Goal: Transaction & Acquisition: Purchase product/service

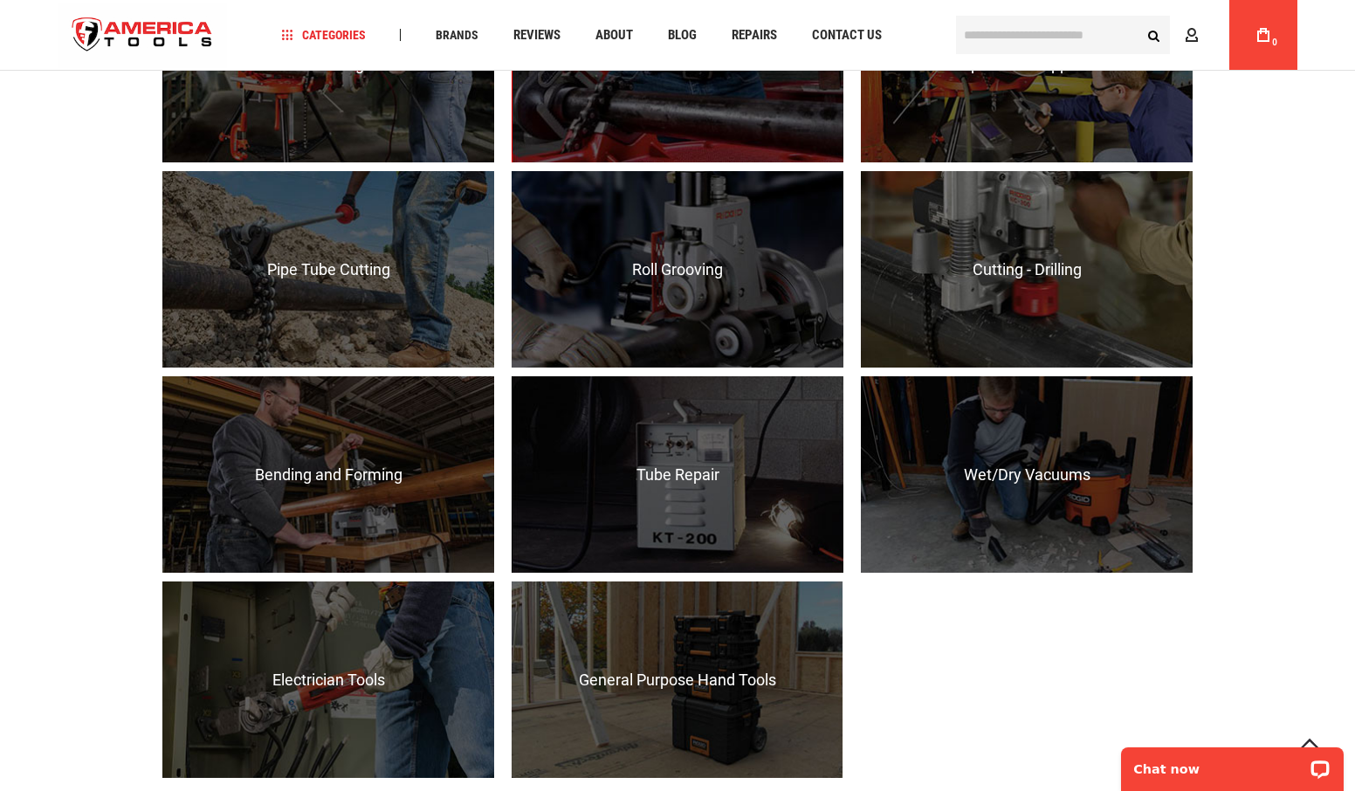
scroll to position [1531, 0]
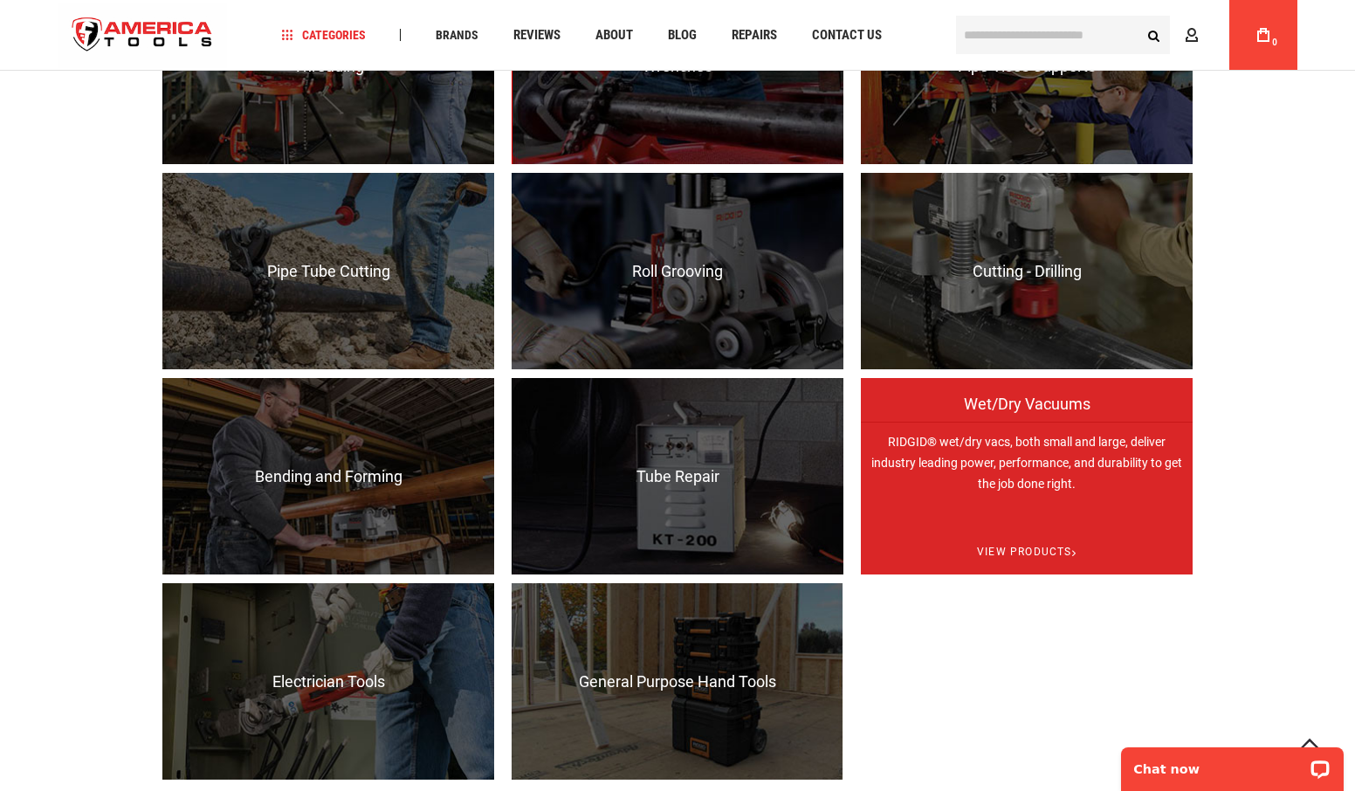
click at [1006, 460] on p "RIDGID® wet/dry vacs, both small and large, deliver industry leading power, per…" at bounding box center [1027, 520] width 332 height 196
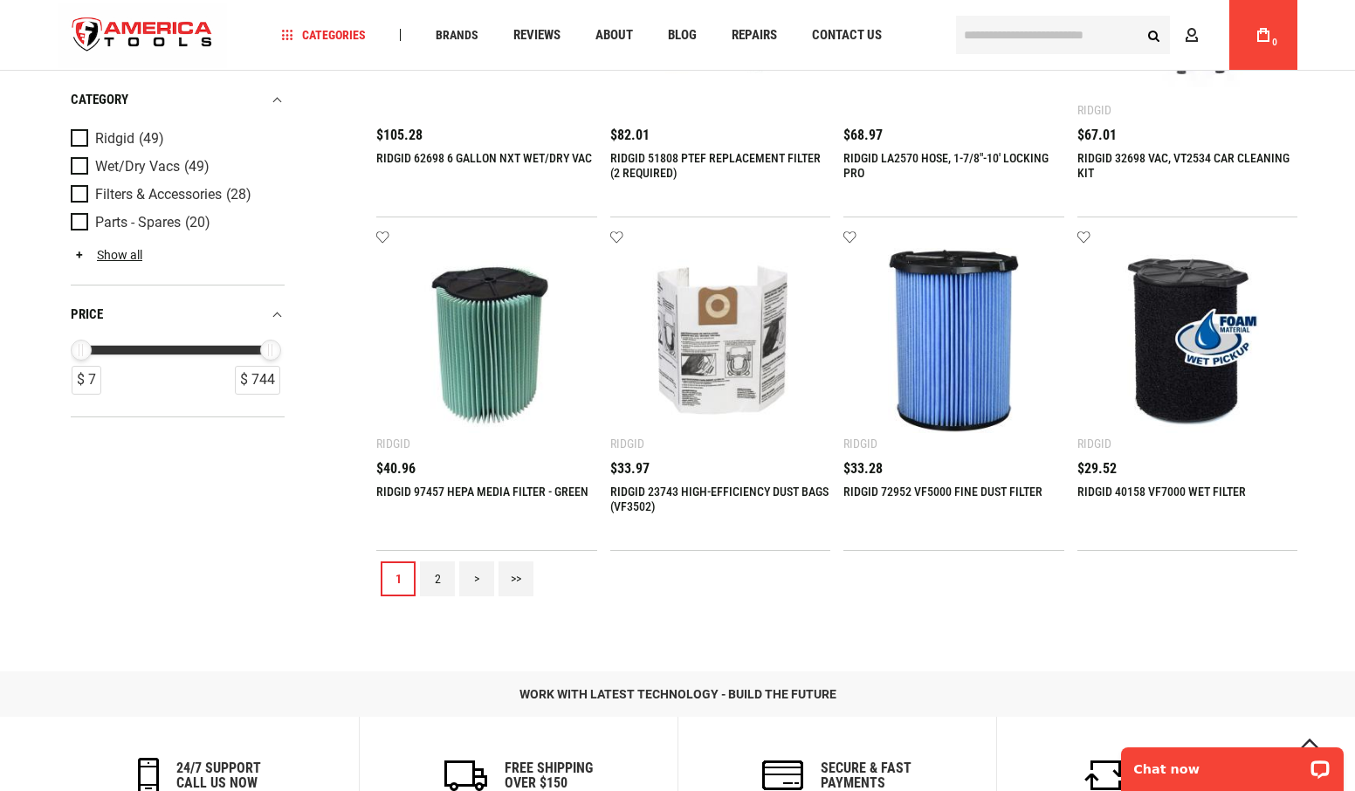
scroll to position [1861, 0]
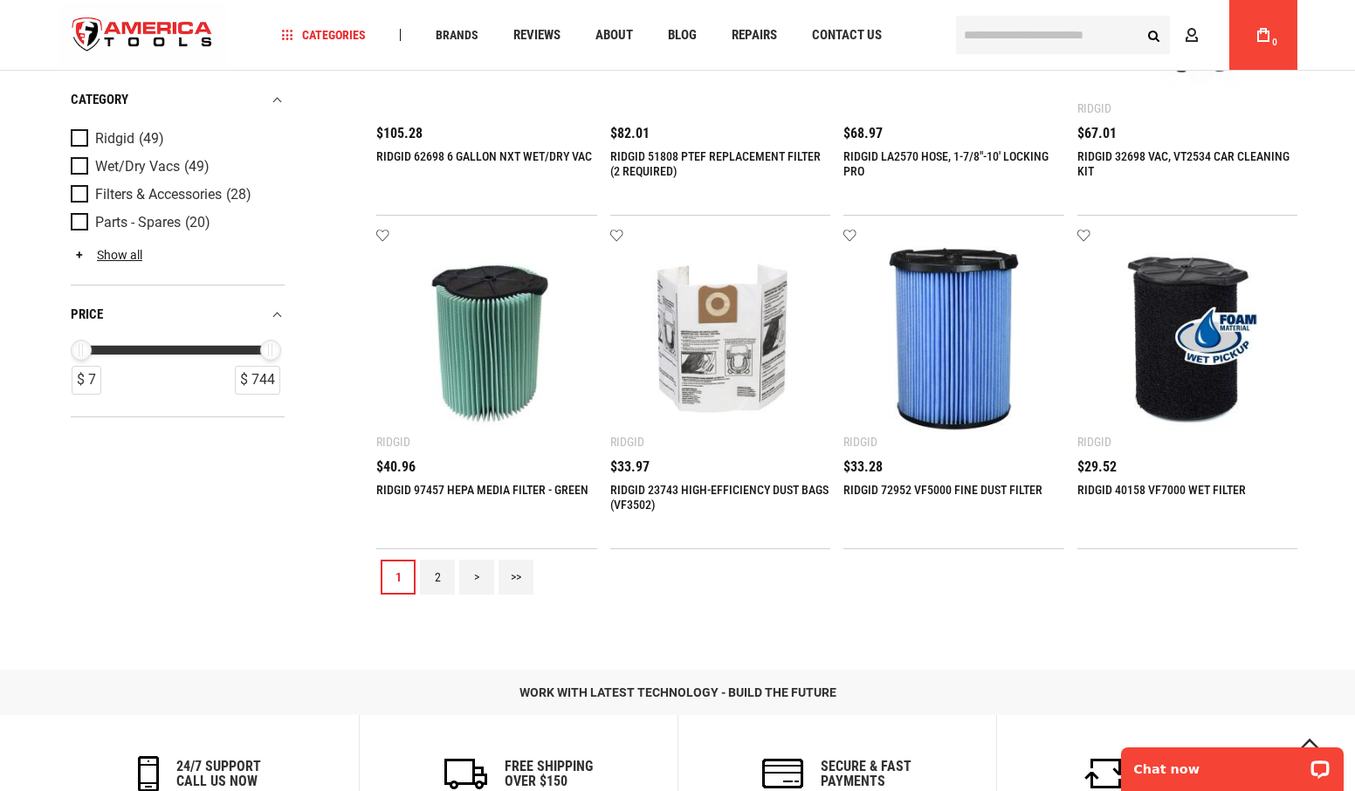
click at [435, 595] on link "2" at bounding box center [437, 577] width 35 height 35
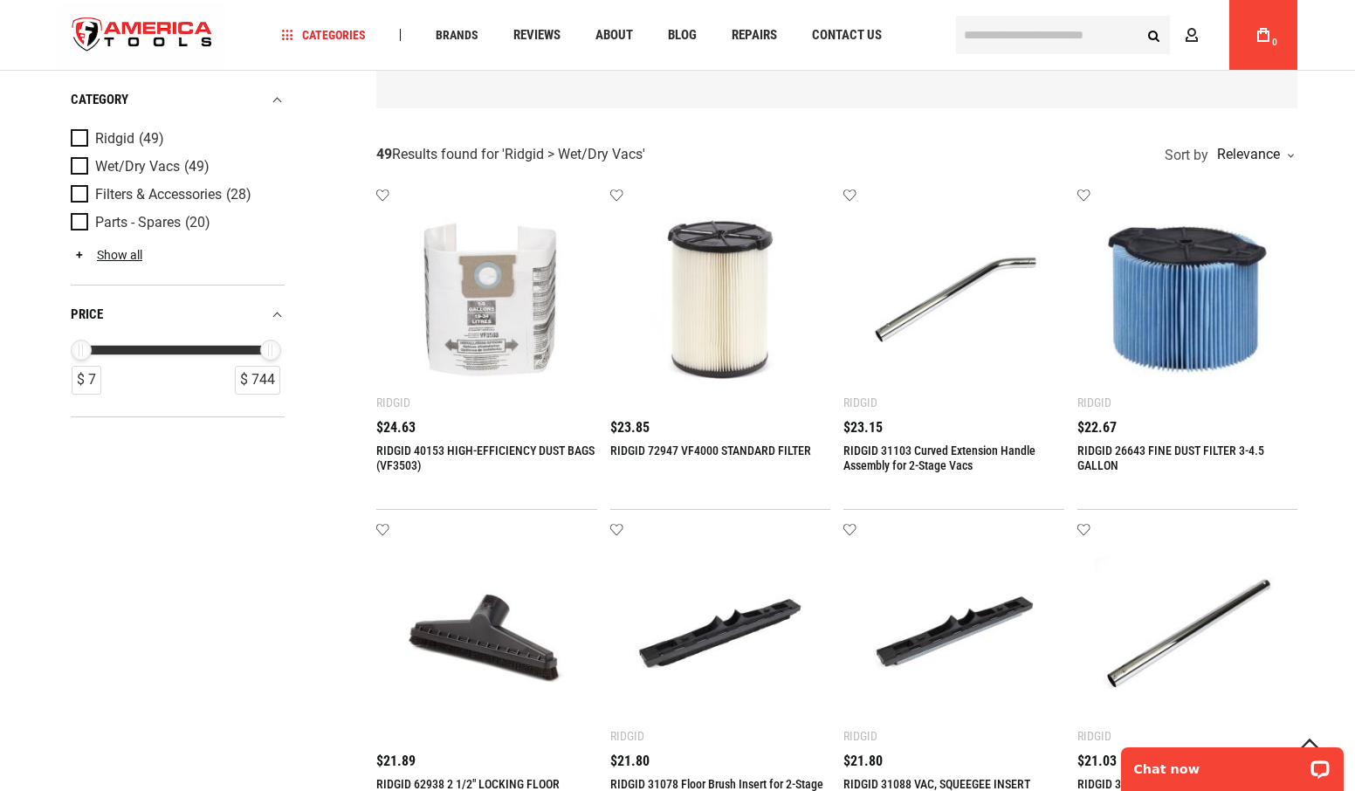
scroll to position [233, 0]
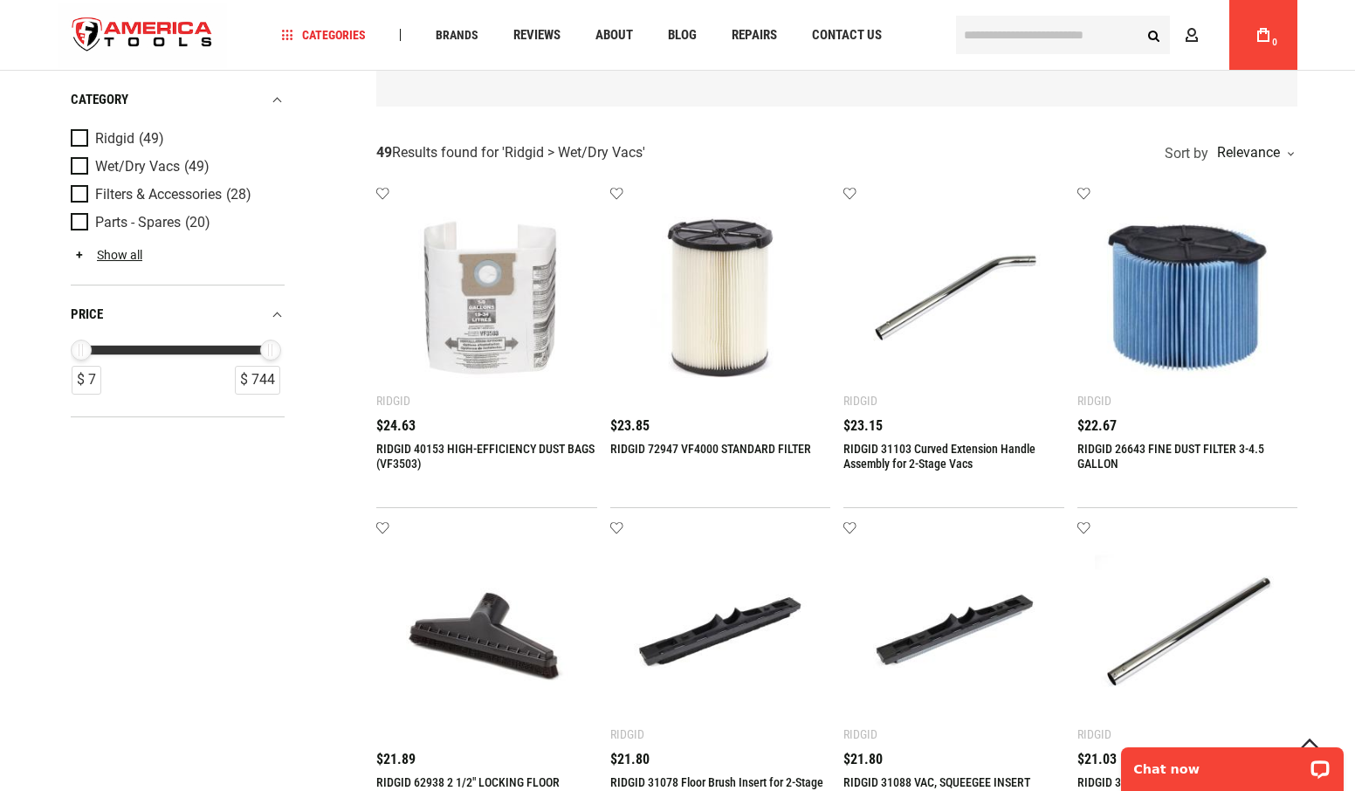
click at [1194, 337] on img at bounding box center [1188, 297] width 186 height 186
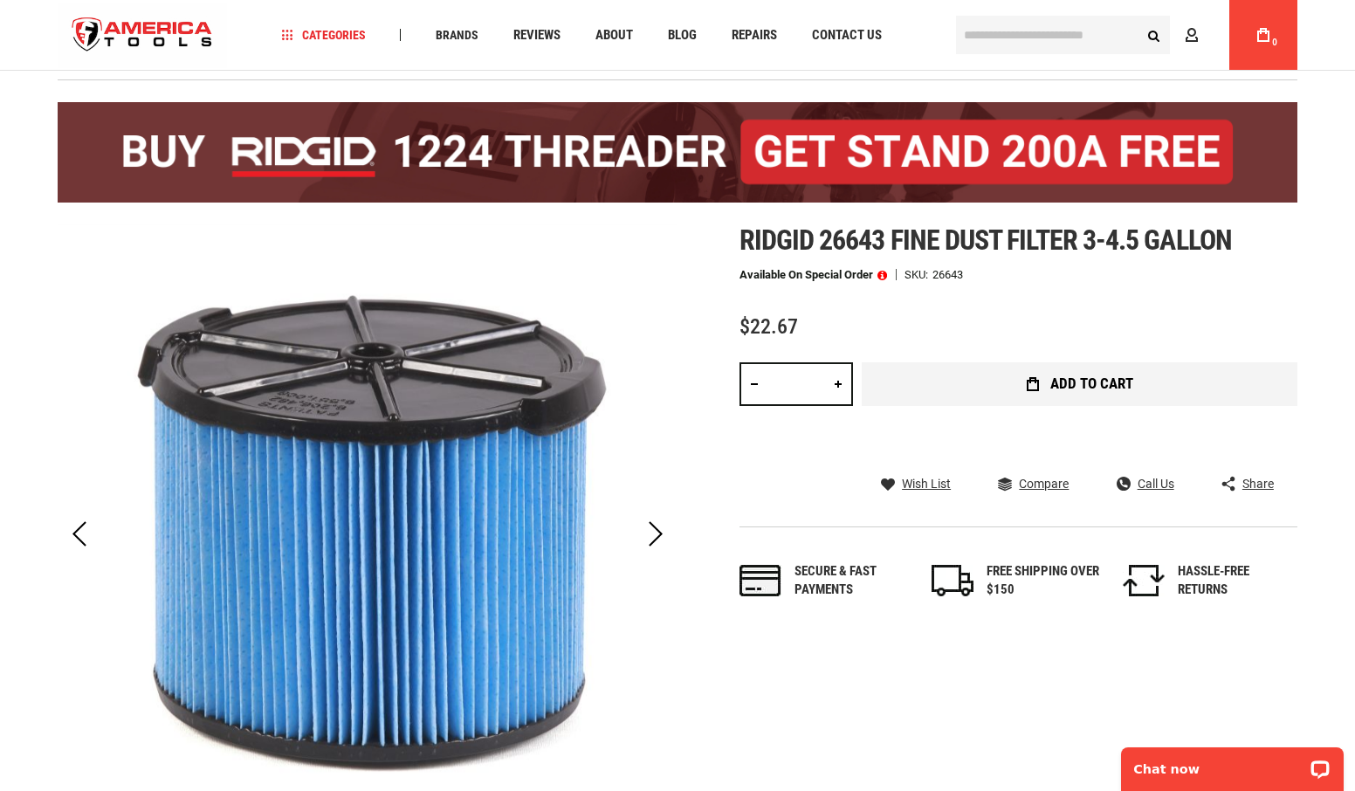
click at [1104, 378] on span "Add to Cart" at bounding box center [1091, 383] width 83 height 15
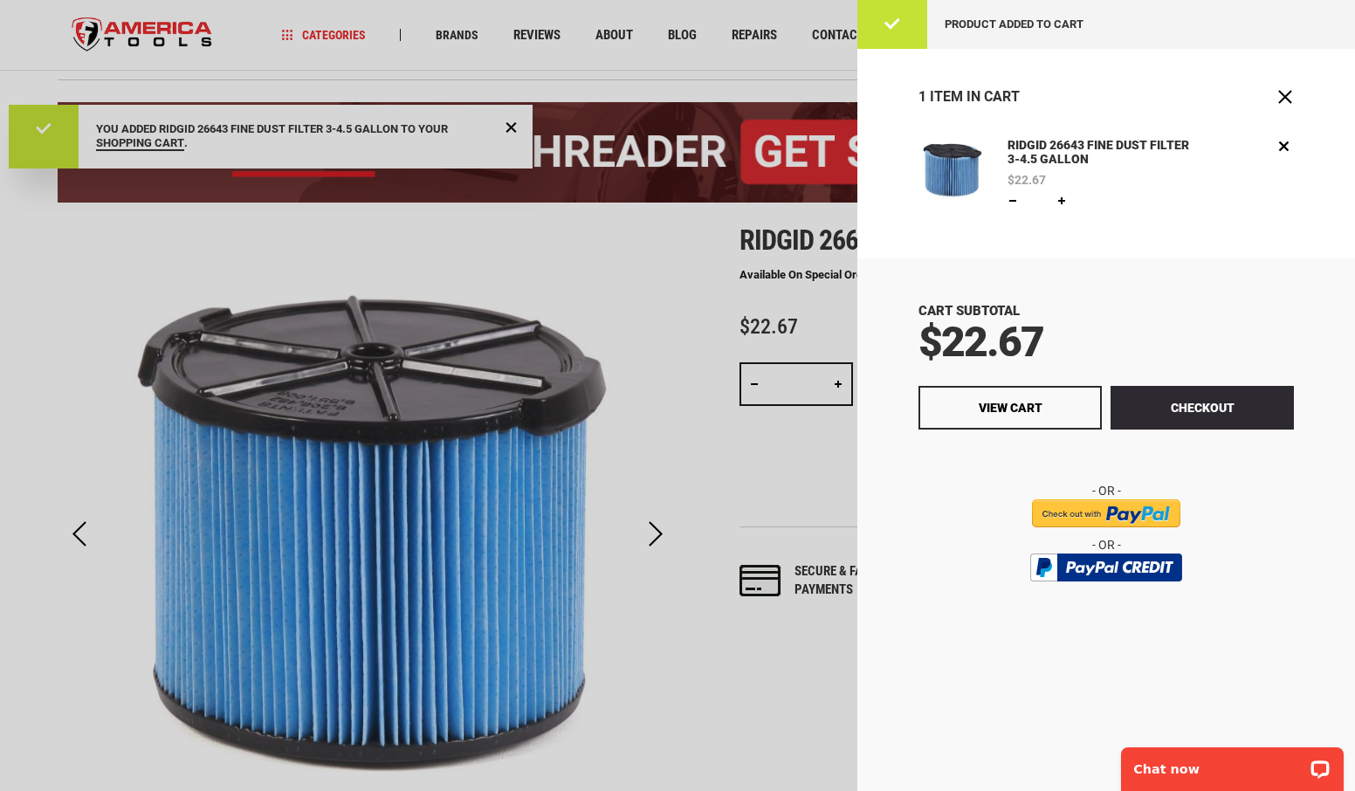
click at [194, 239] on div at bounding box center [677, 395] width 1355 height 791
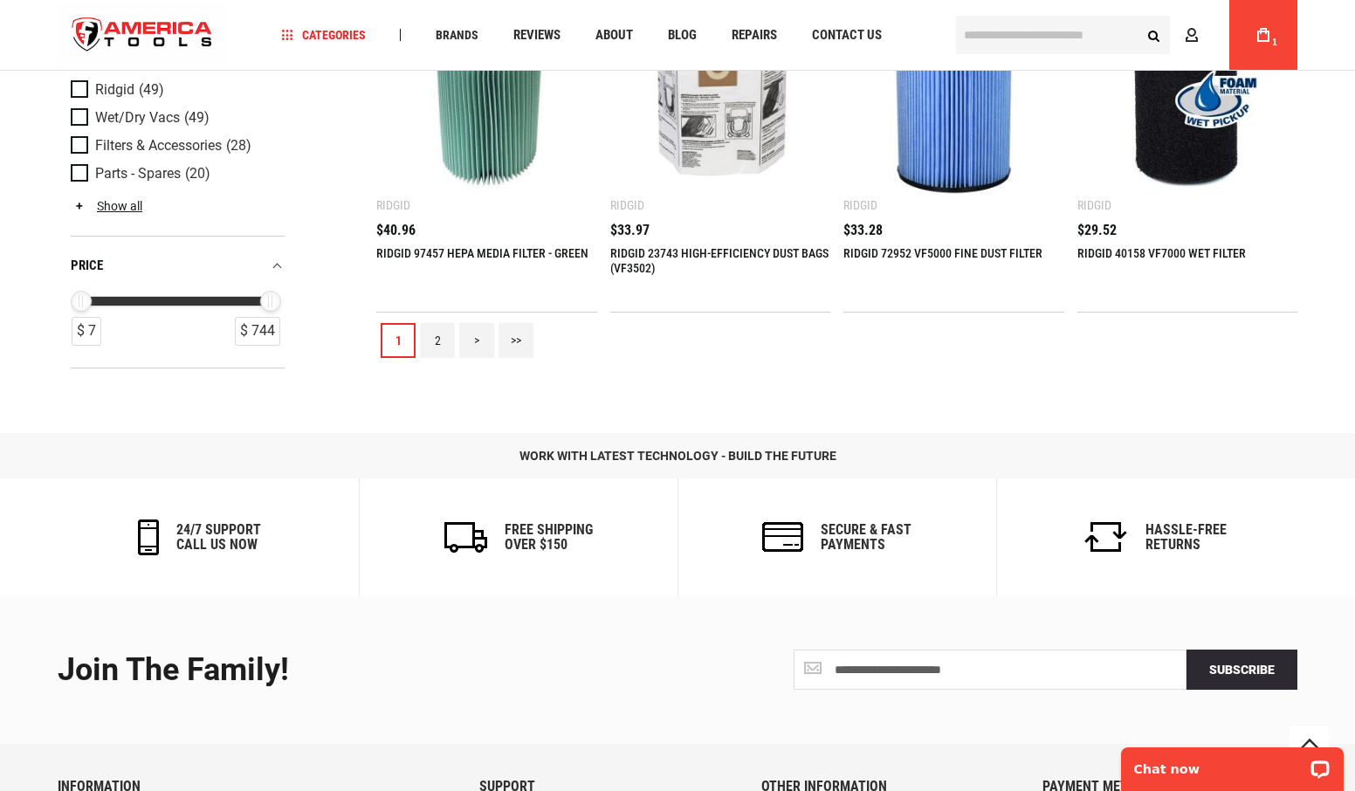
scroll to position [2102, 0]
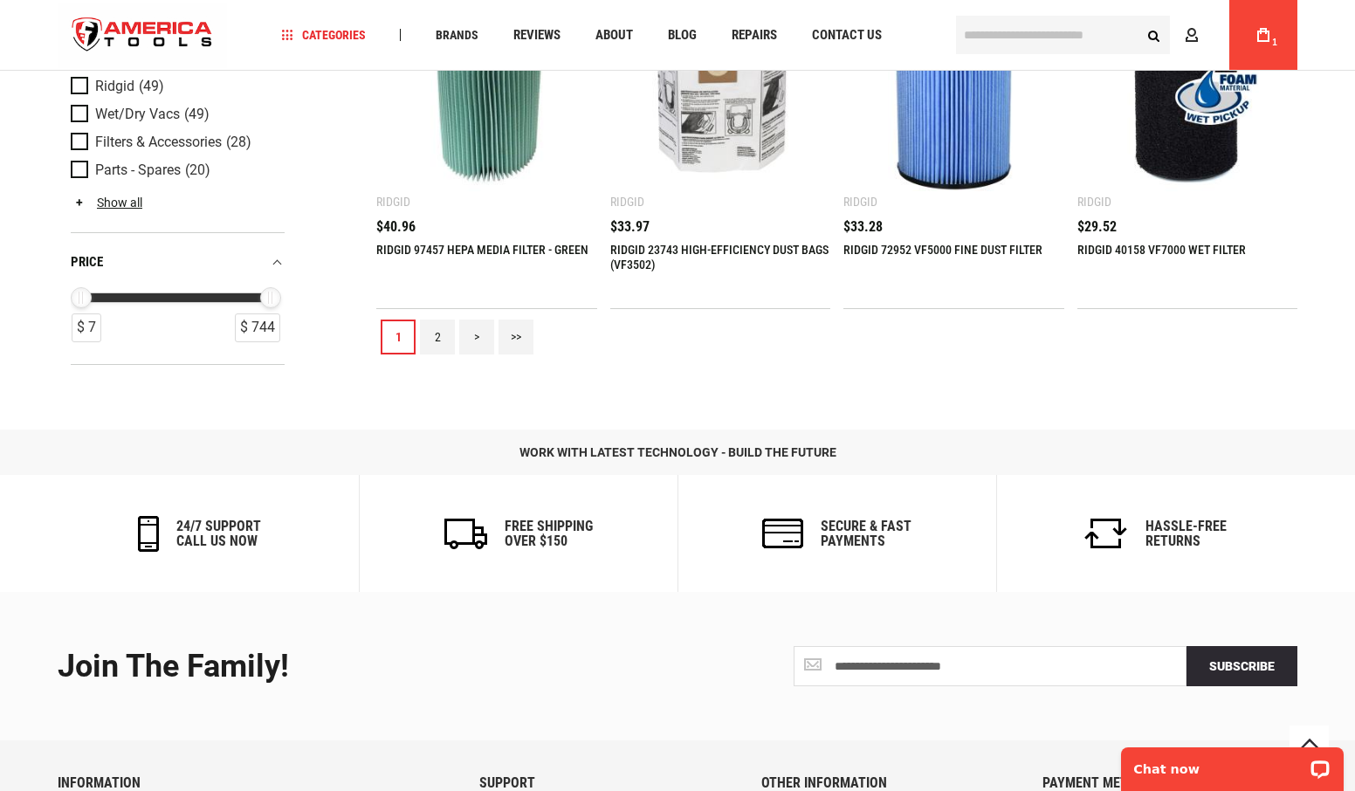
click at [435, 354] on link "2" at bounding box center [437, 337] width 35 height 35
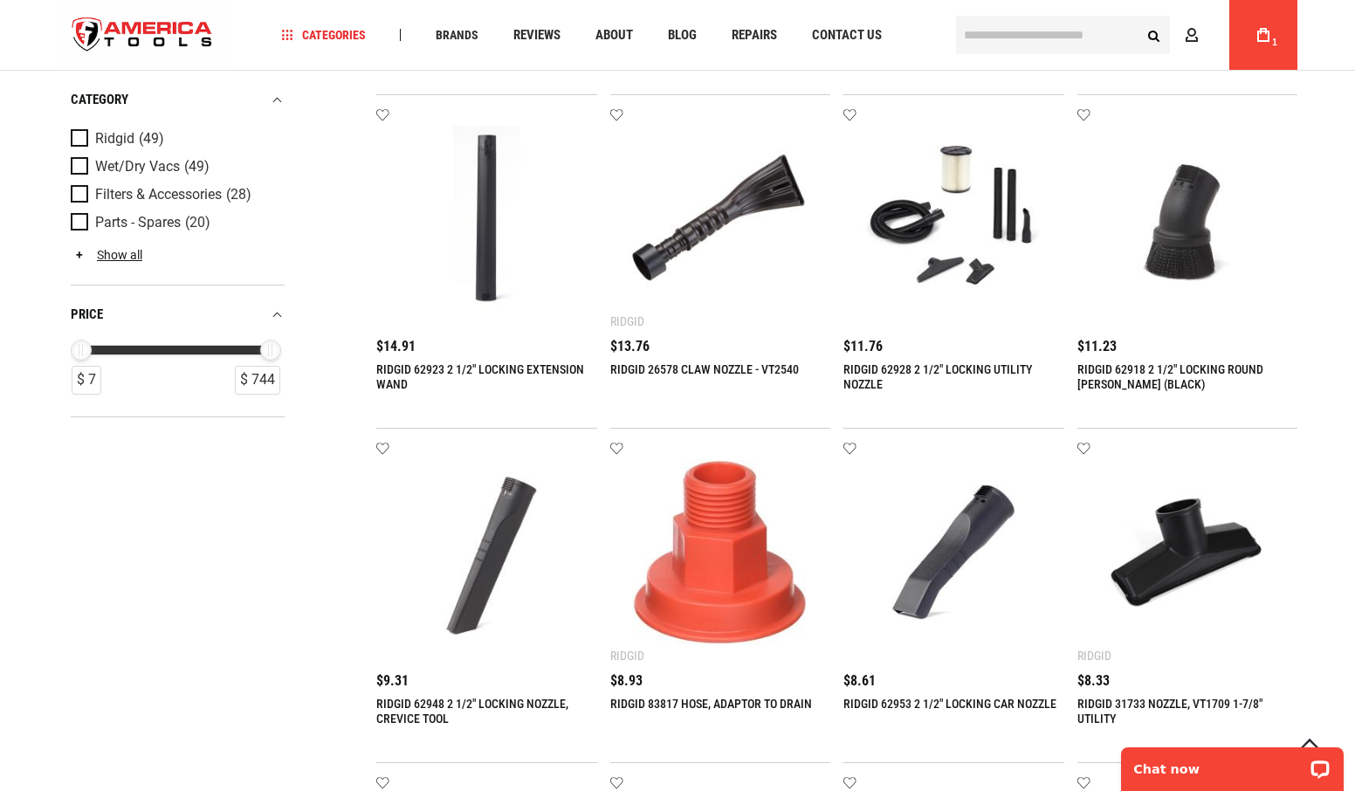
scroll to position [1322, 0]
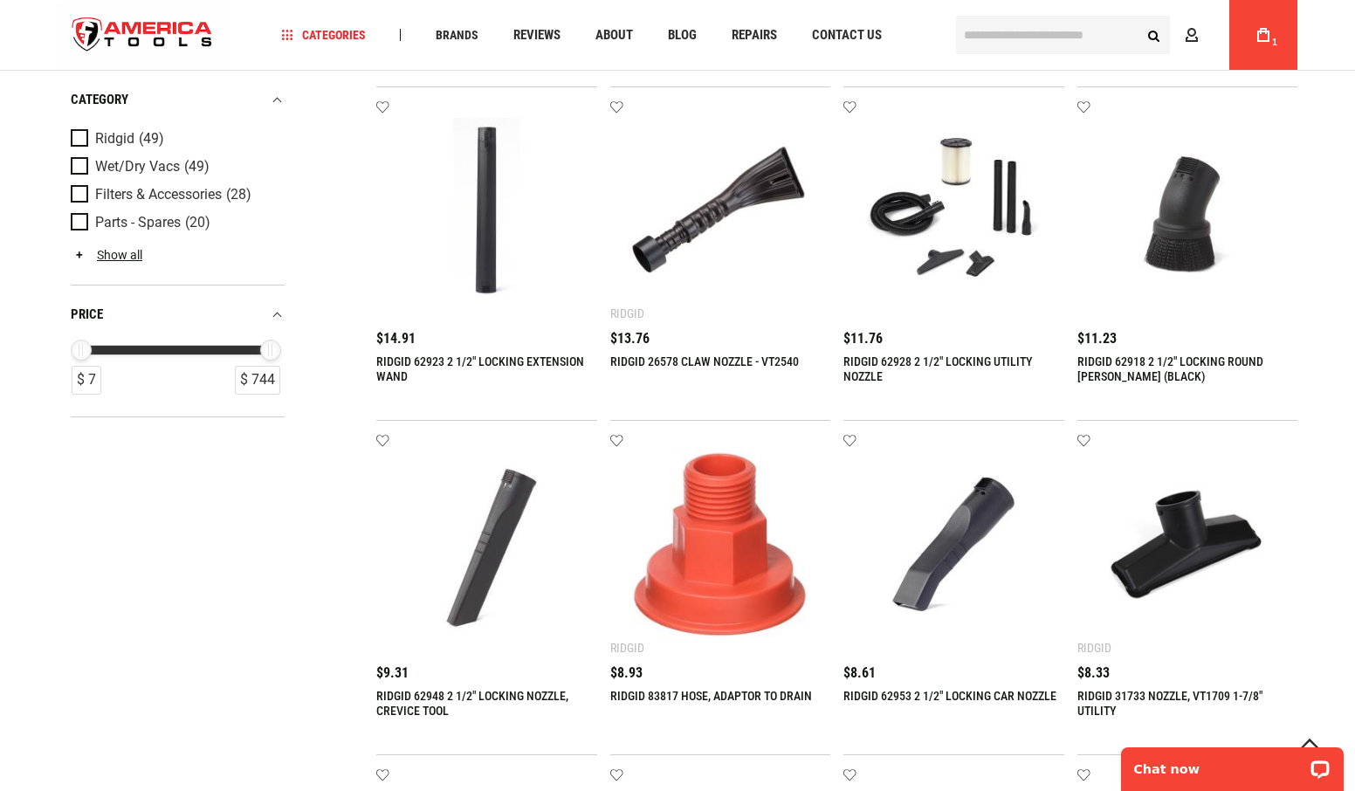
click at [485, 568] on img at bounding box center [487, 544] width 186 height 186
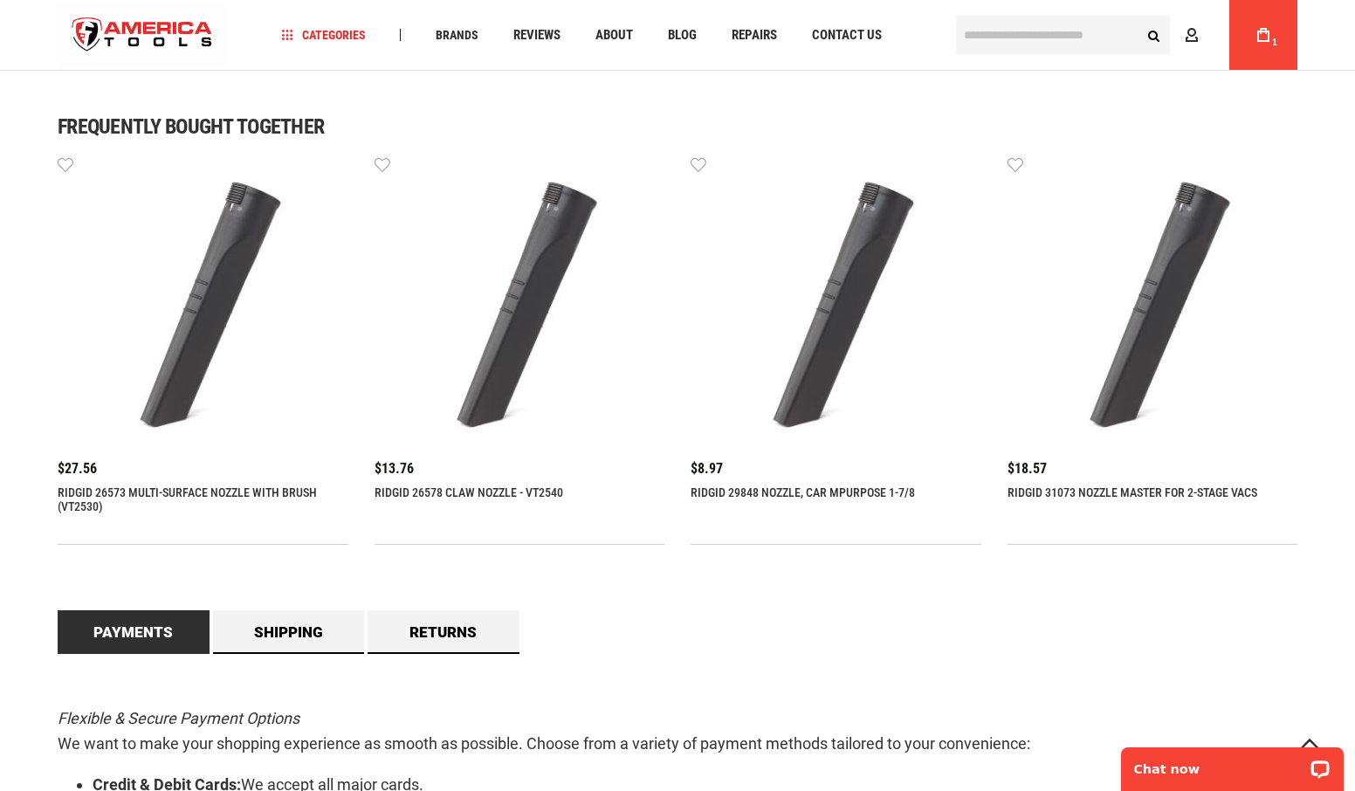
scroll to position [1108, 0]
click at [1124, 411] on img at bounding box center [1153, 300] width 291 height 291
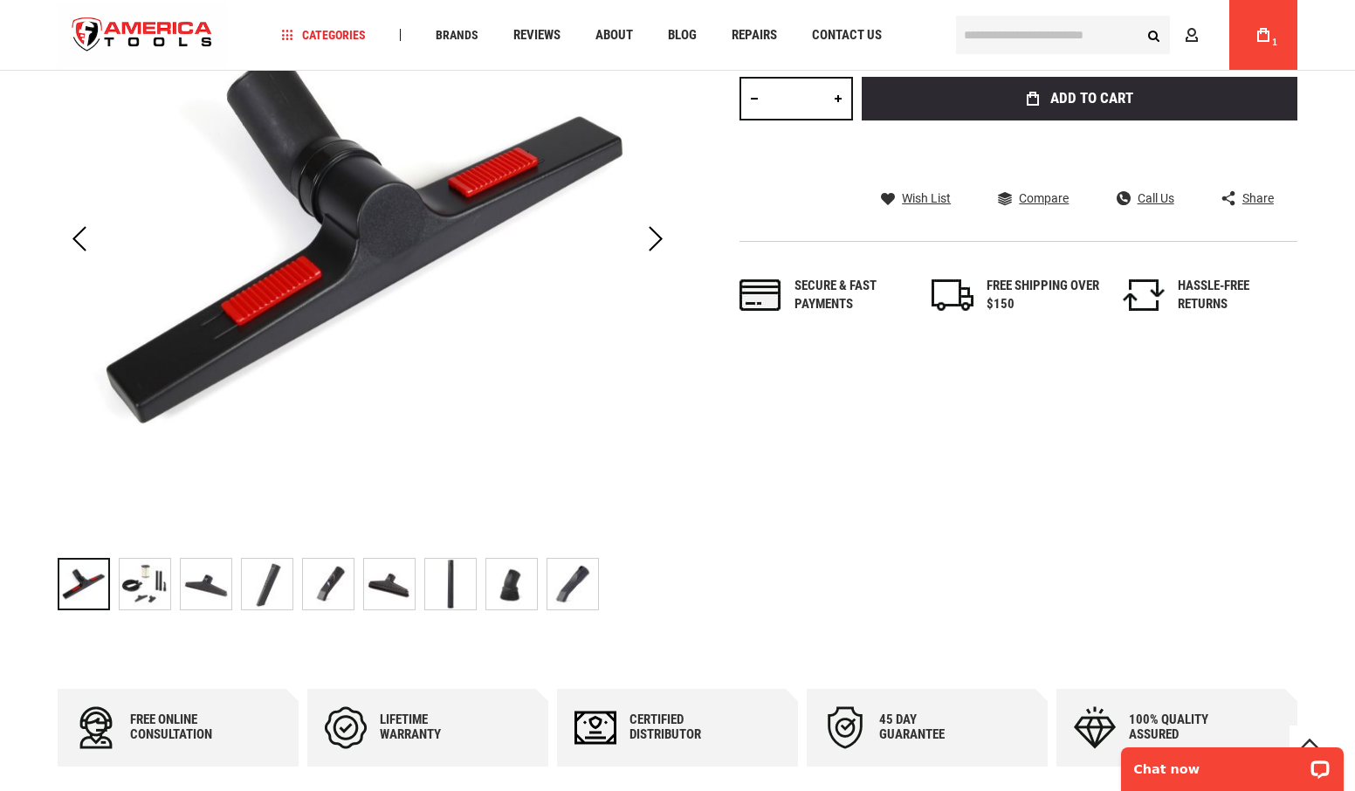
scroll to position [368, 0]
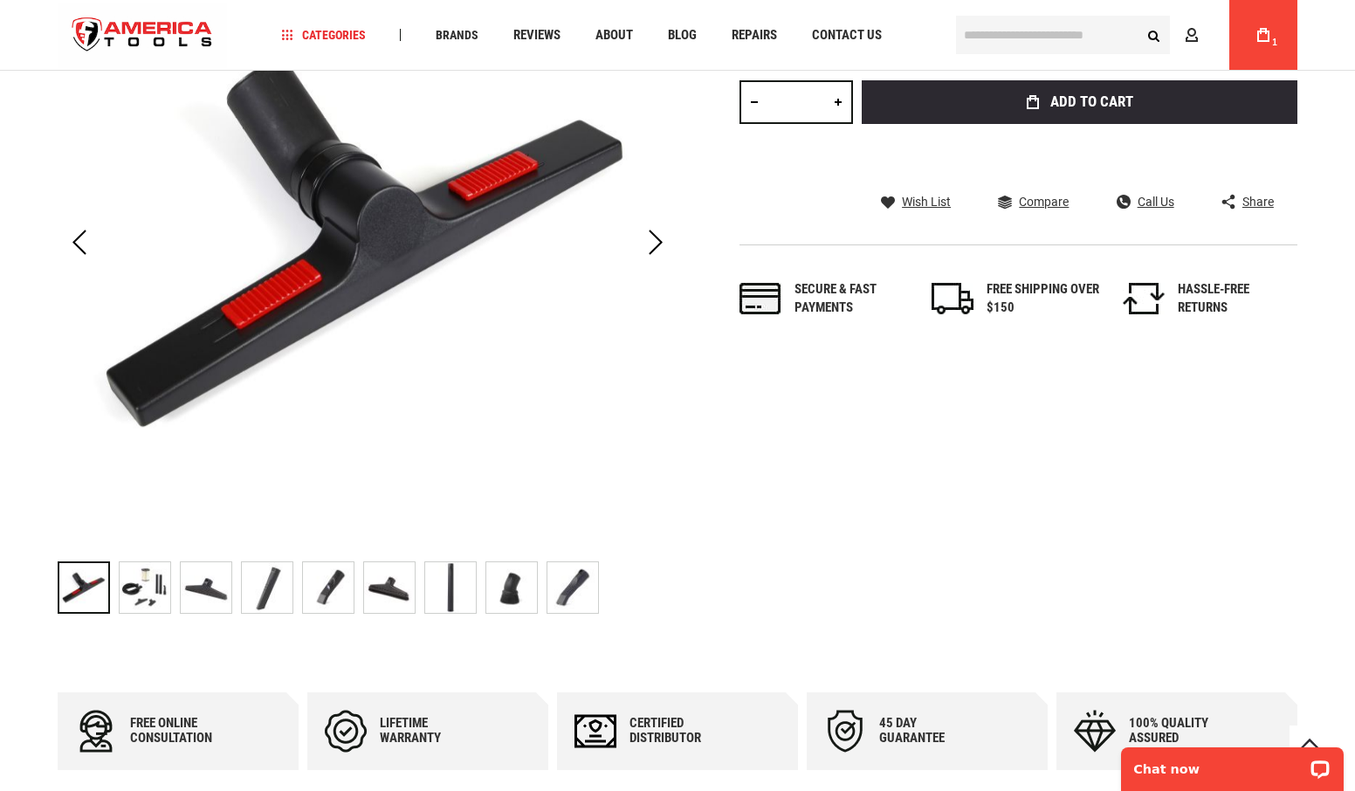
click at [267, 593] on img "RIDGID 31073 Nozzle Master for 2-Stage Vacs" at bounding box center [267, 587] width 51 height 51
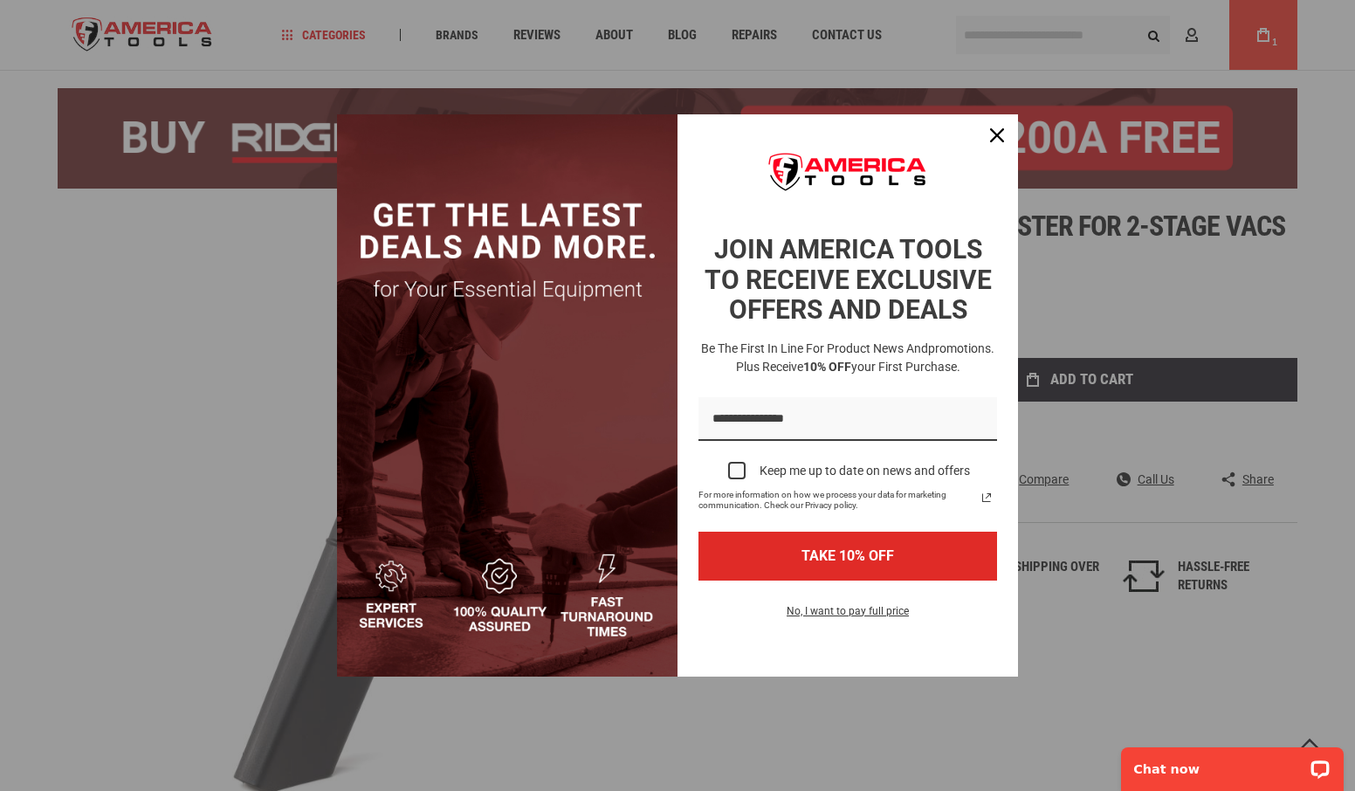
scroll to position [85, 0]
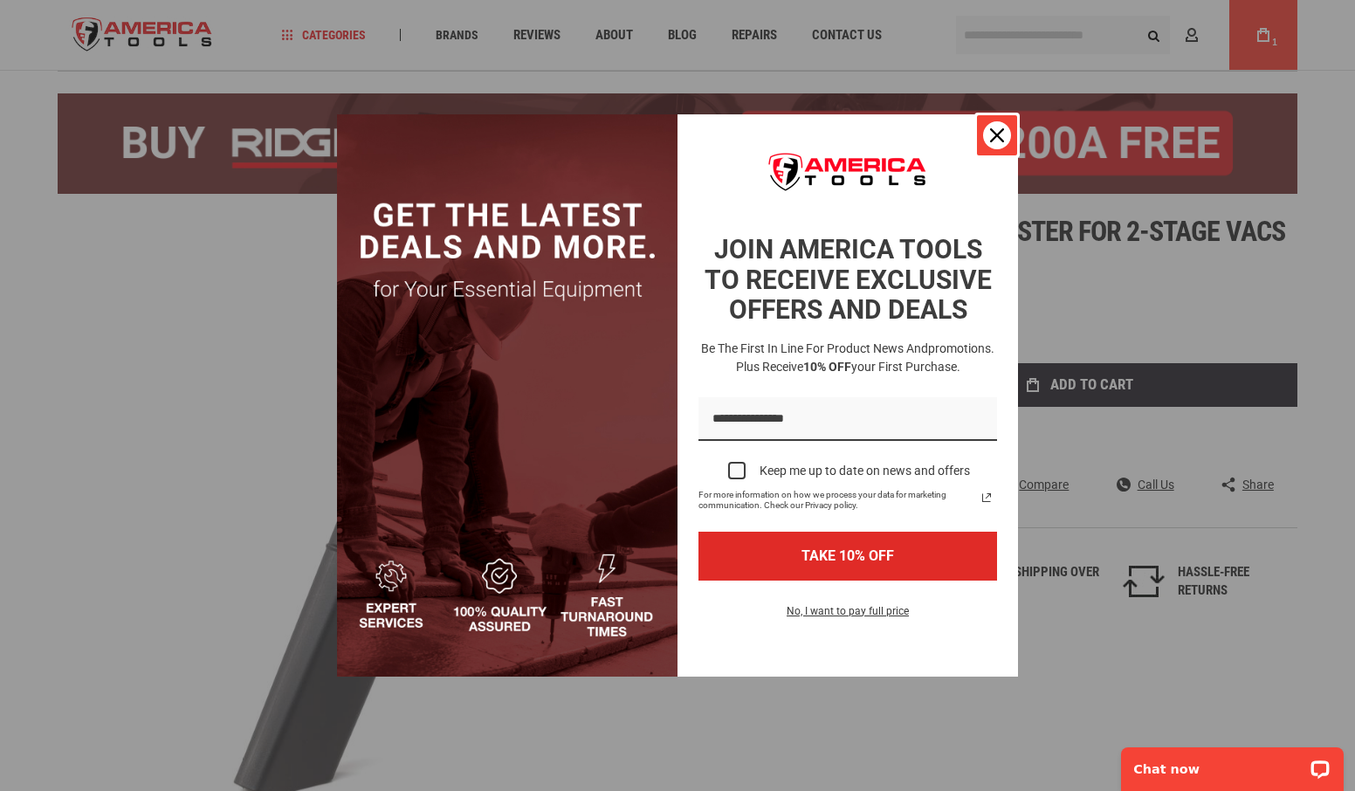
click at [994, 133] on icon "close icon" at bounding box center [997, 135] width 14 height 14
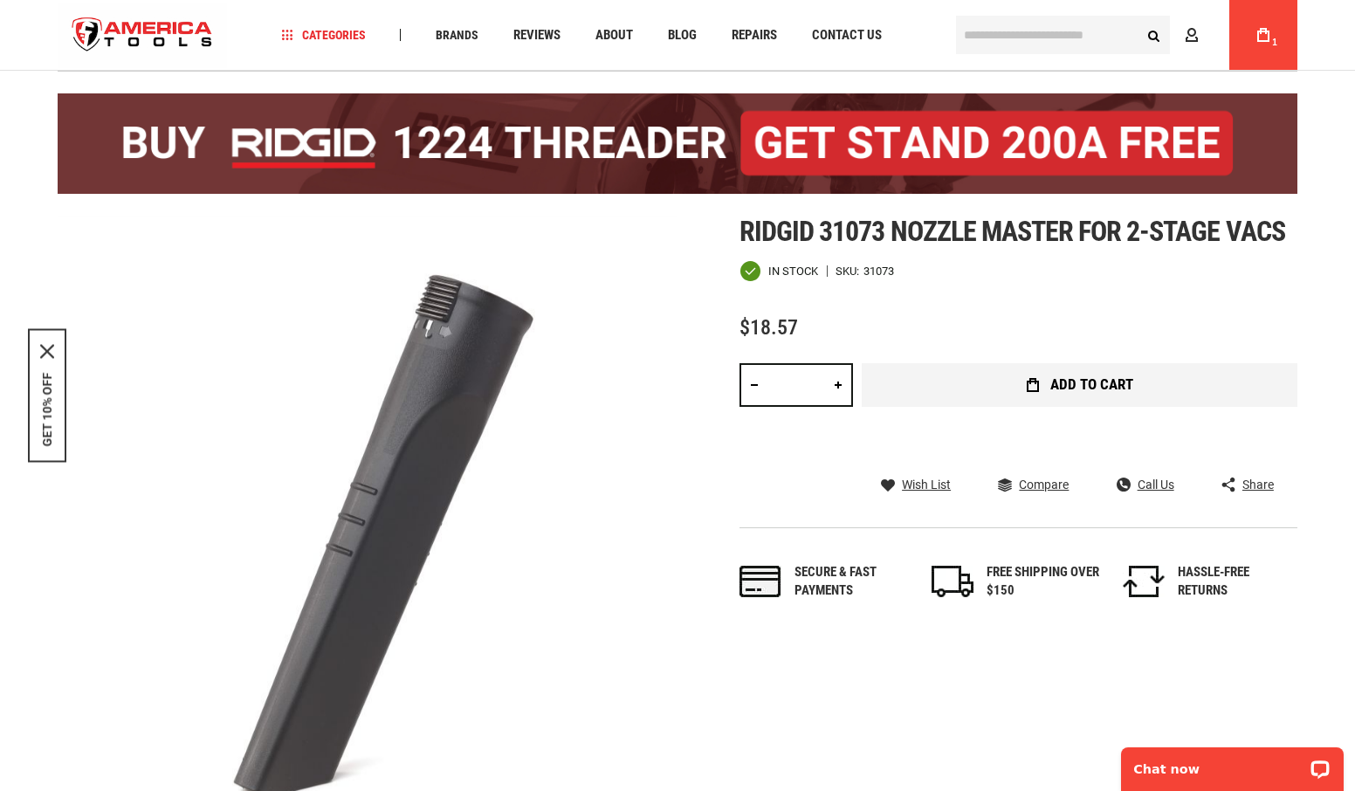
click at [1091, 383] on span "Add to Cart" at bounding box center [1091, 384] width 83 height 15
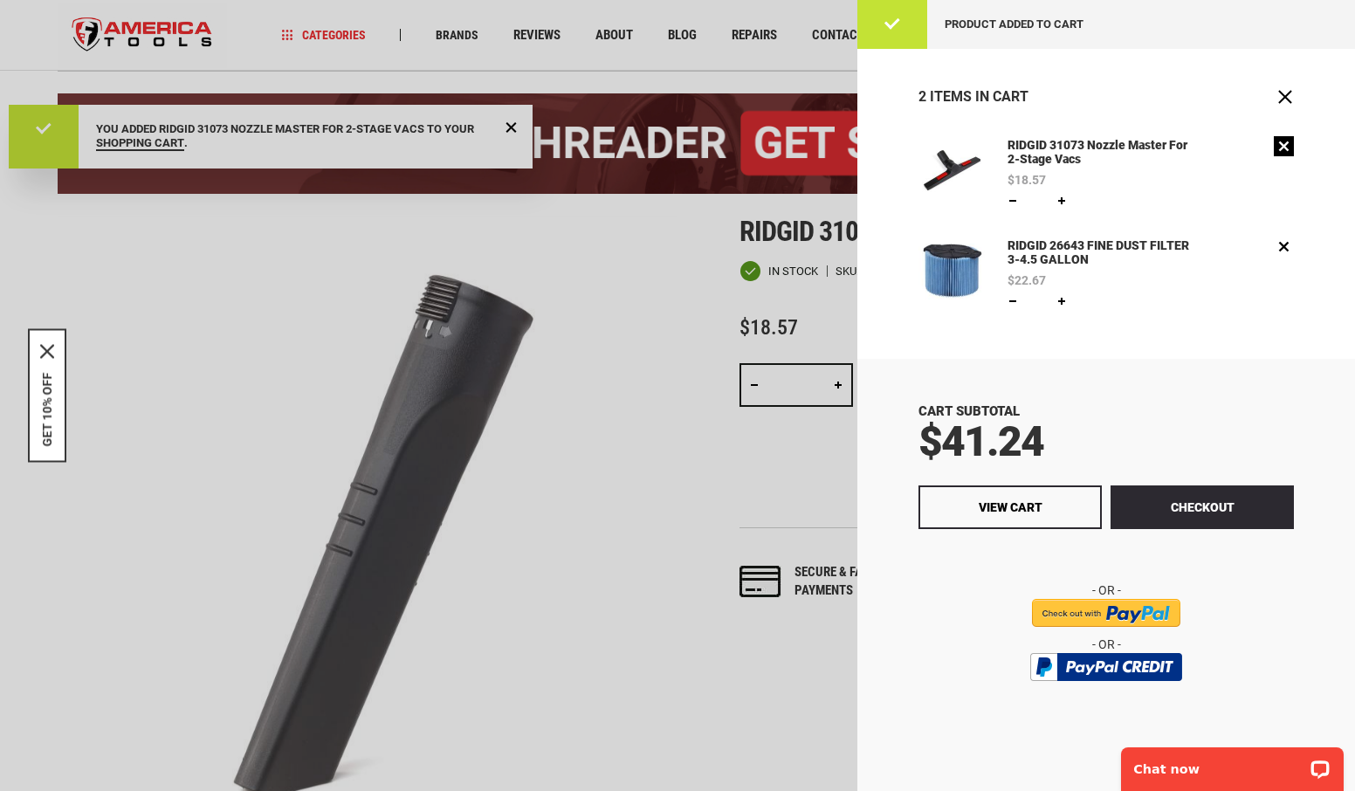
click at [1283, 148] on link "Remove" at bounding box center [1284, 146] width 20 height 20
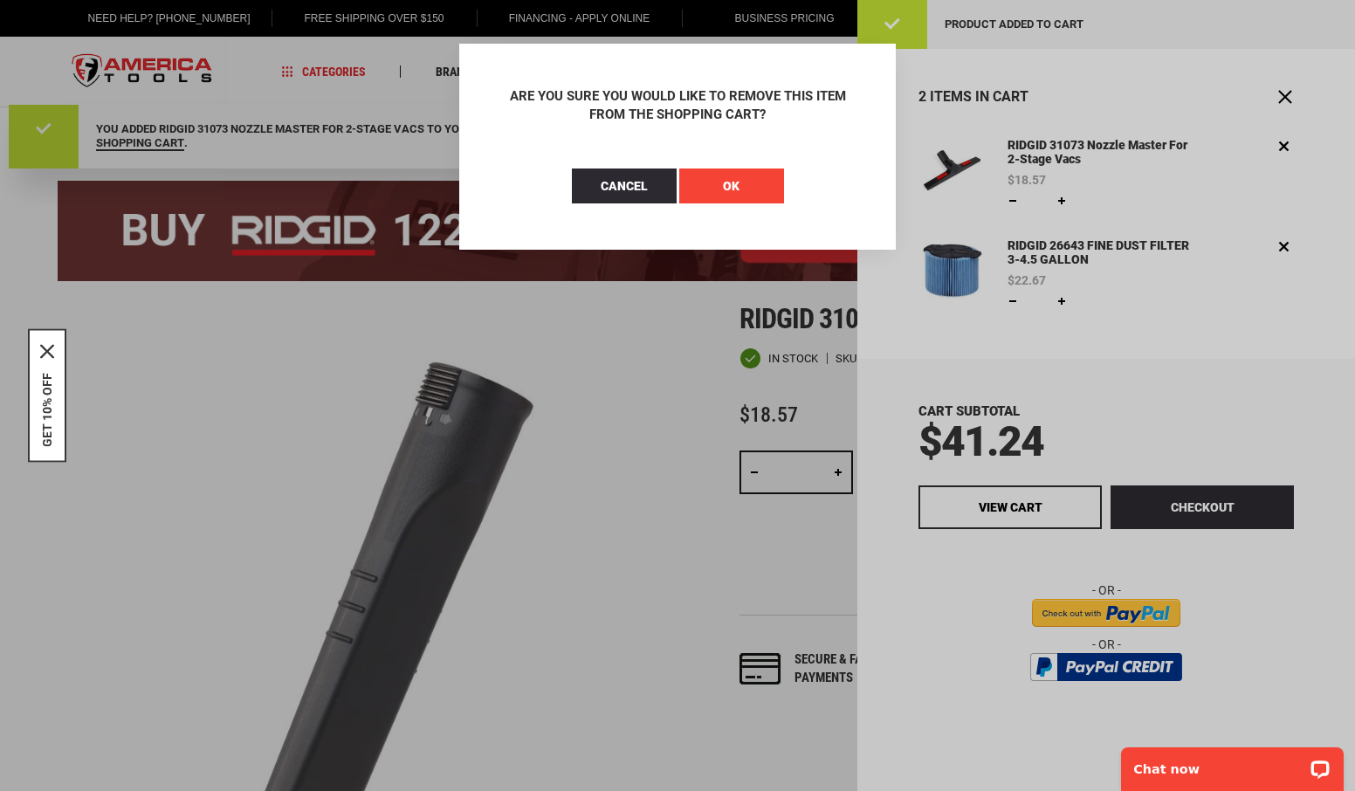
click at [713, 185] on button "OK" at bounding box center [731, 186] width 105 height 35
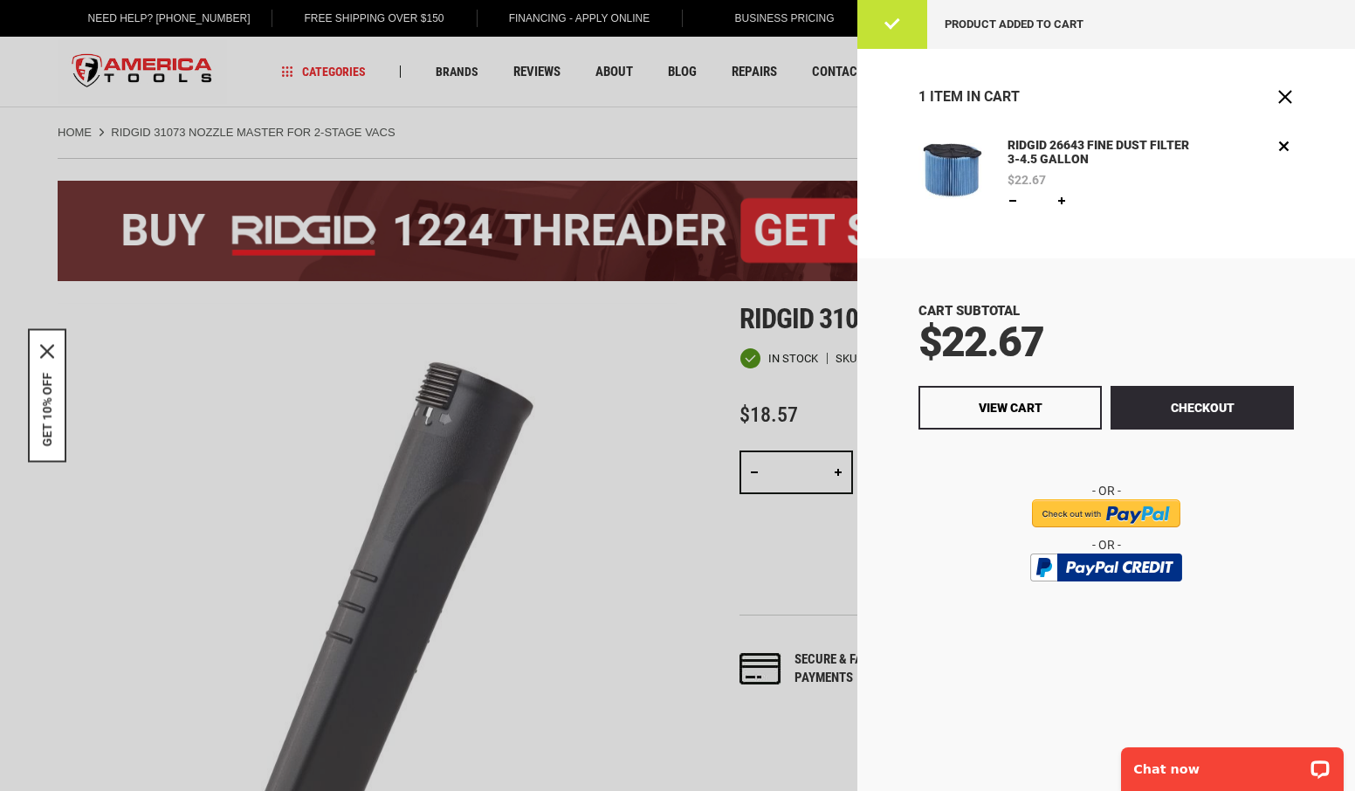
scroll to position [85, 0]
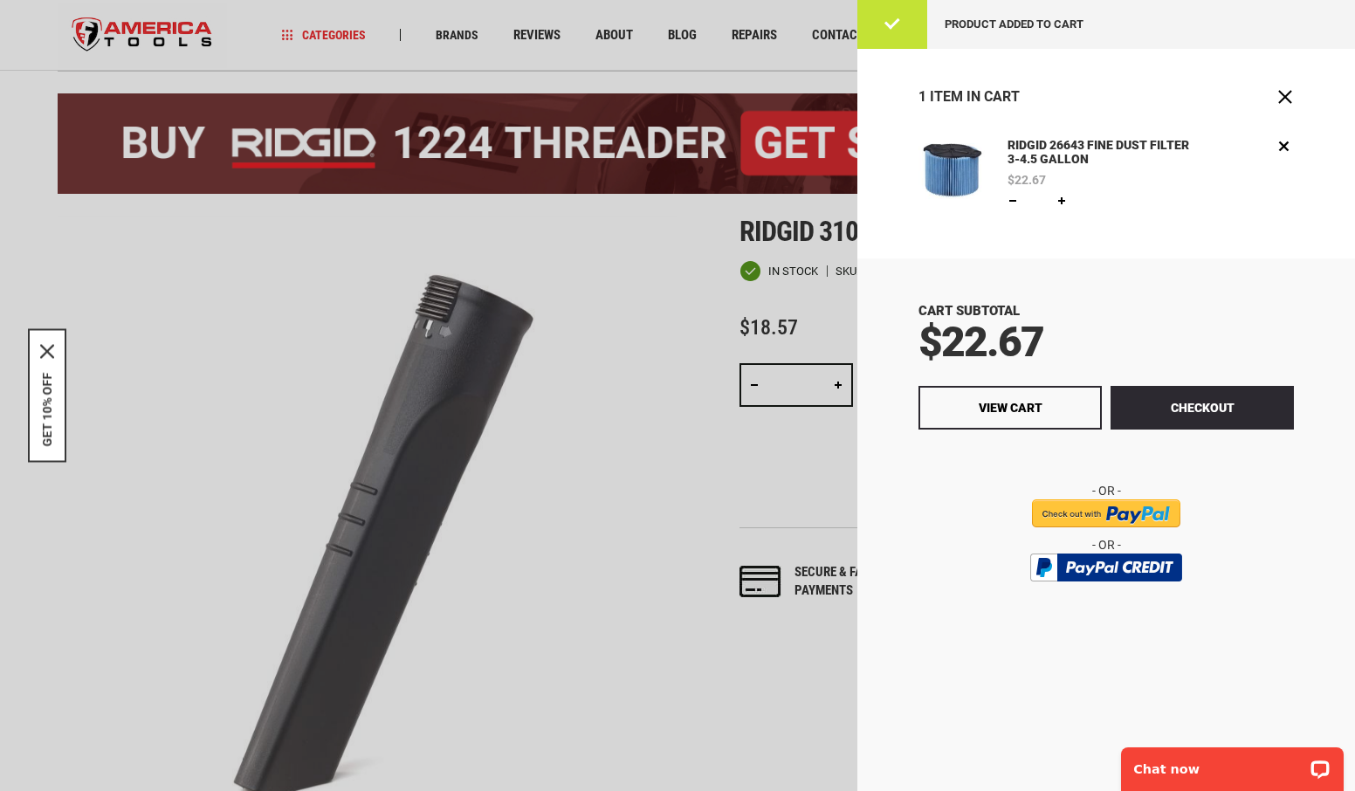
click at [657, 382] on div at bounding box center [677, 395] width 1355 height 791
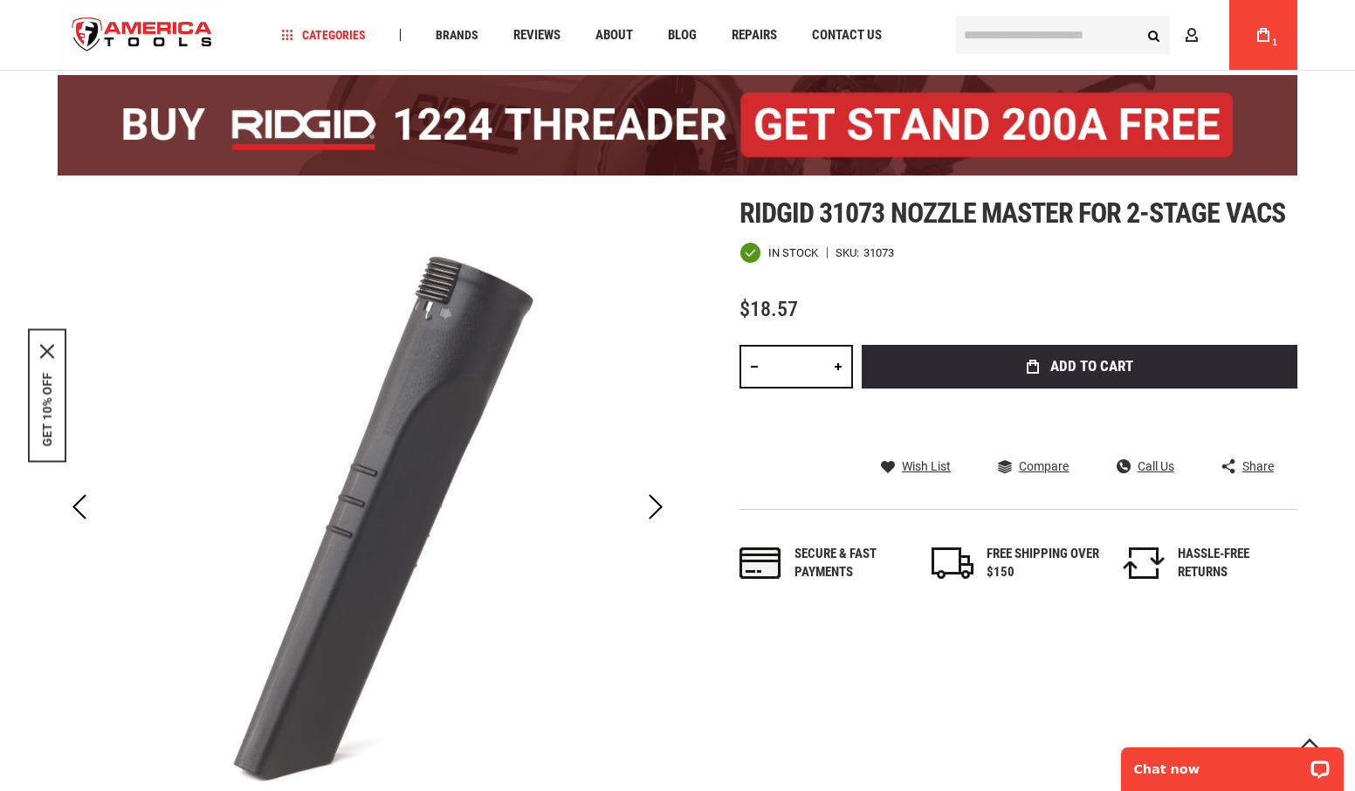
scroll to position [0, 0]
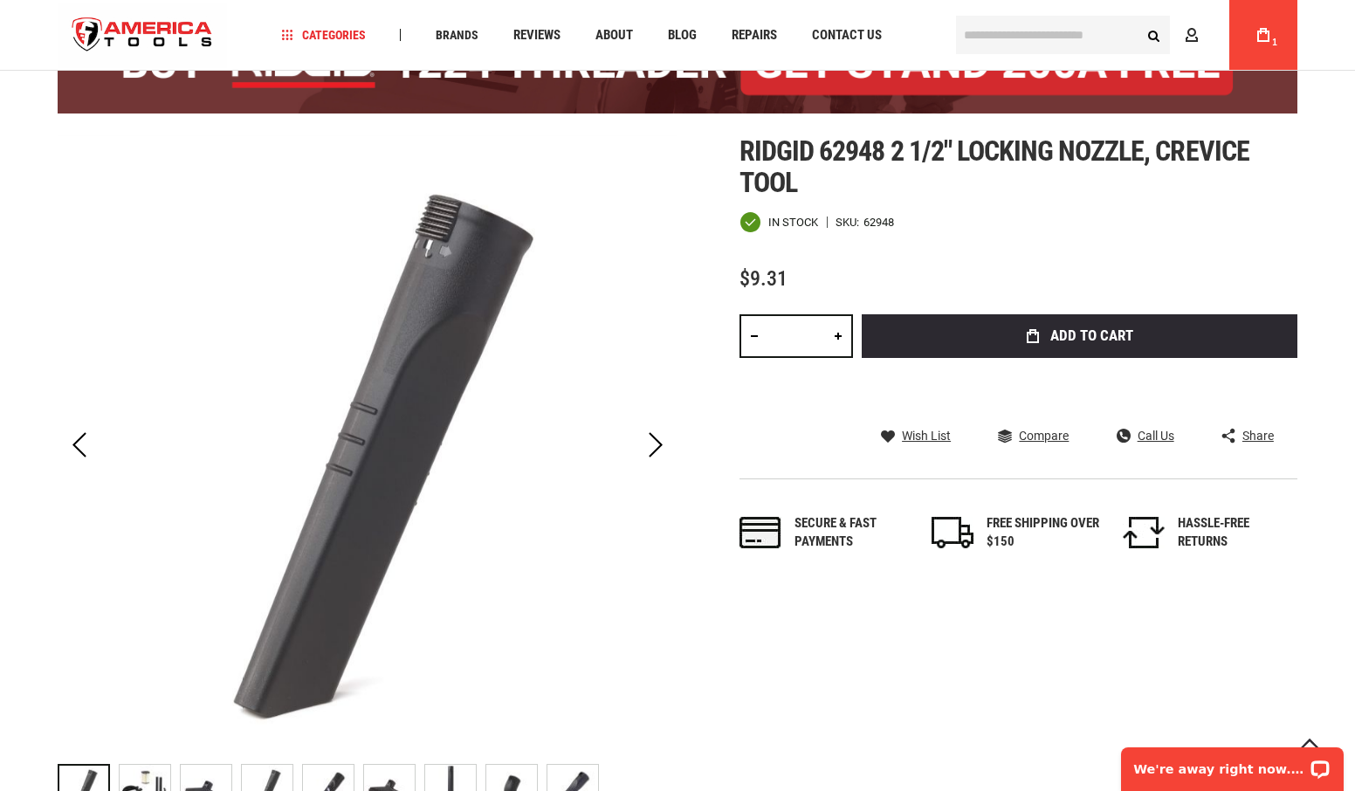
scroll to position [162, 0]
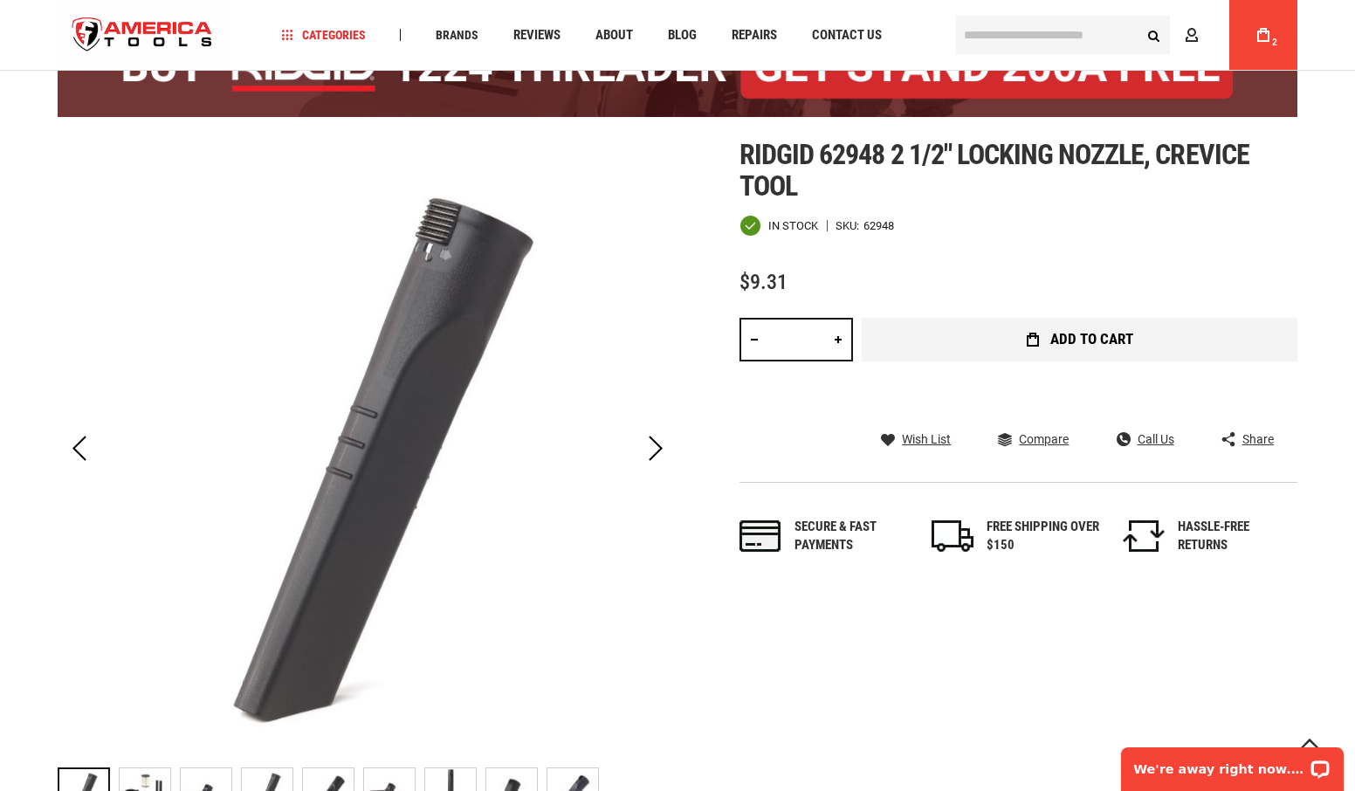
click at [1010, 336] on button "Add to Cart" at bounding box center [1080, 340] width 436 height 44
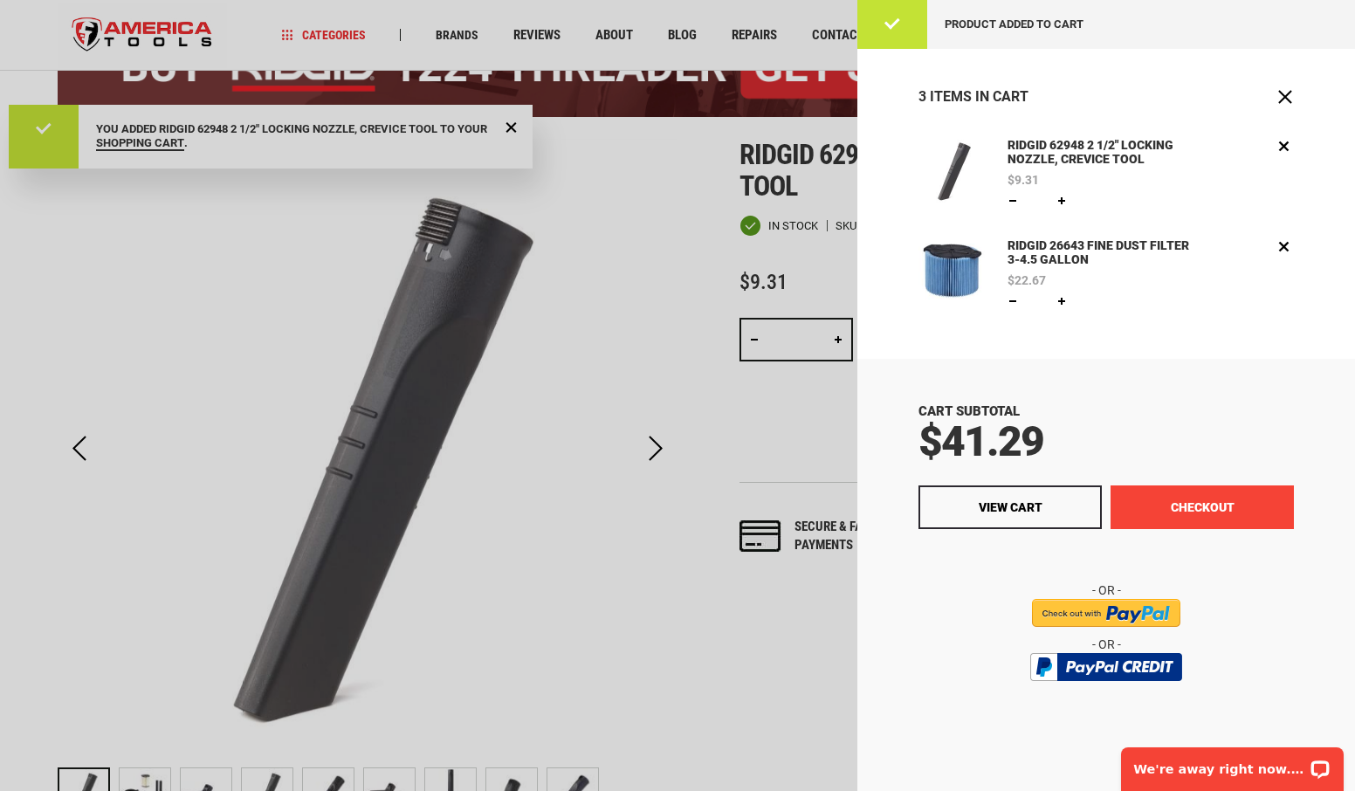
click at [1161, 506] on button "Checkout" at bounding box center [1202, 507] width 183 height 44
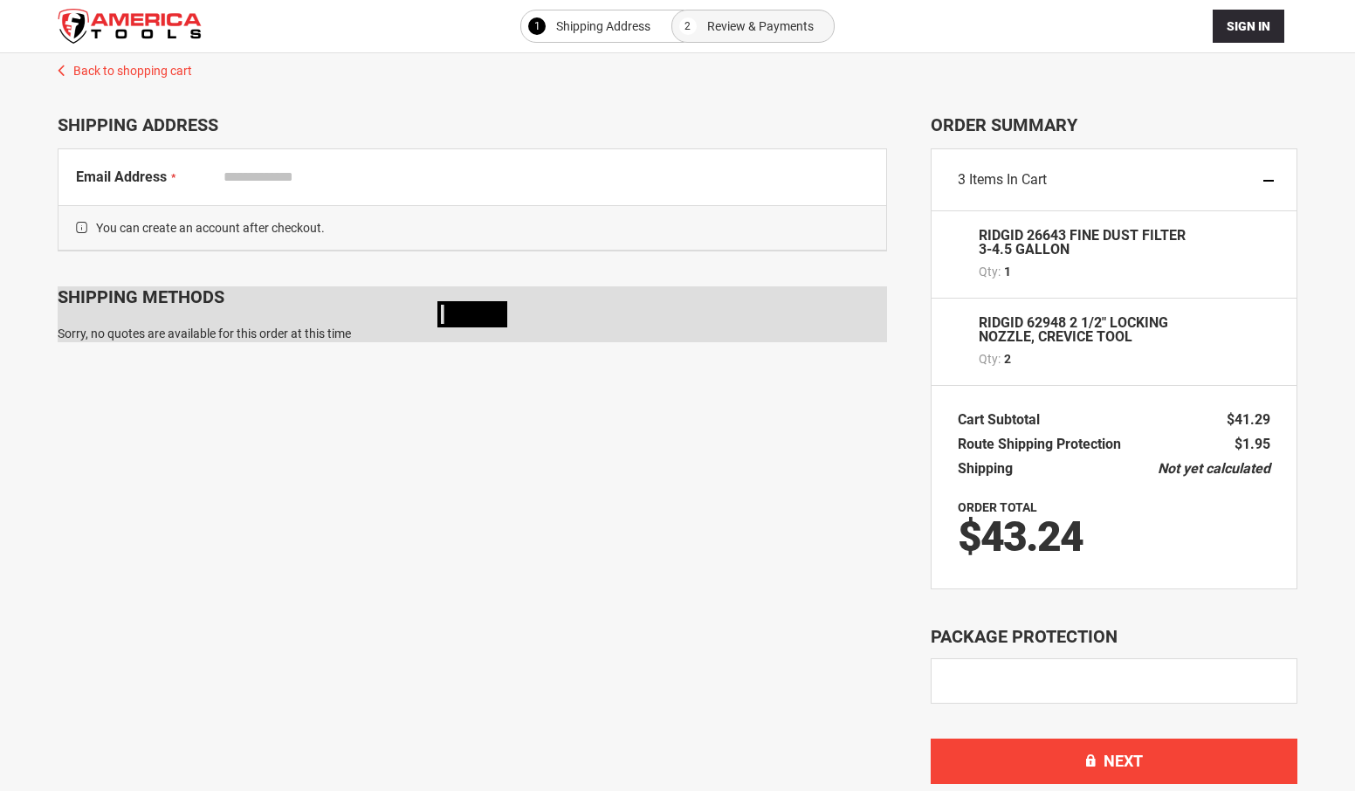
select select "**"
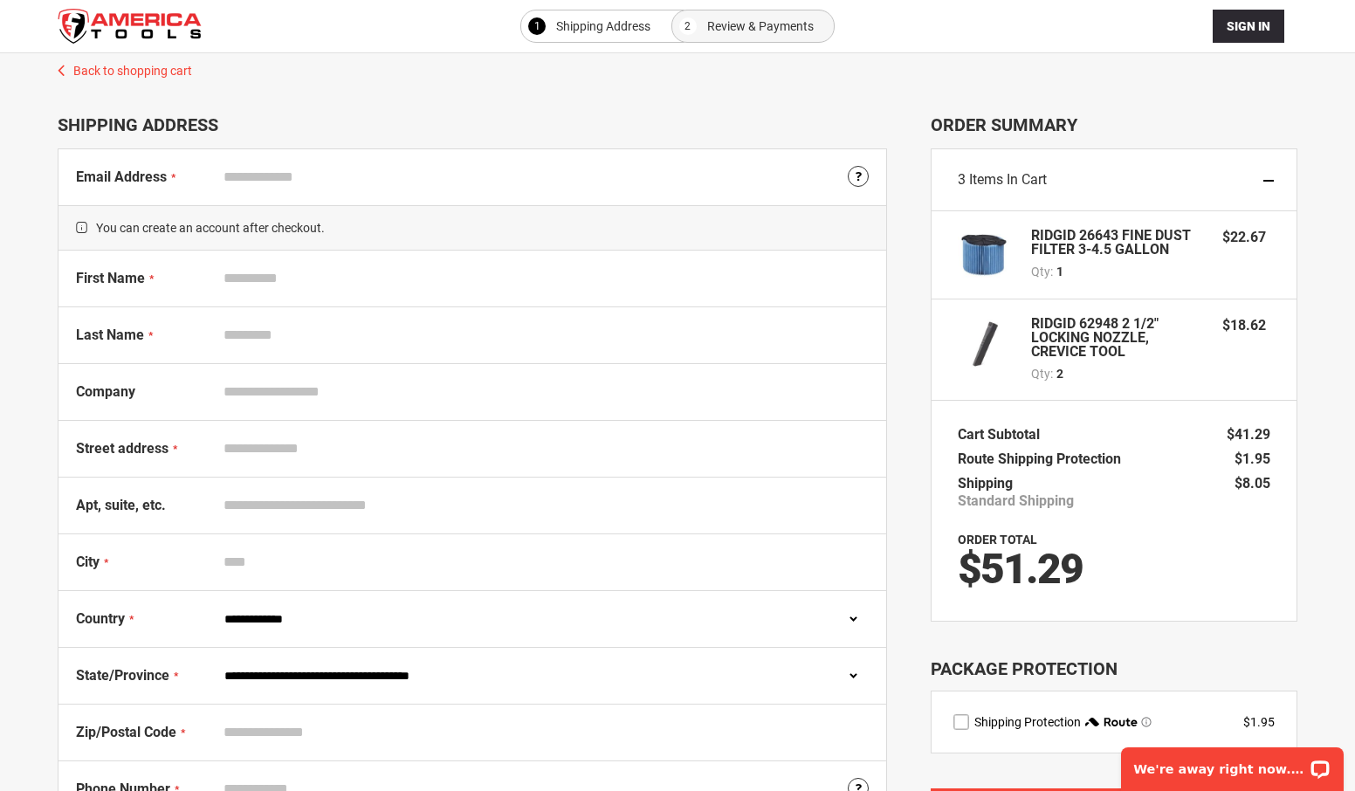
click at [1106, 319] on strong "RIDGID 62948 2 1/2" LOCKING NOZZLE, CREVICE TOOL" at bounding box center [1118, 338] width 174 height 42
click at [65, 66] on link "Back to shopping cart" at bounding box center [677, 66] width 1275 height 26
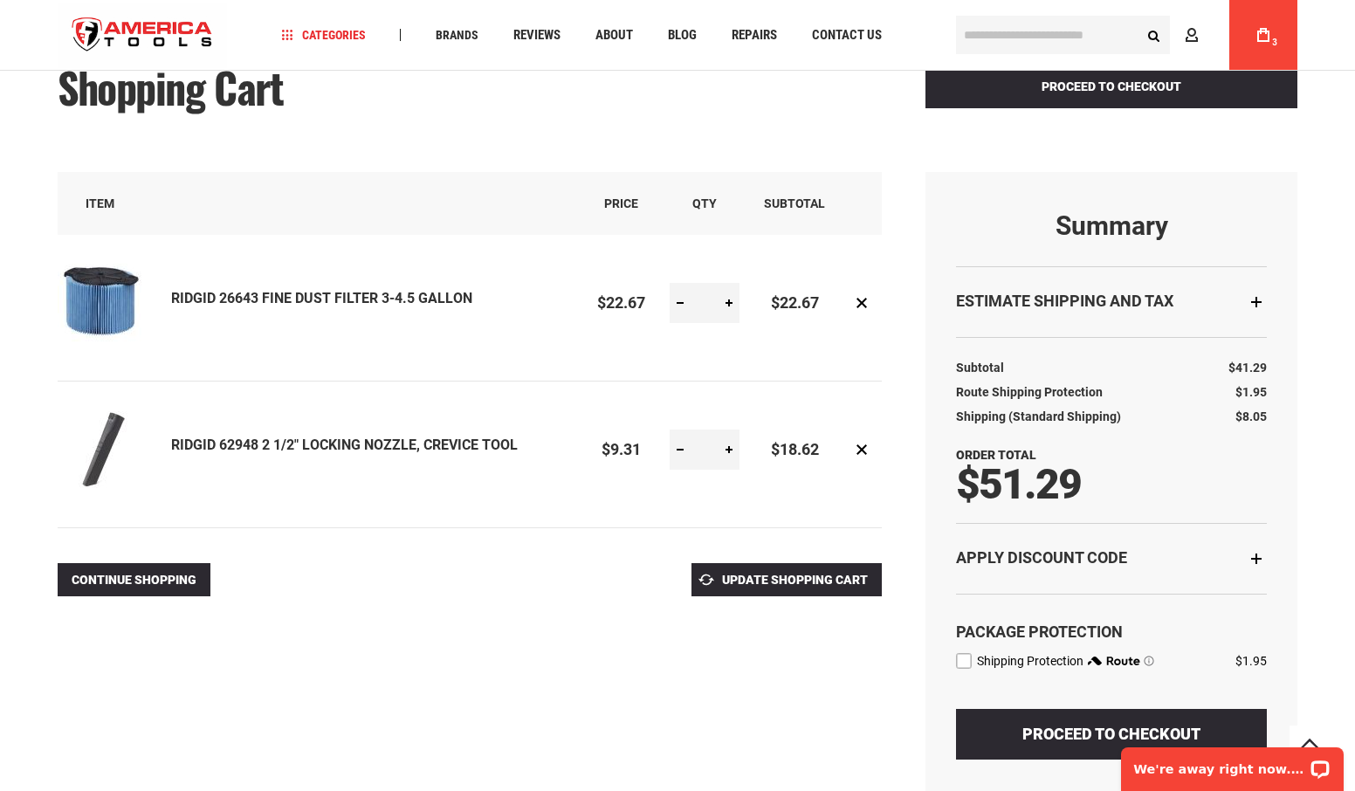
scroll to position [94, 0]
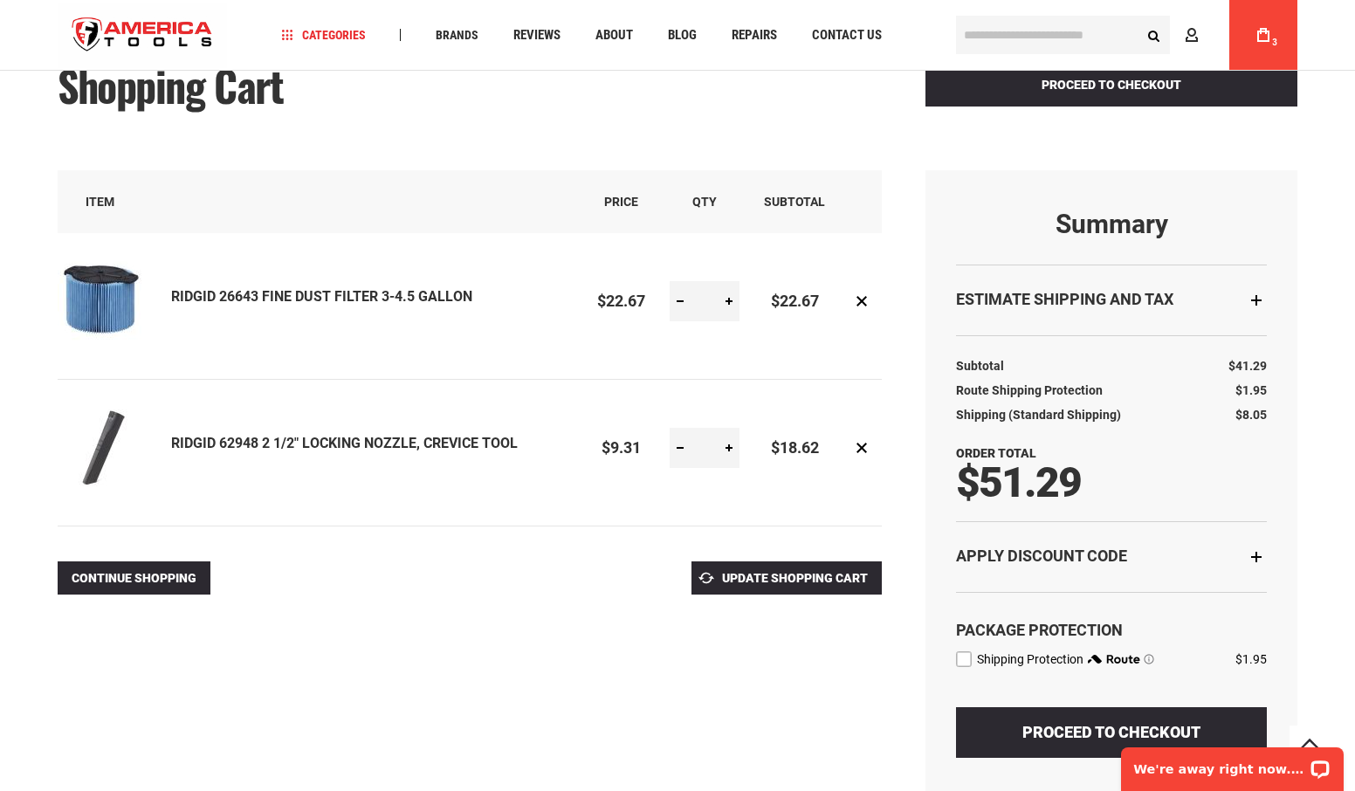
click at [679, 448] on link at bounding box center [680, 448] width 21 height 40
type input "*"
click at [471, 444] on link "RIDGID 62948 2 1/2" LOCKING NOZZLE, CREVICE TOOL" at bounding box center [344, 443] width 347 height 17
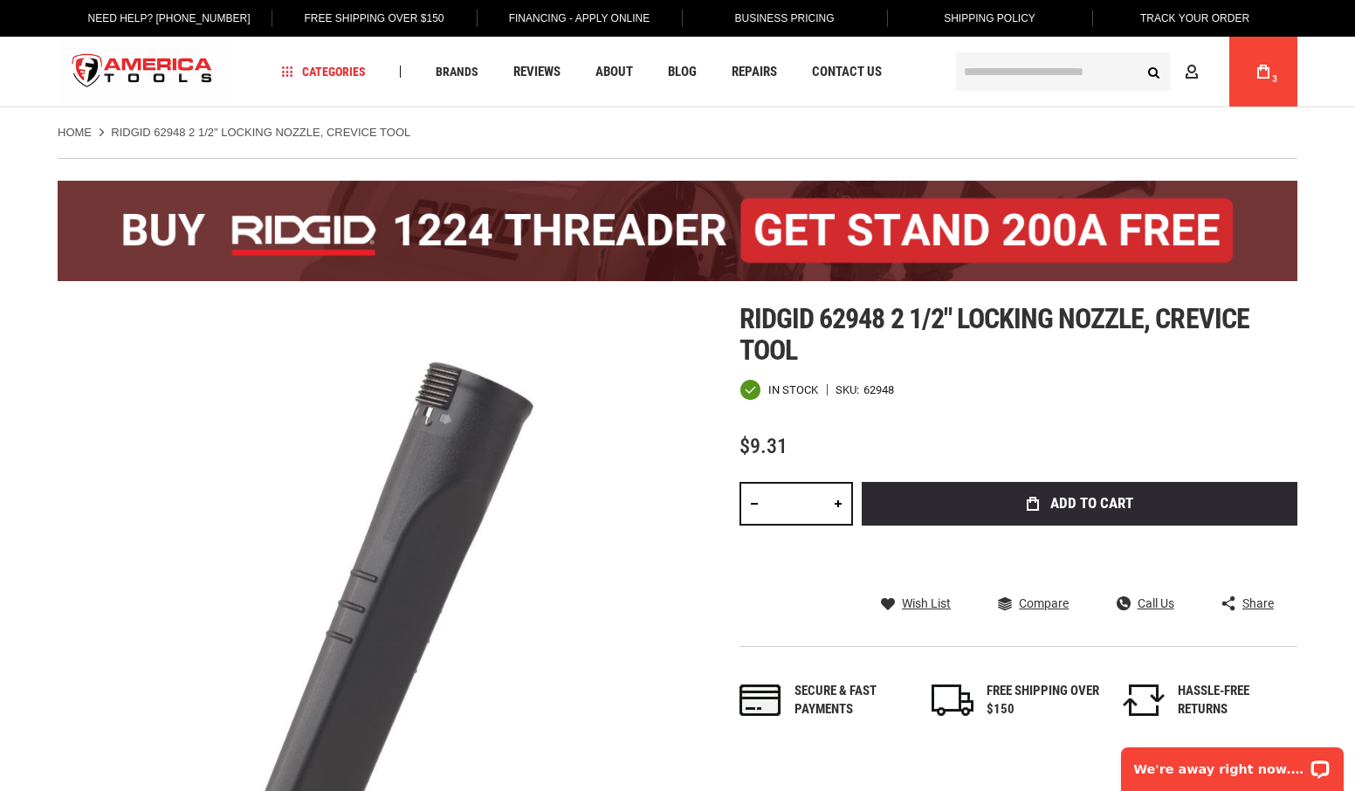
click at [1263, 71] on icon at bounding box center [1263, 72] width 12 height 14
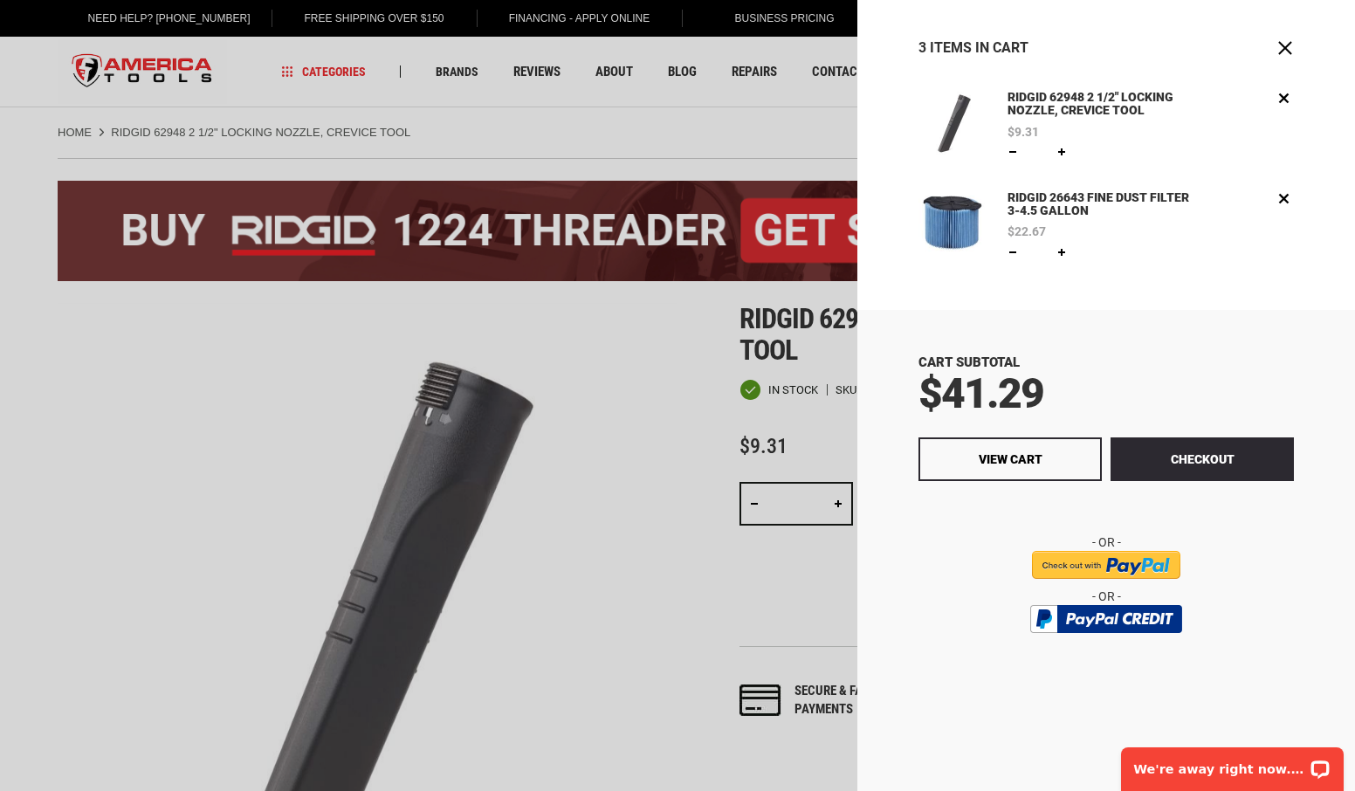
click at [1013, 154] on link at bounding box center [1013, 152] width 14 height 14
type input "*"
click at [1094, 153] on span "Update" at bounding box center [1098, 153] width 40 height 12
click at [1166, 459] on button "Checkout" at bounding box center [1202, 459] width 183 height 44
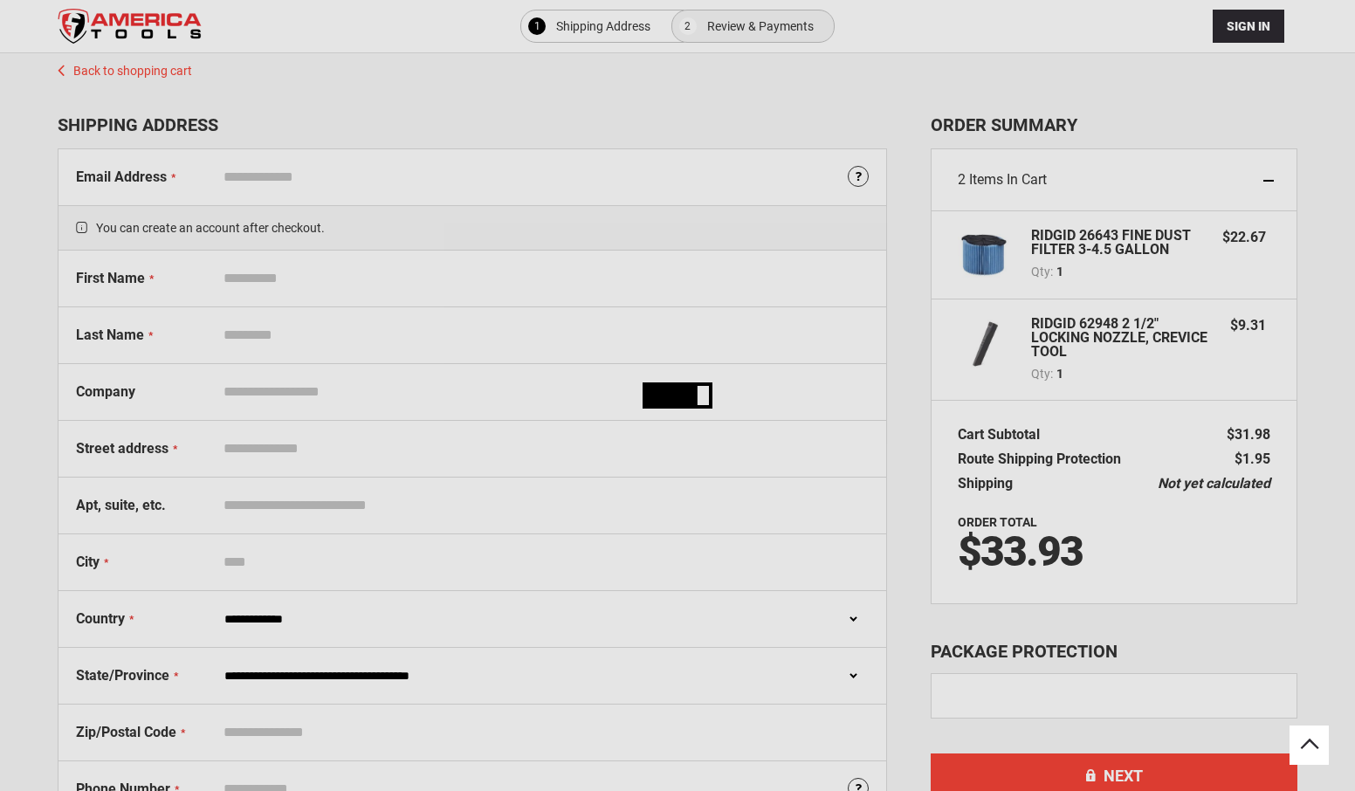
select select "**"
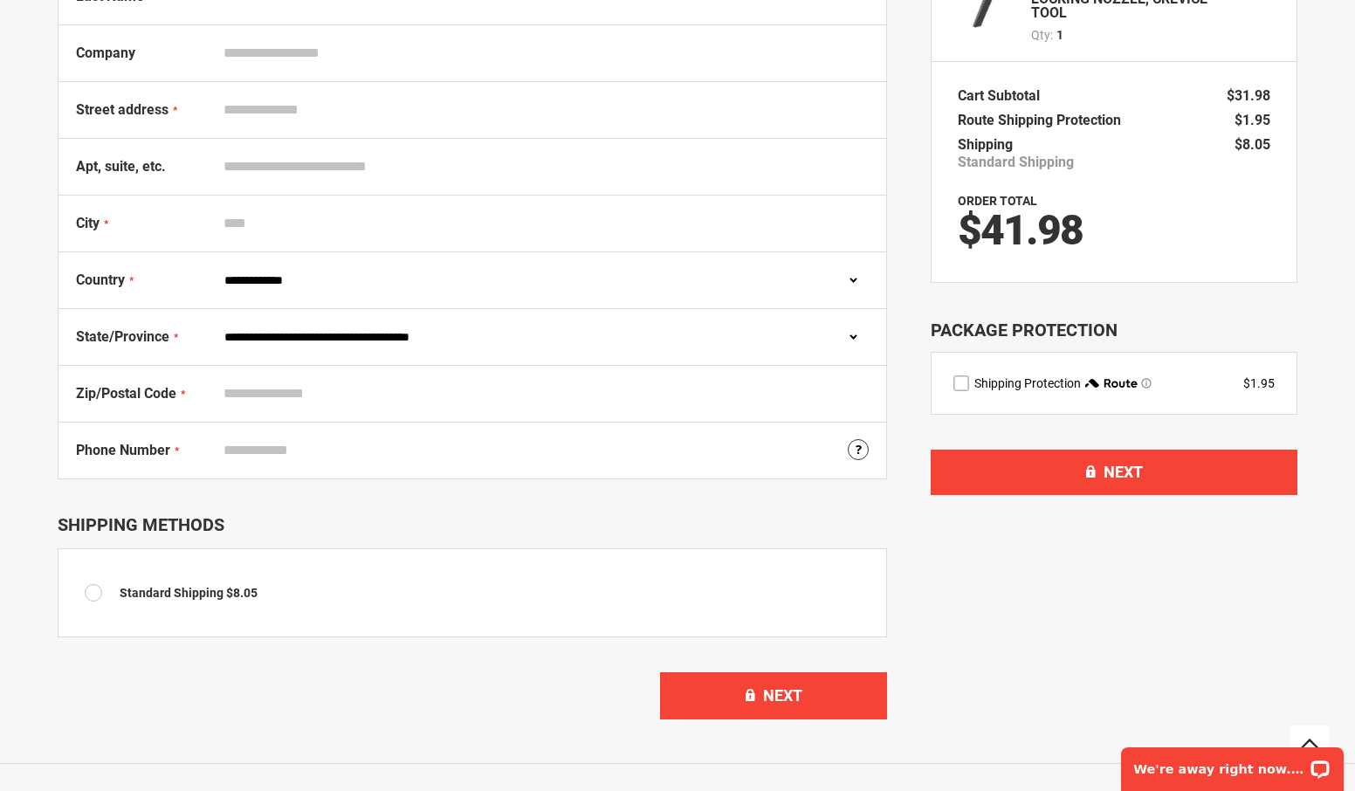
scroll to position [341, 0]
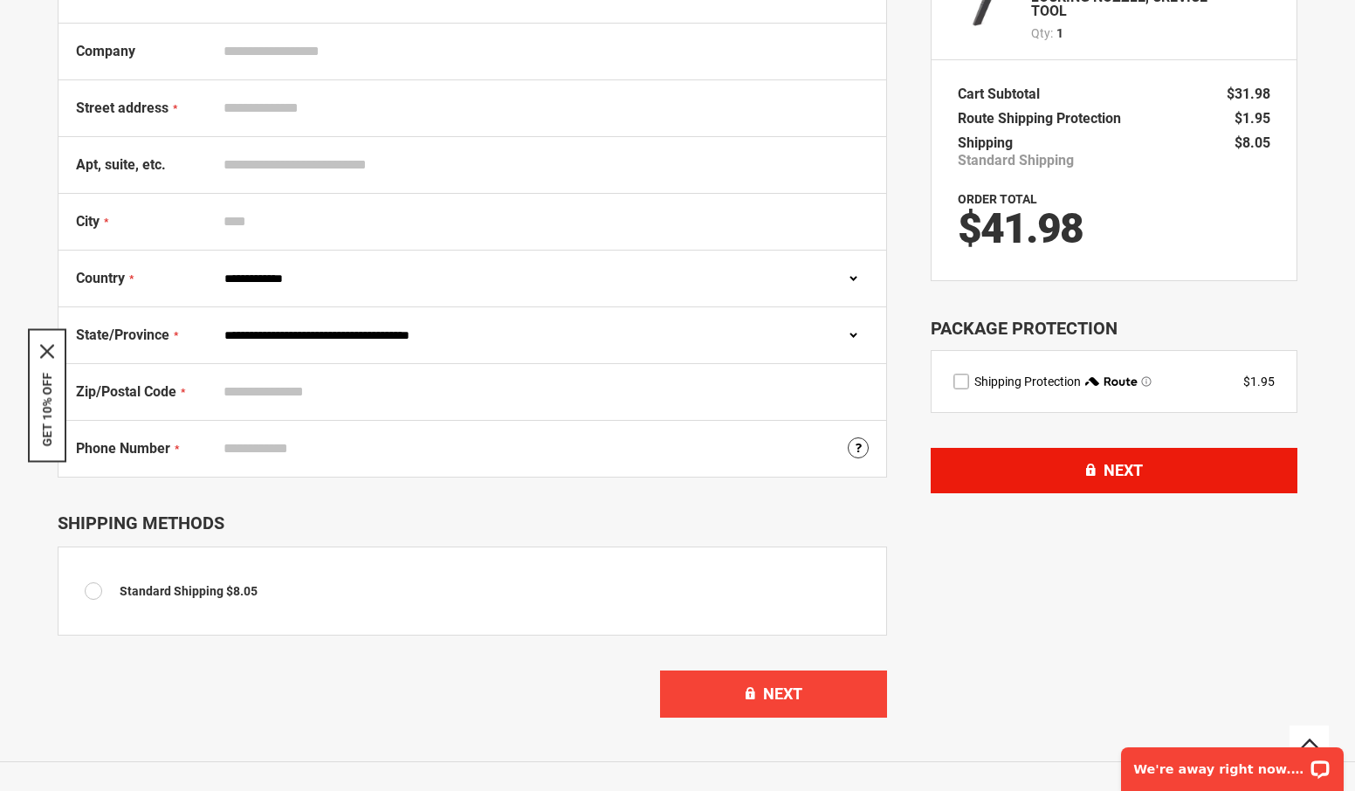
click at [1104, 464] on span "Next" at bounding box center [1123, 470] width 39 height 18
click at [1090, 468] on button "Next" at bounding box center [1114, 470] width 367 height 45
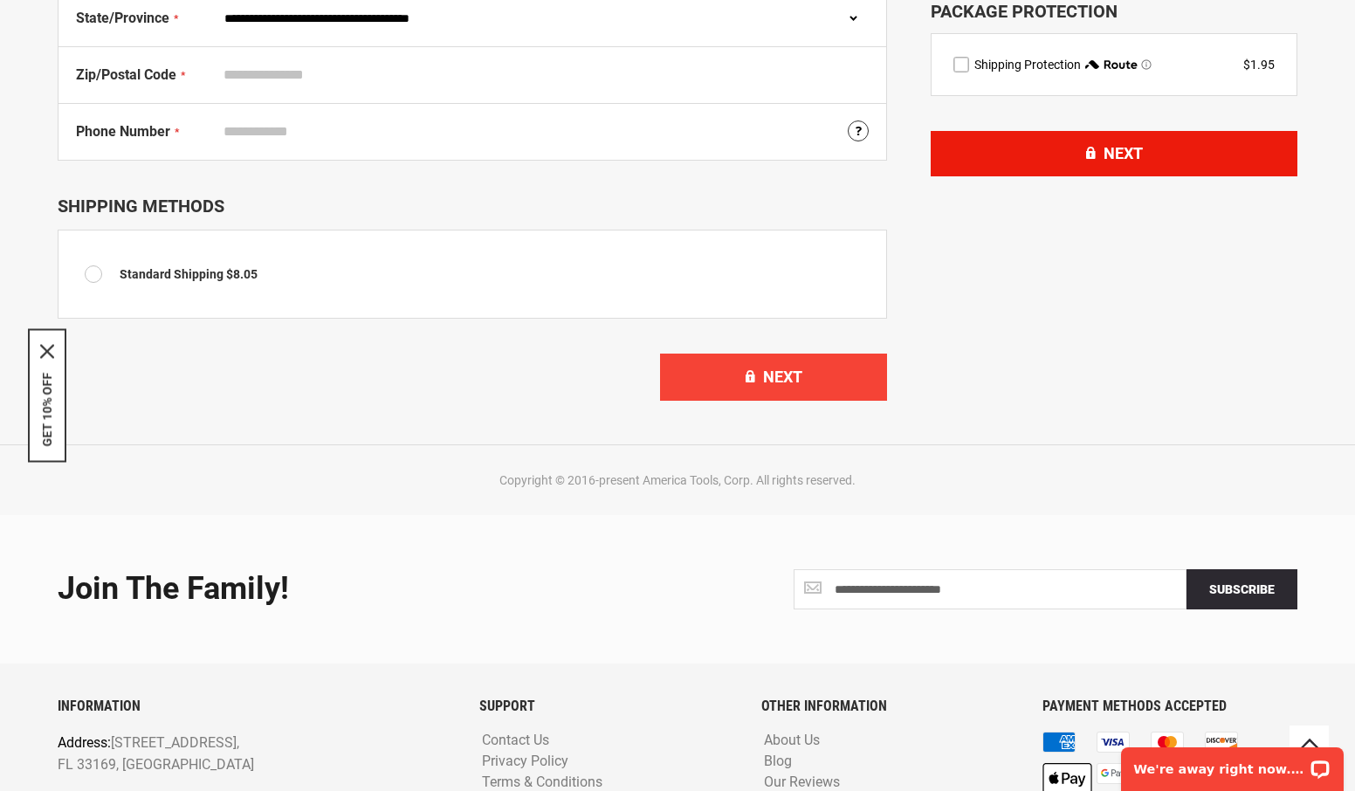
scroll to position [651, 0]
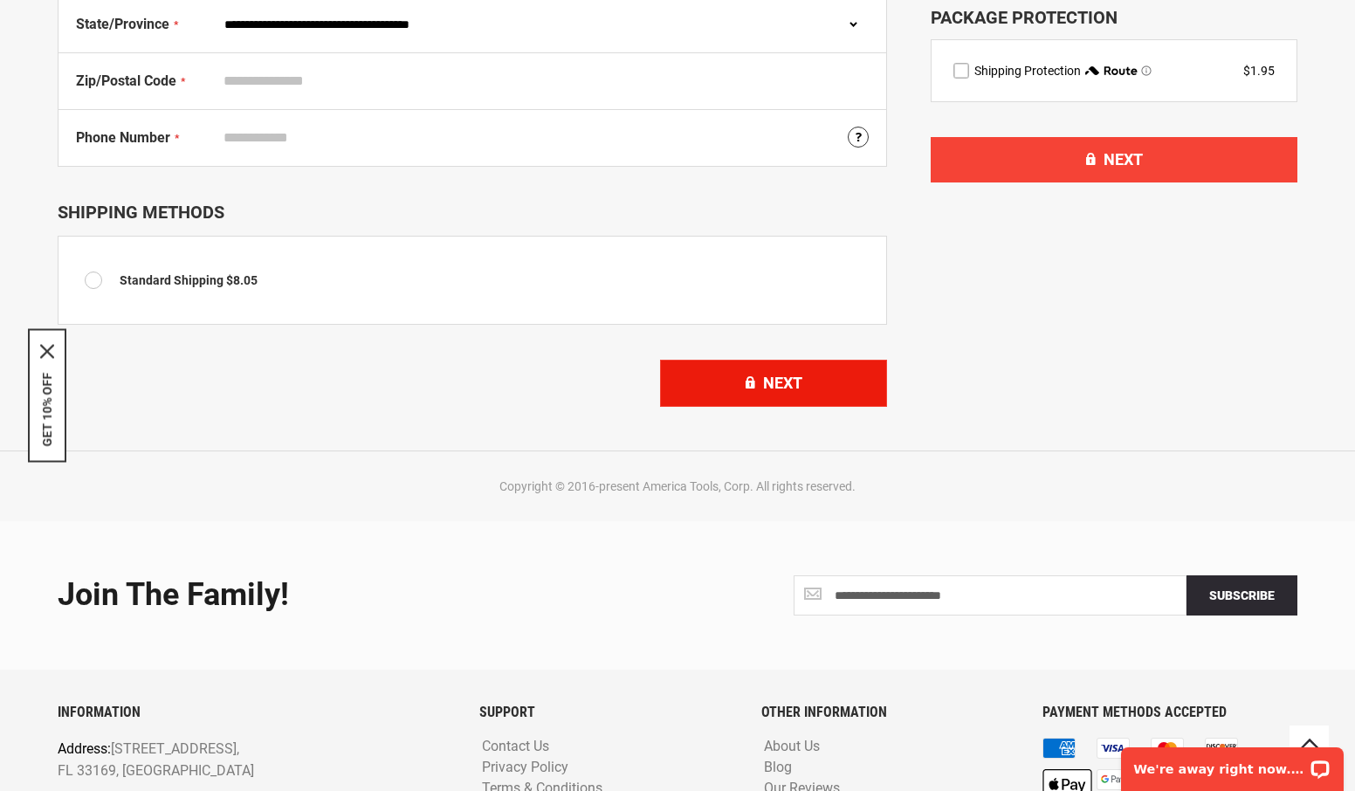
click at [788, 383] on span "Next" at bounding box center [782, 383] width 39 height 18
click at [734, 394] on button "Next" at bounding box center [773, 383] width 227 height 47
click at [752, 383] on button "Next" at bounding box center [773, 383] width 227 height 47
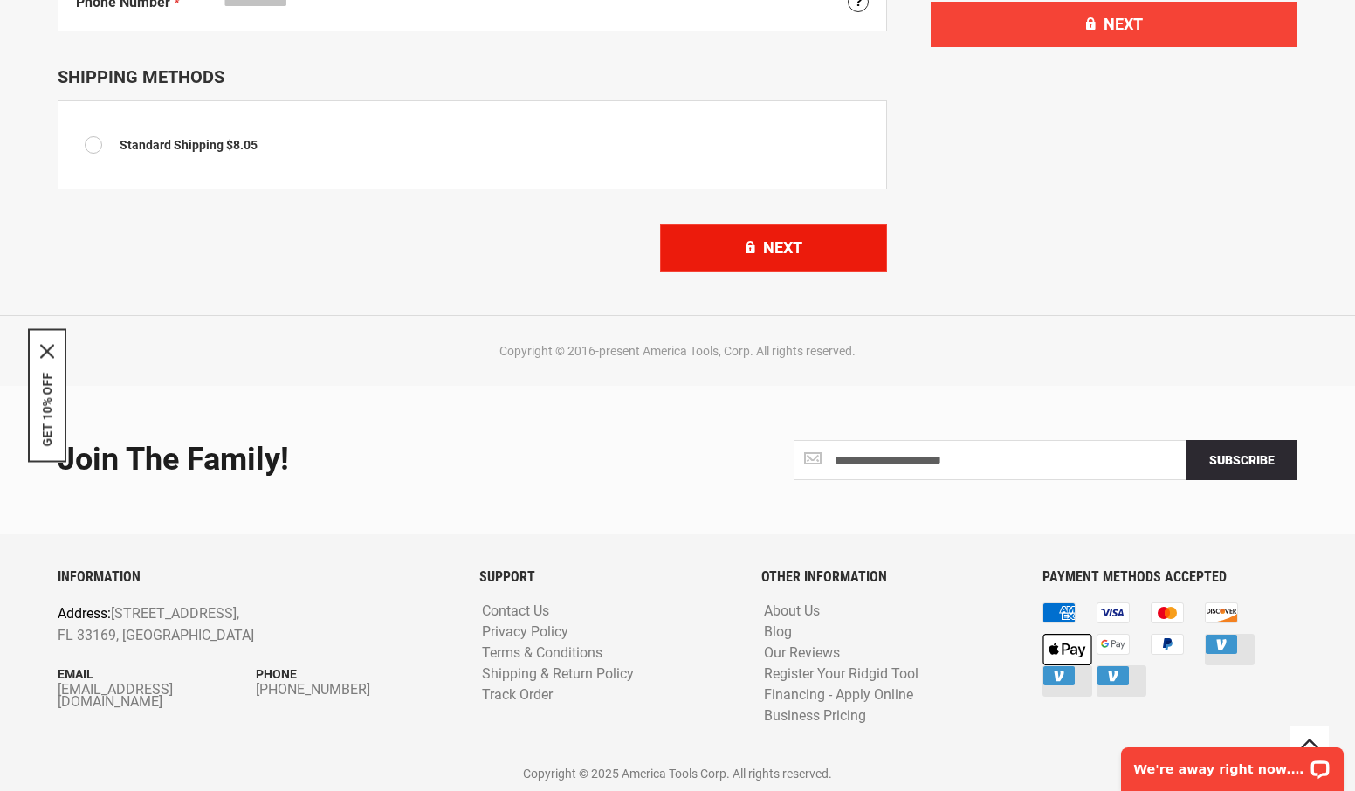
scroll to position [788, 0]
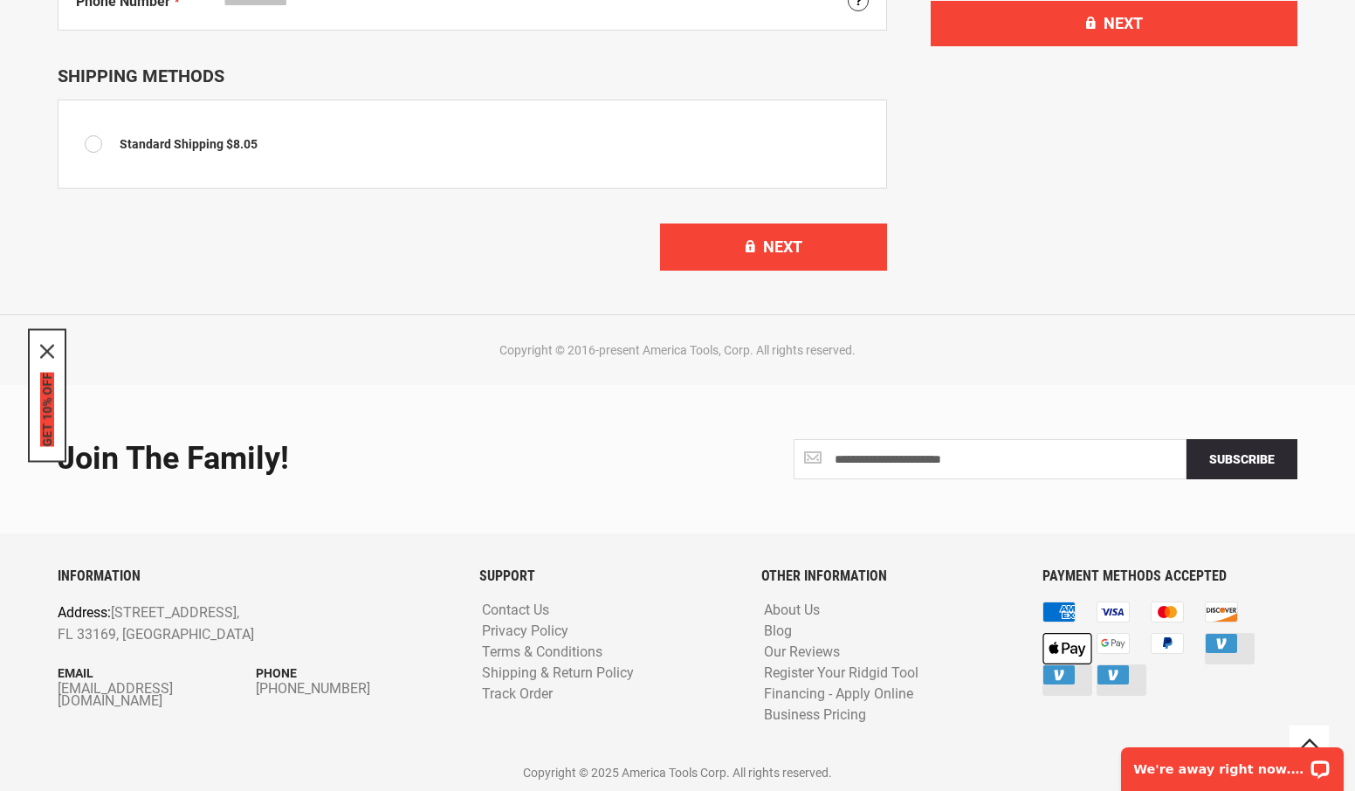
click at [52, 400] on button "GET 10% OFF" at bounding box center [47, 410] width 14 height 74
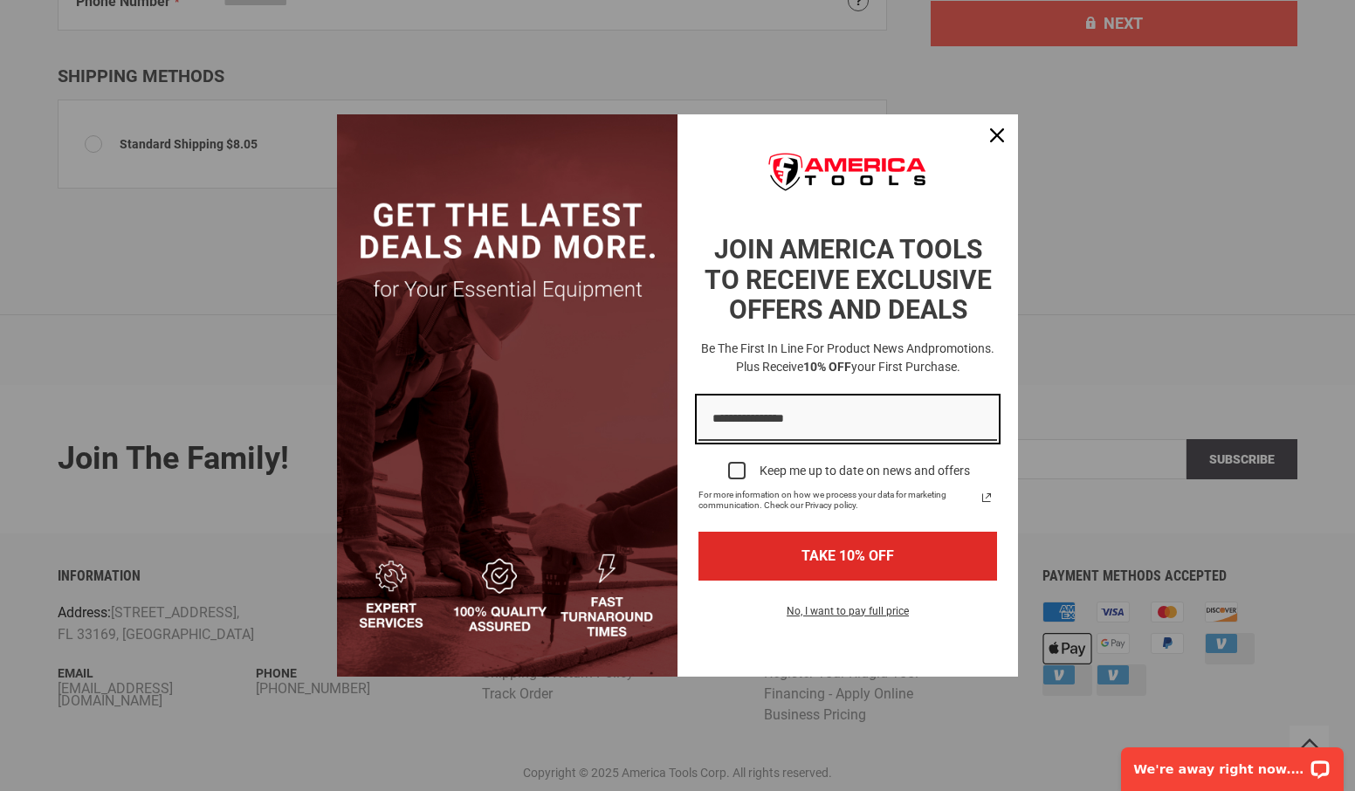
click at [719, 426] on input "Email field" at bounding box center [847, 419] width 299 height 45
type input "**********"
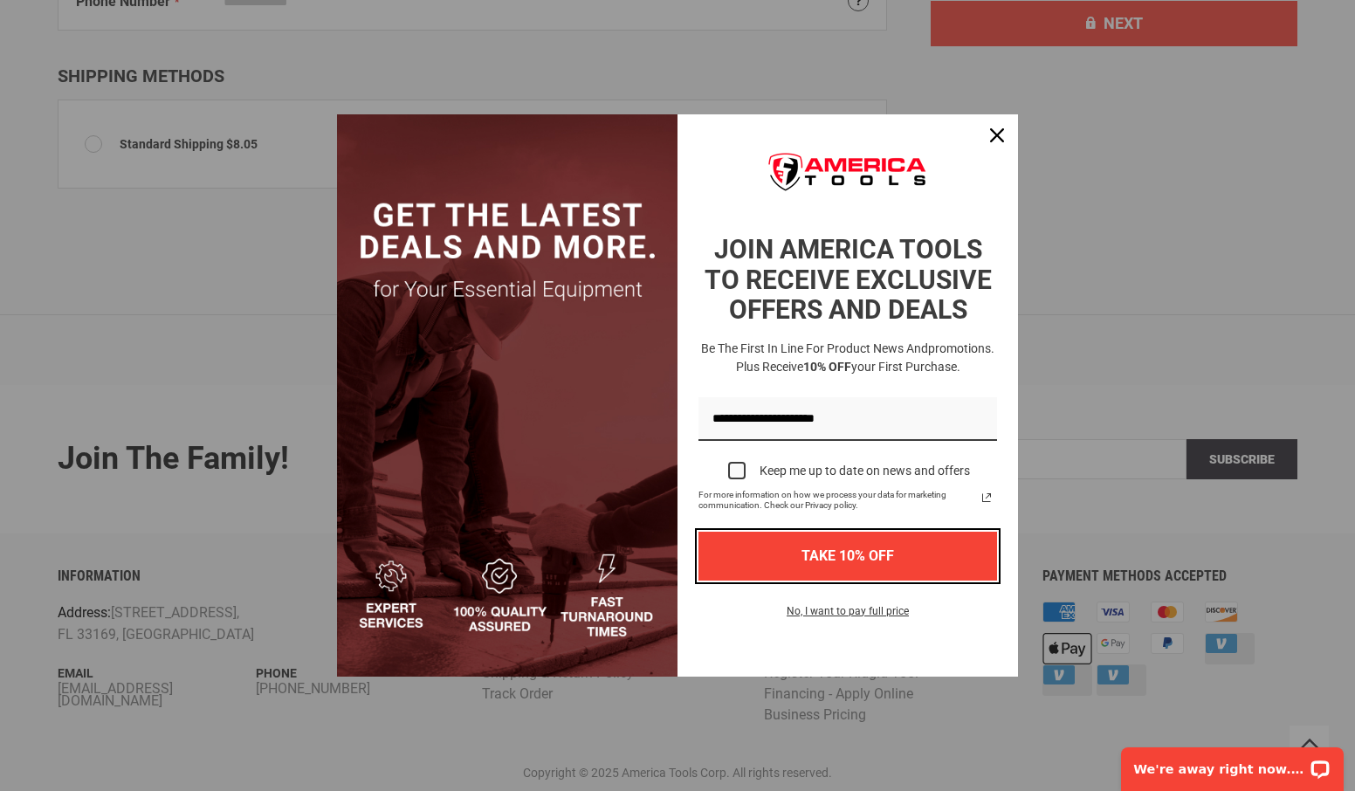
click at [770, 562] on button "TAKE 10% OFF" at bounding box center [847, 556] width 299 height 48
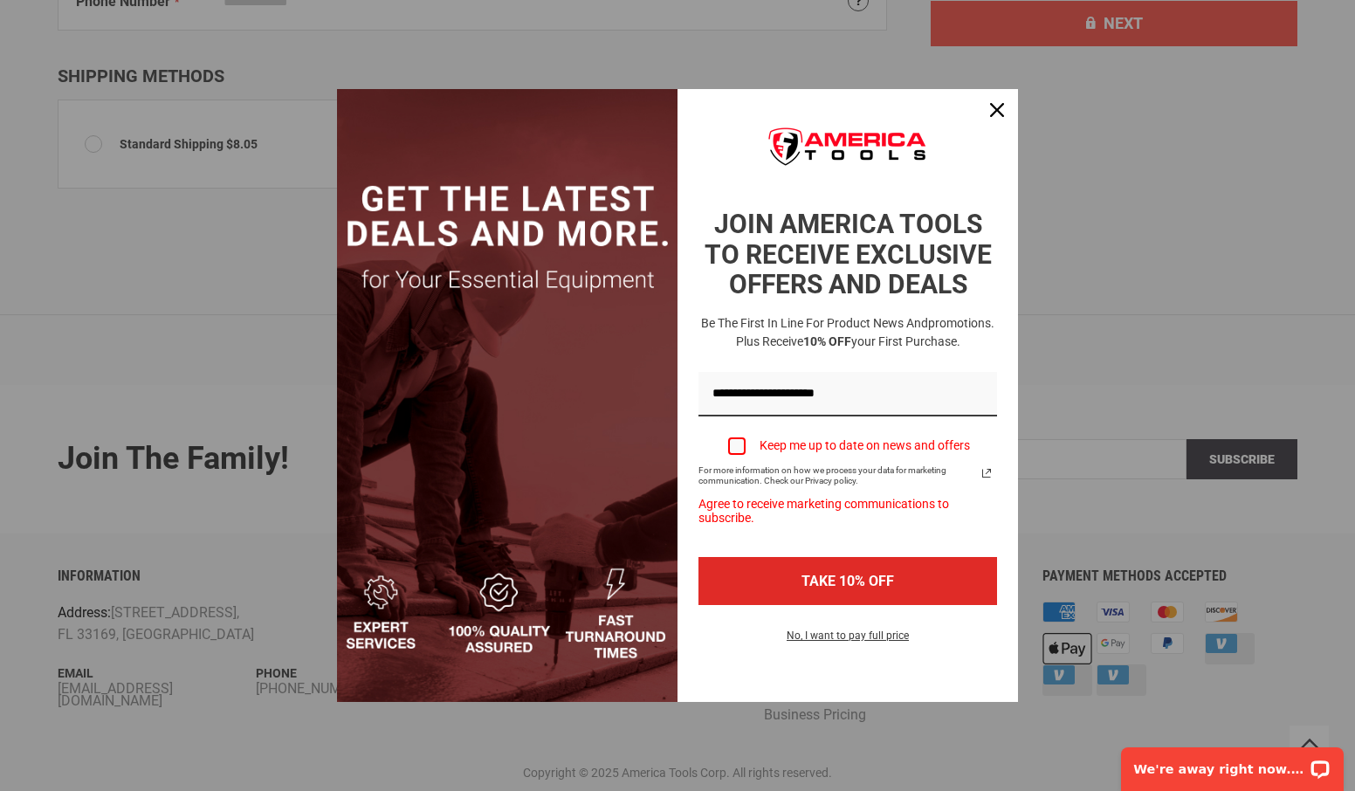
click at [733, 432] on label "Keep me up to date on news and offers" at bounding box center [847, 446] width 299 height 38
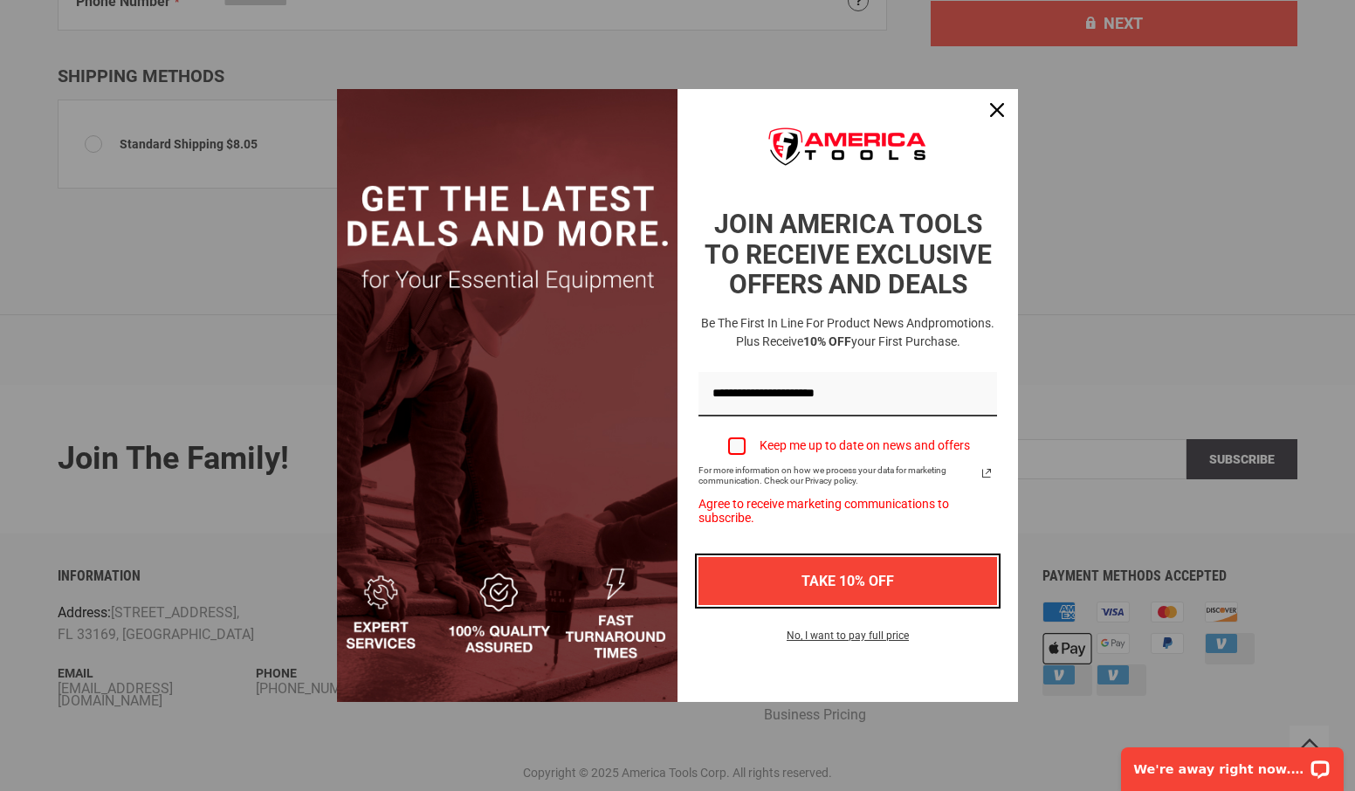
click at [775, 584] on button "TAKE 10% OFF" at bounding box center [847, 581] width 299 height 48
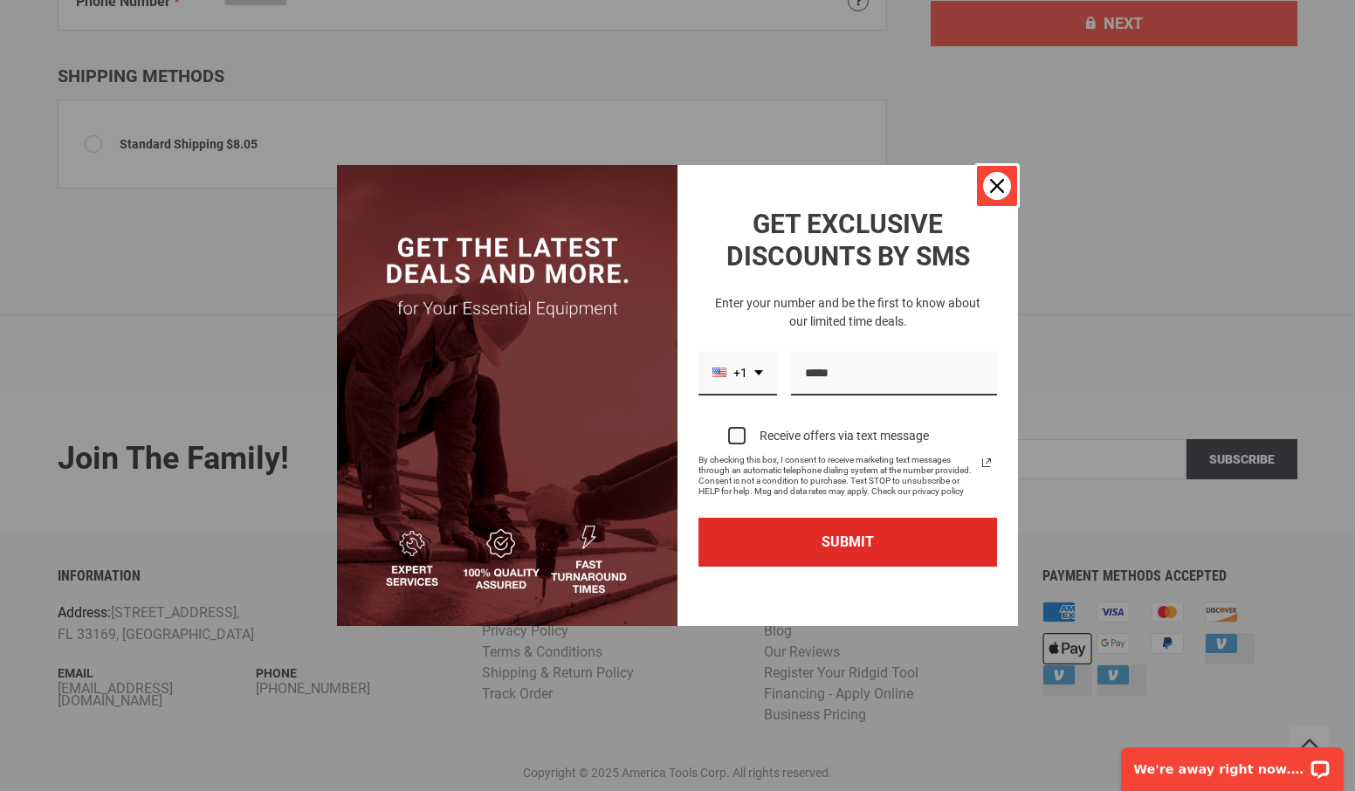
click at [995, 183] on icon "close icon" at bounding box center [997, 186] width 14 height 14
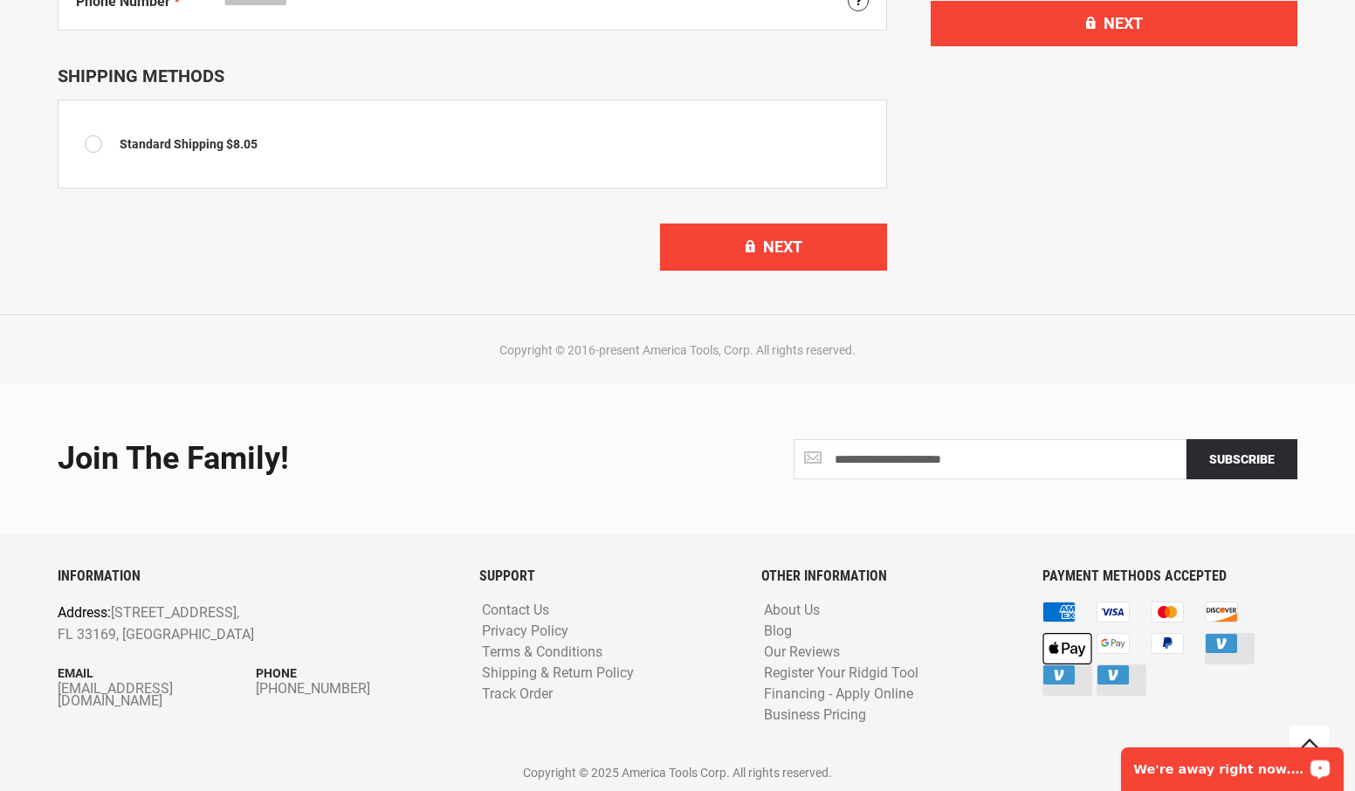
click at [1199, 767] on p "We're away right now. Please check back later!" at bounding box center [1220, 769] width 173 height 14
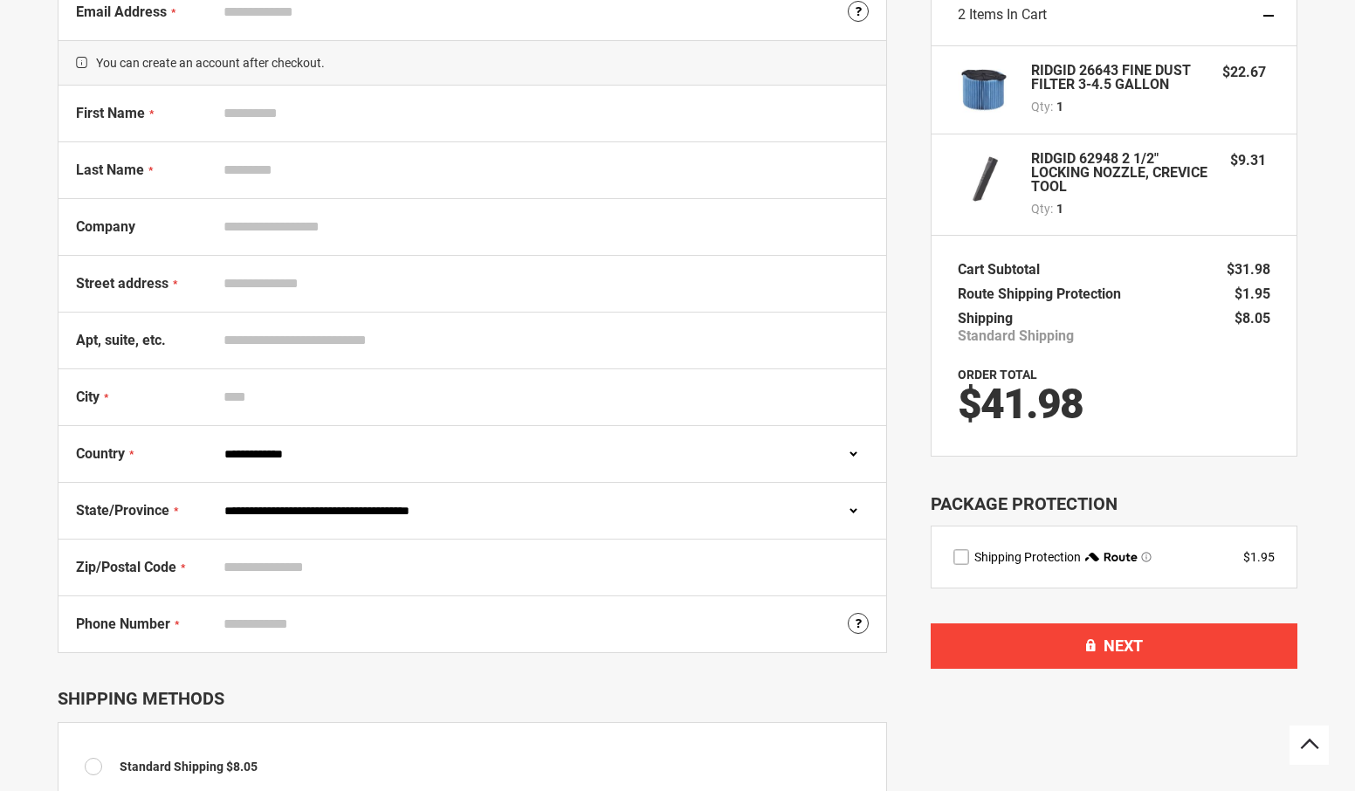
scroll to position [166, 0]
click at [863, 649] on div "Phone Number Tooltip For delivery questions." at bounding box center [472, 623] width 828 height 56
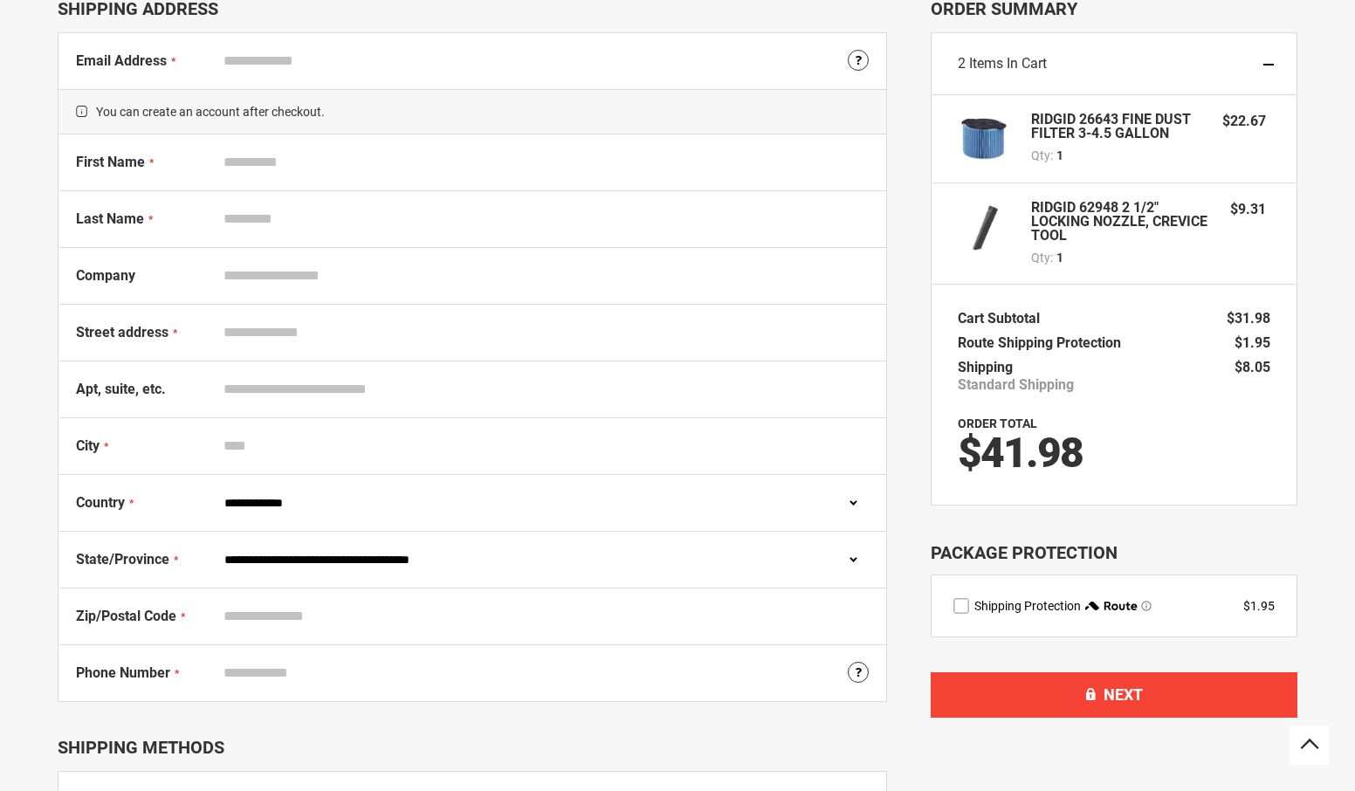
scroll to position [0, 0]
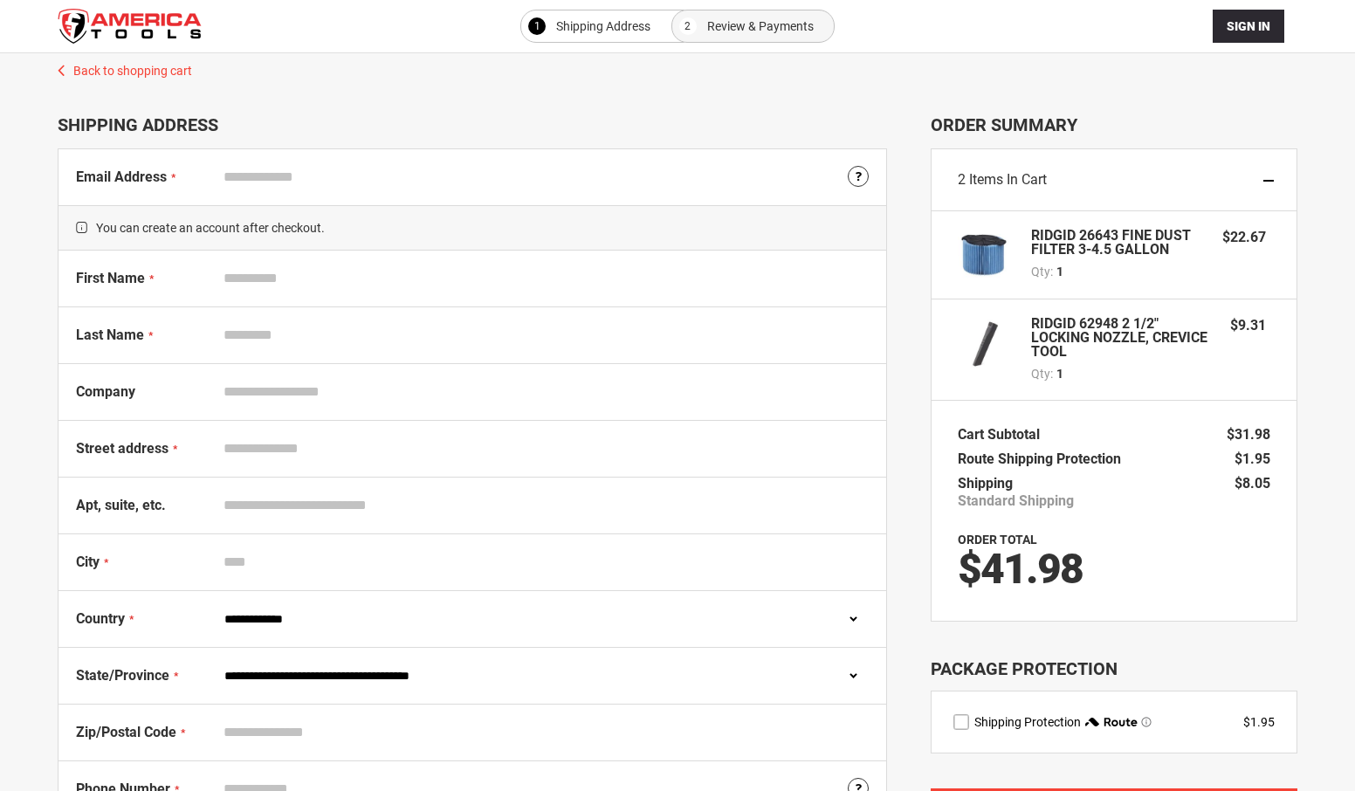
click at [292, 284] on input "First Name" at bounding box center [542, 278] width 653 height 33
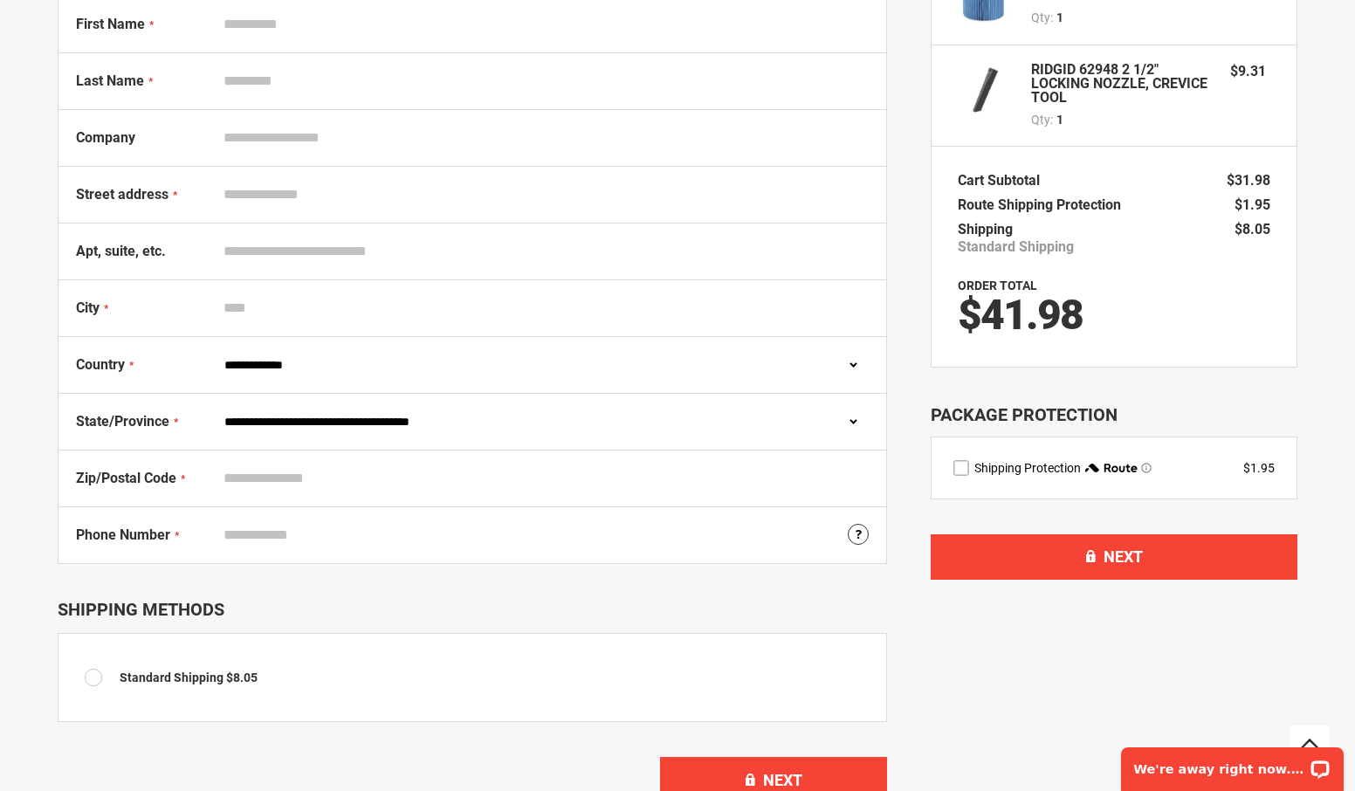
scroll to position [265, 0]
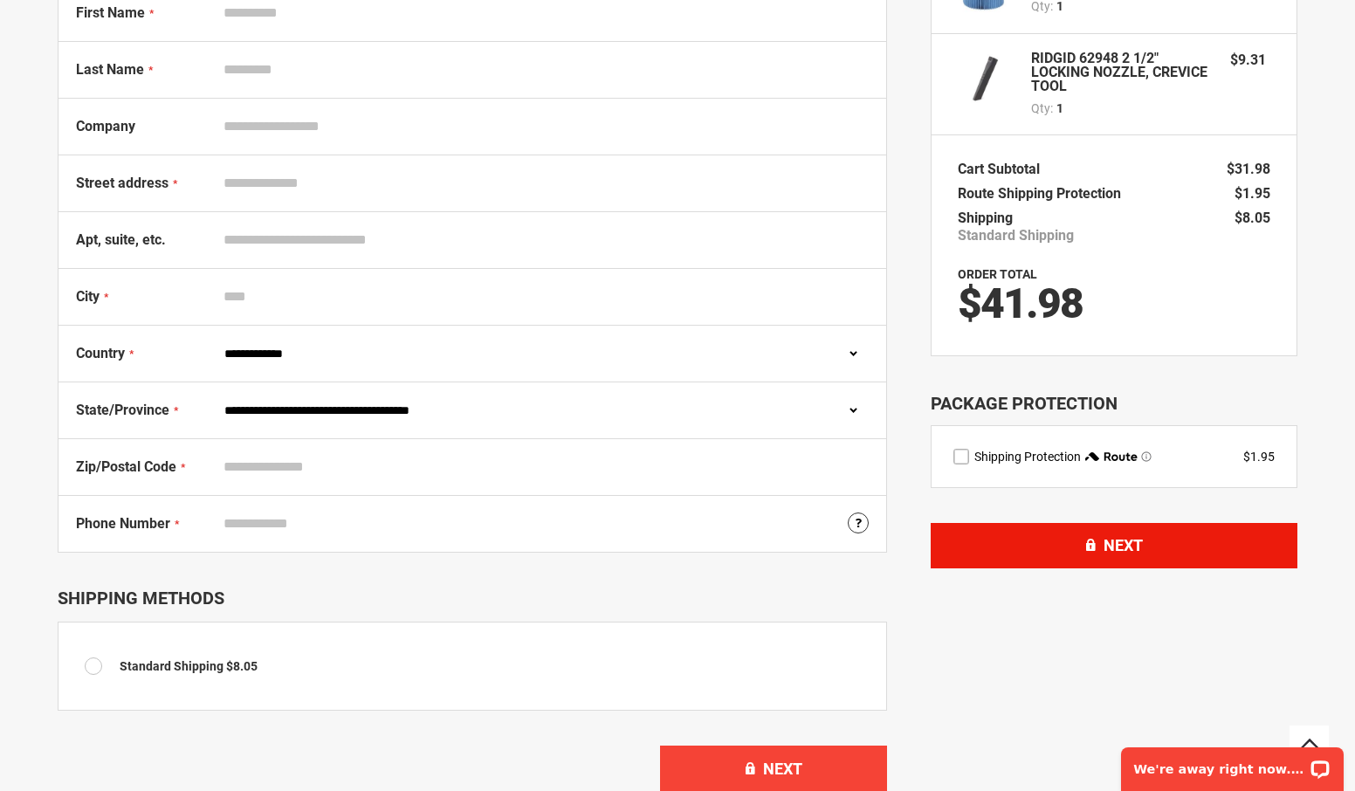
click at [1089, 550] on button "Next" at bounding box center [1114, 545] width 367 height 45
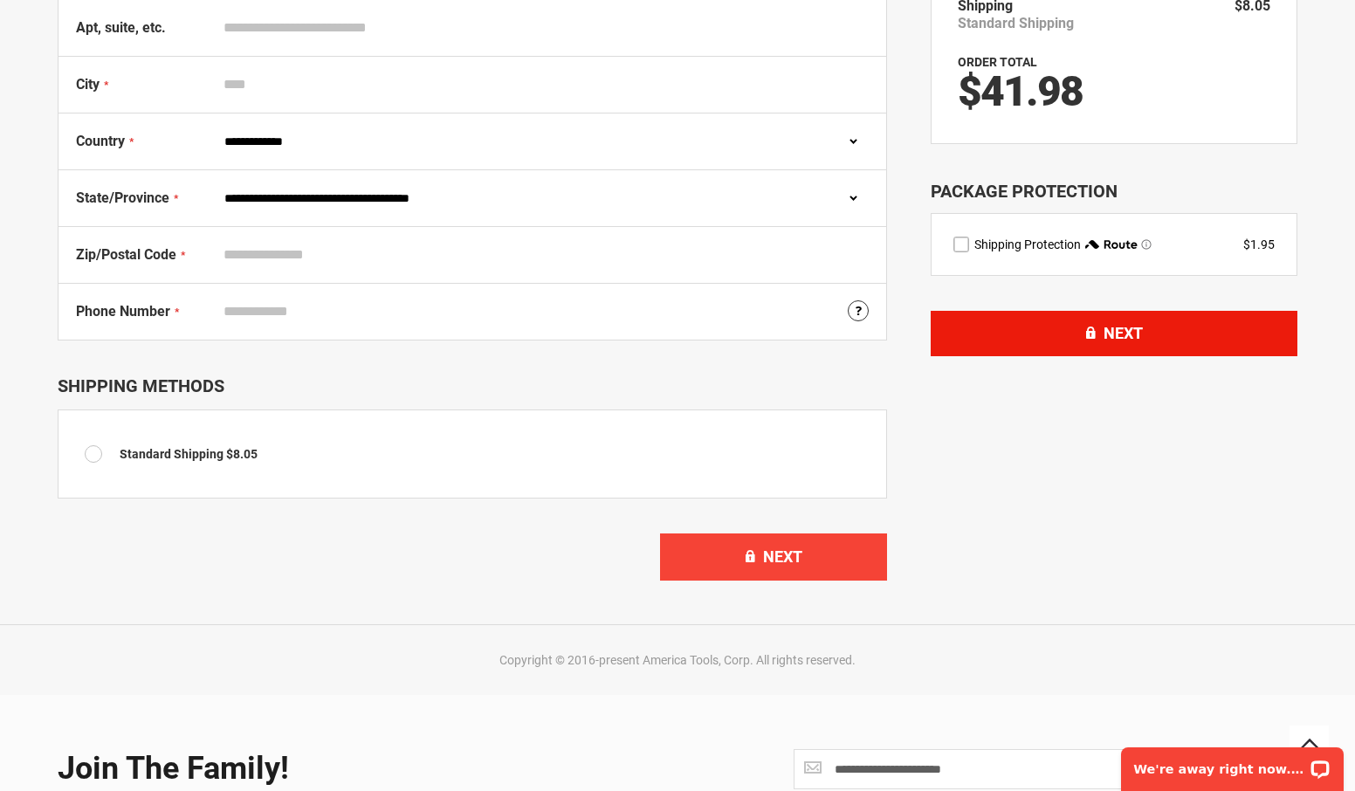
scroll to position [479, 0]
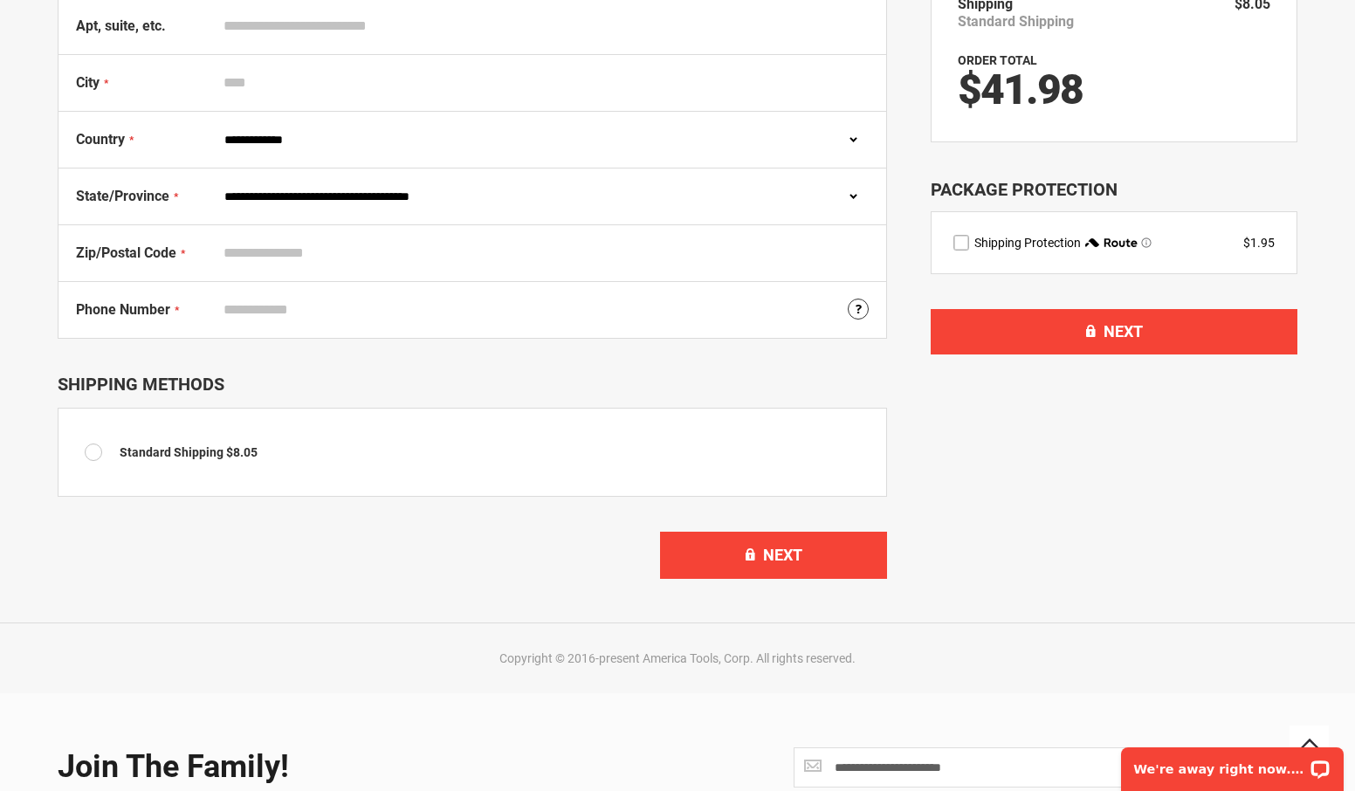
click at [90, 448] on span at bounding box center [98, 452] width 26 height 17
click at [705, 547] on button "Next" at bounding box center [773, 555] width 227 height 47
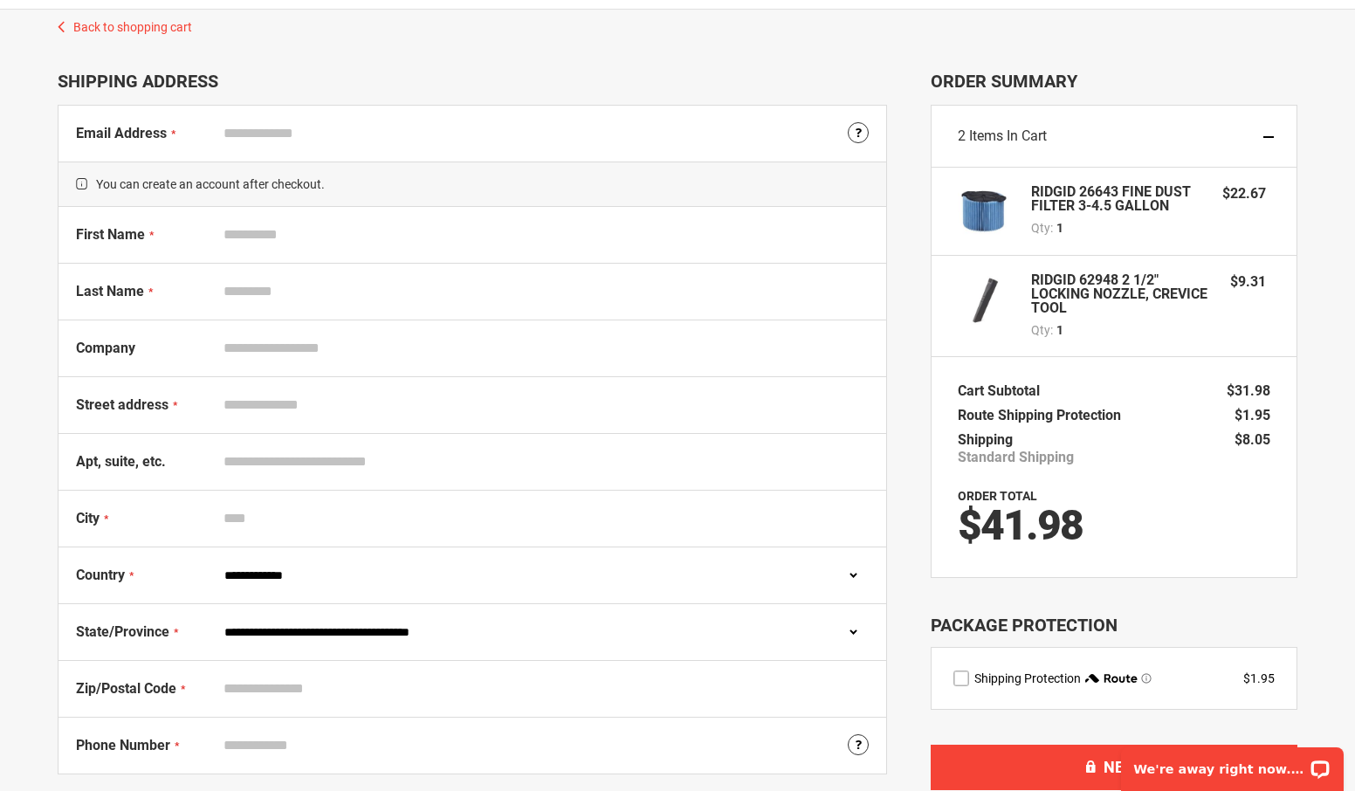
scroll to position [0, 0]
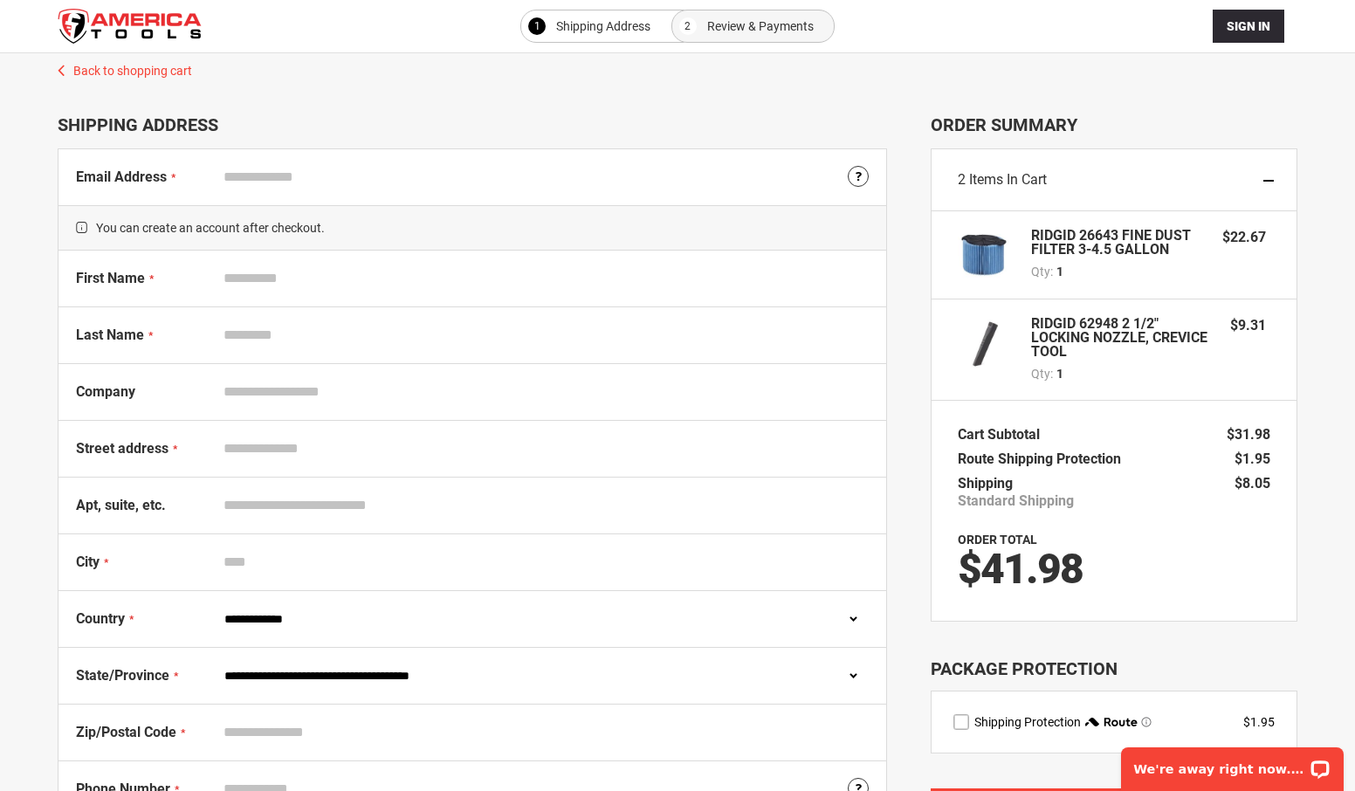
click at [307, 276] on input "First Name" at bounding box center [542, 278] width 653 height 33
type input "******"
type input "*********"
type input "**********"
type input "******"
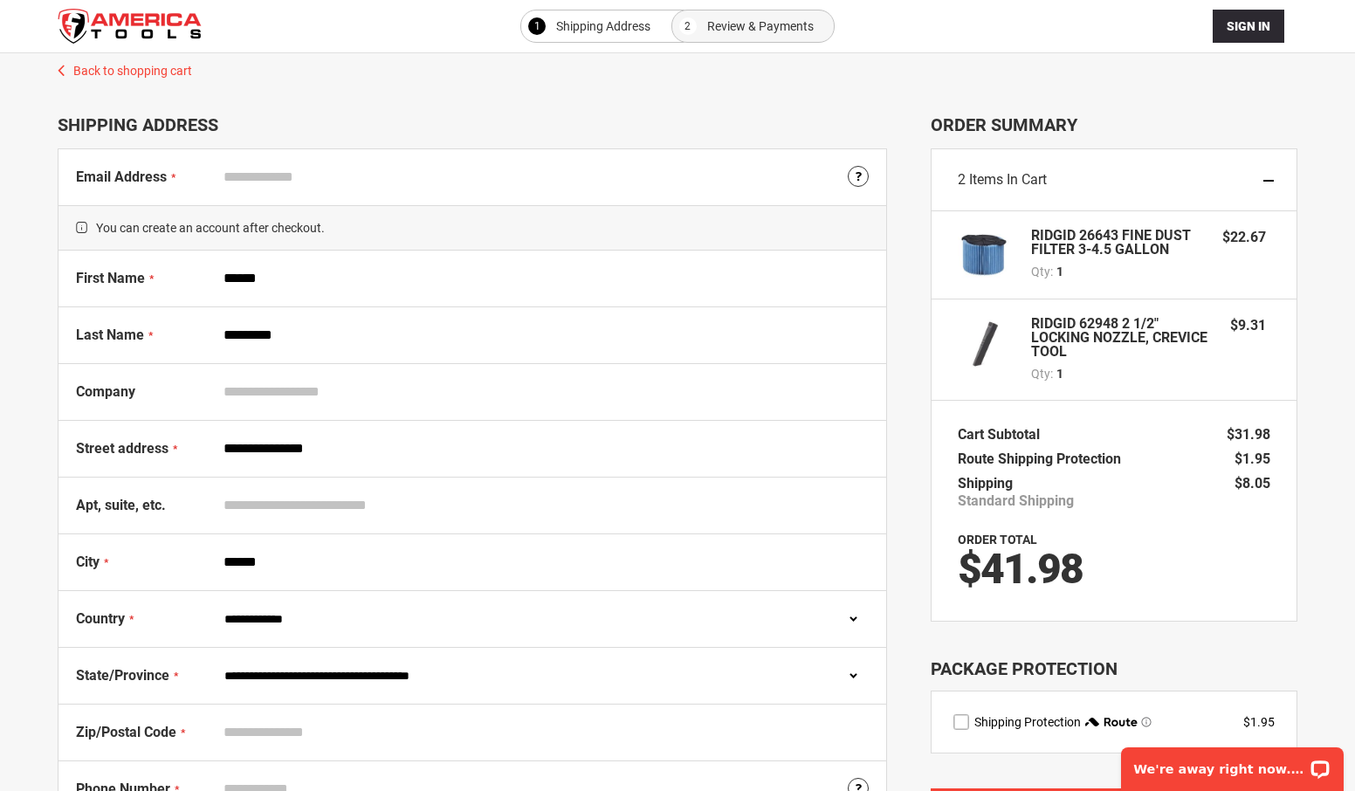
select select "**"
type input "*****"
type input "**********"
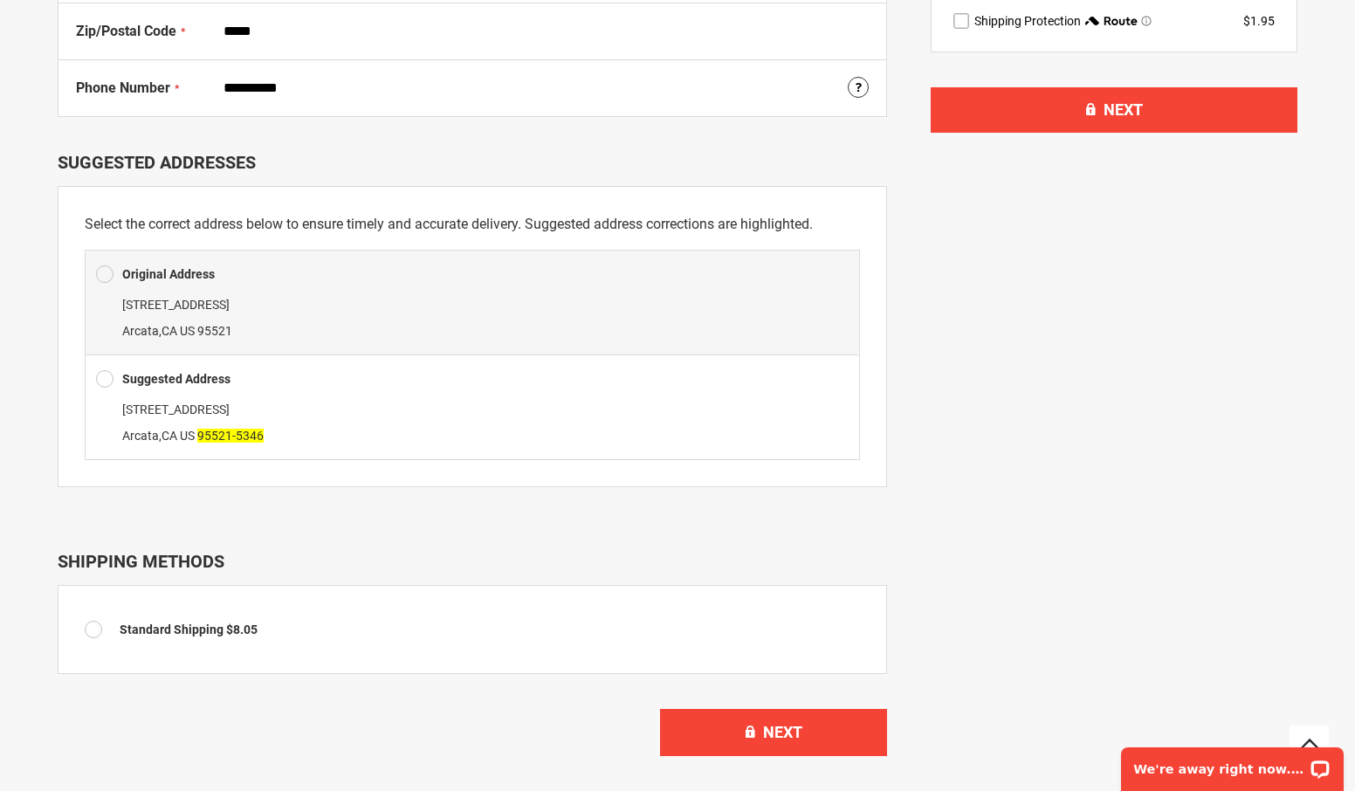
scroll to position [703, 0]
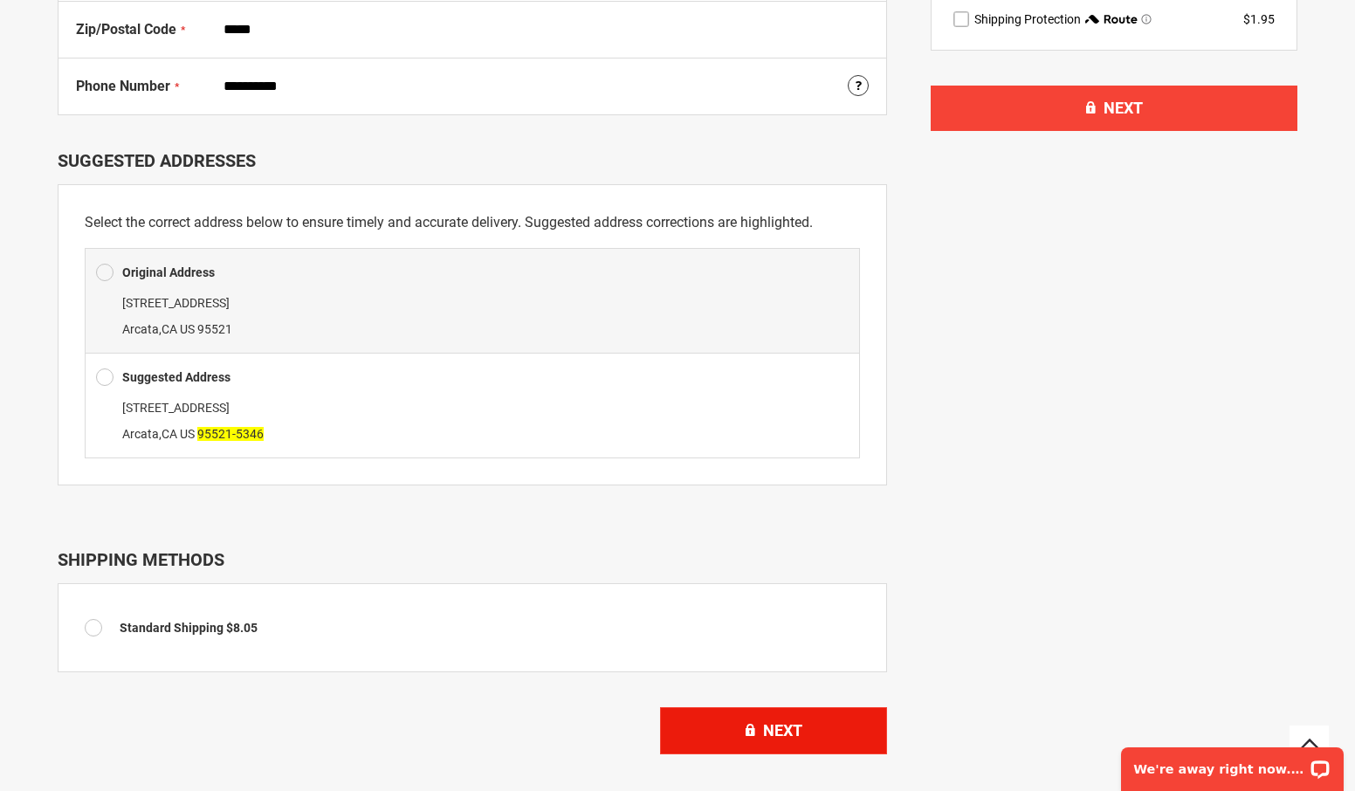
click at [754, 734] on button "Next" at bounding box center [773, 730] width 227 height 47
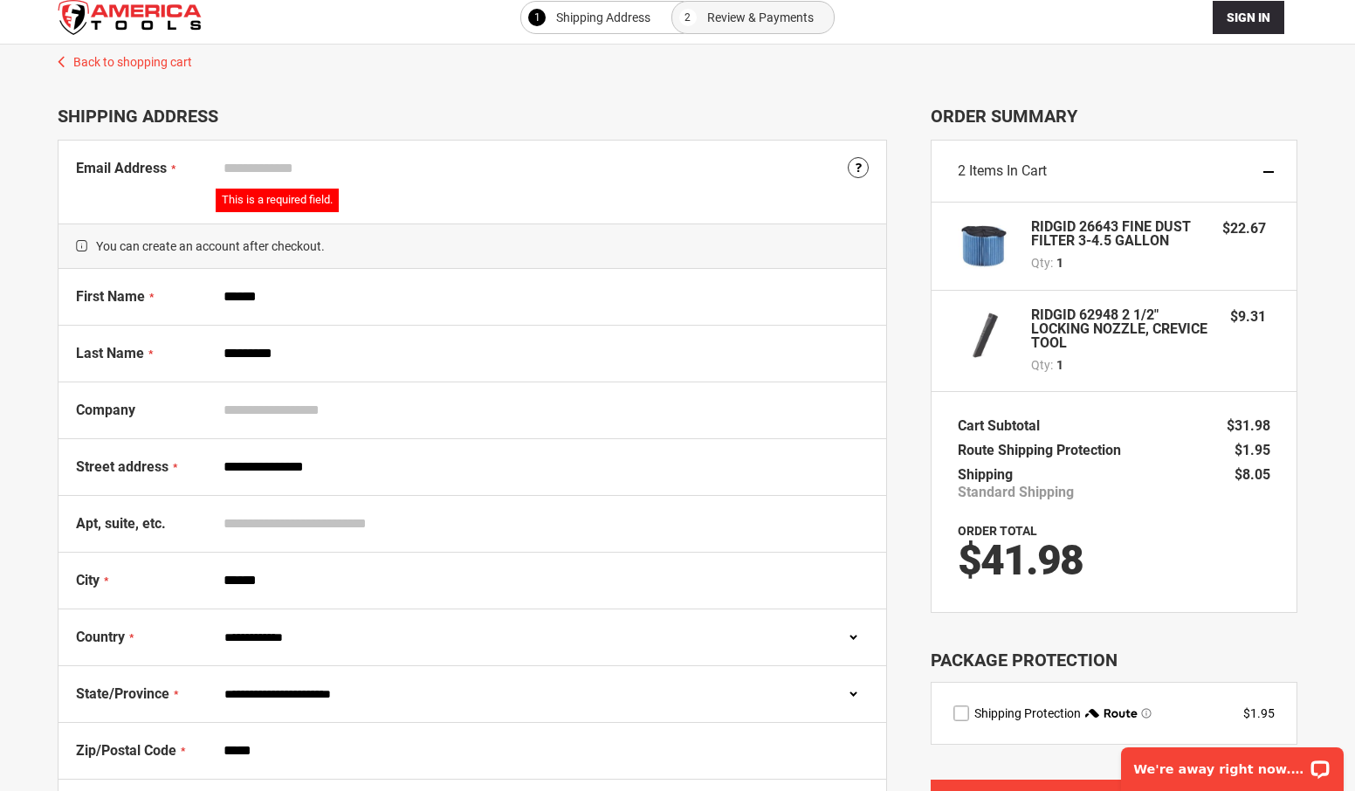
scroll to position [0, 0]
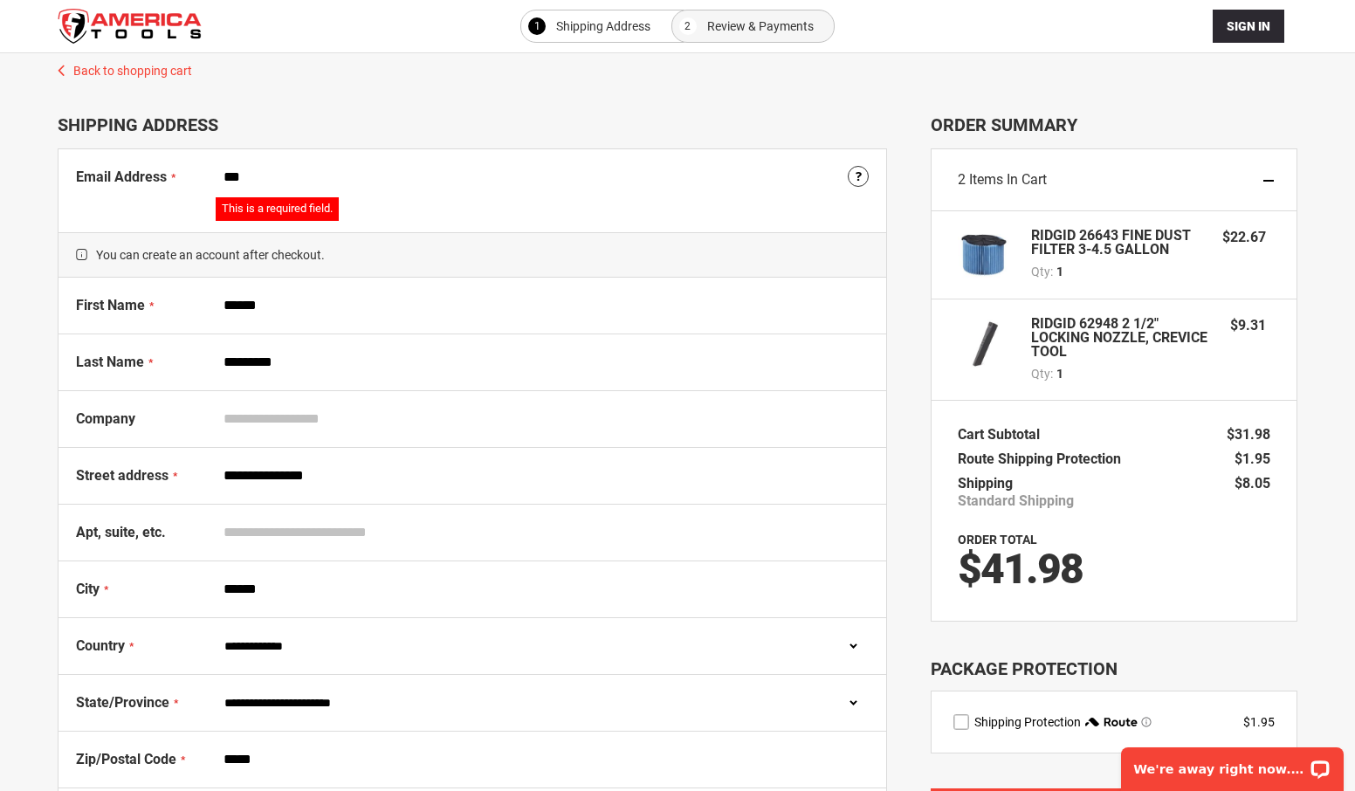
type input "**********"
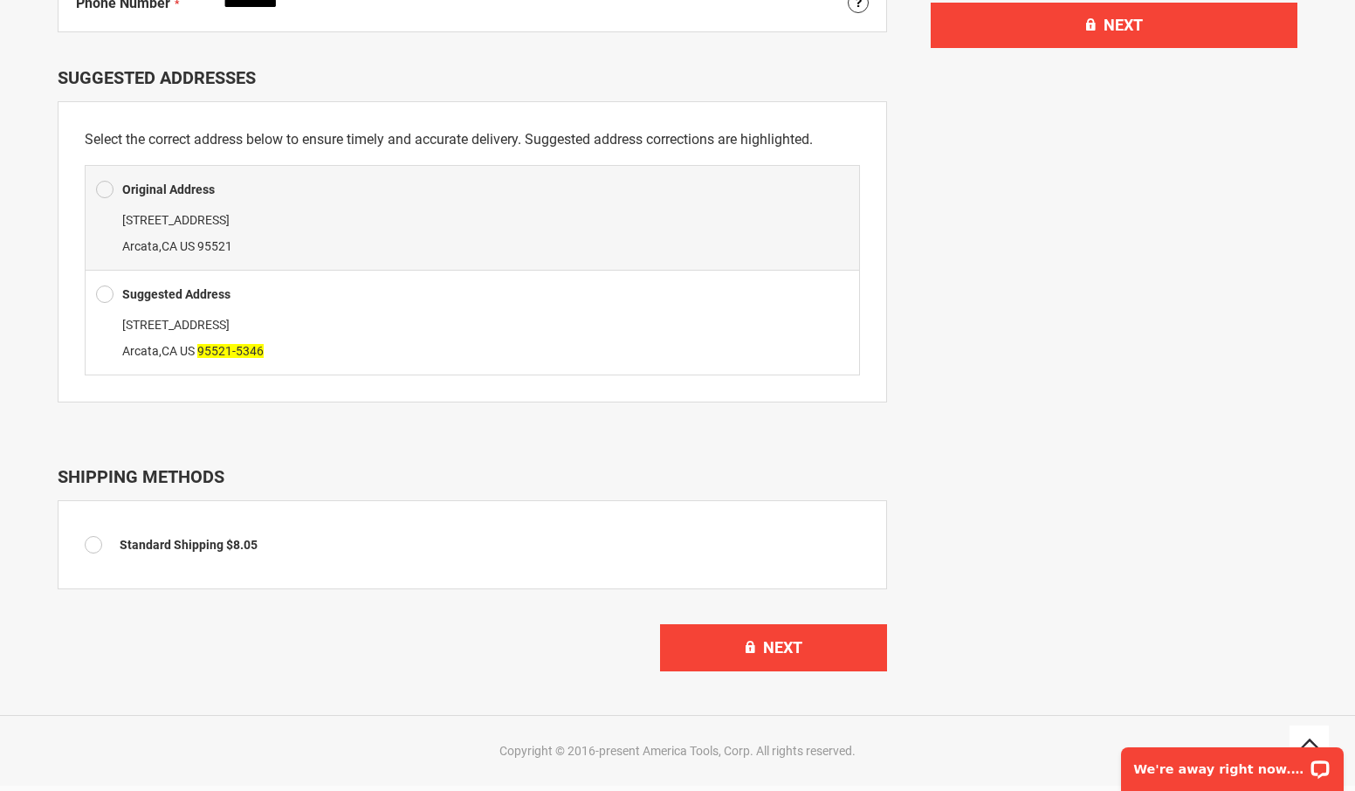
scroll to position [790, 0]
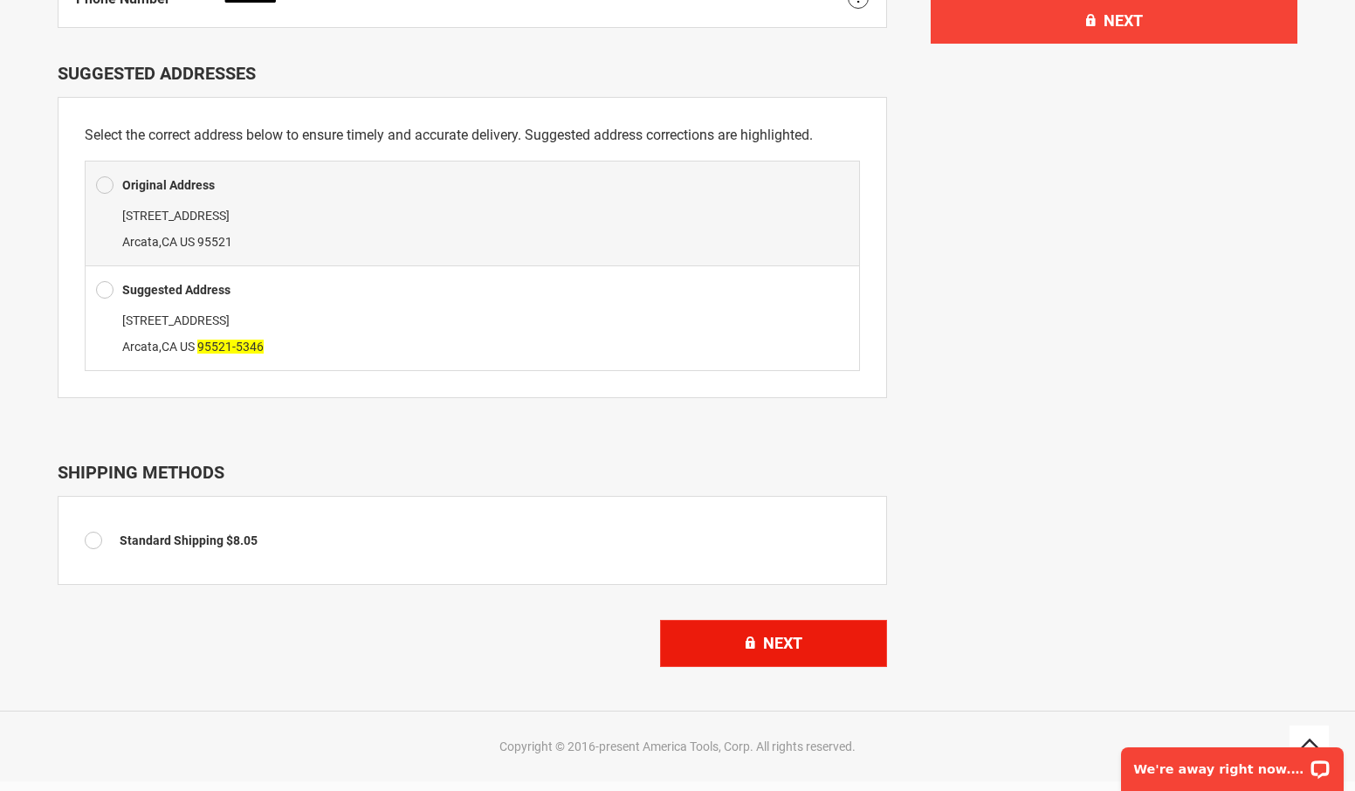
click at [718, 647] on button "Next" at bounding box center [773, 643] width 227 height 47
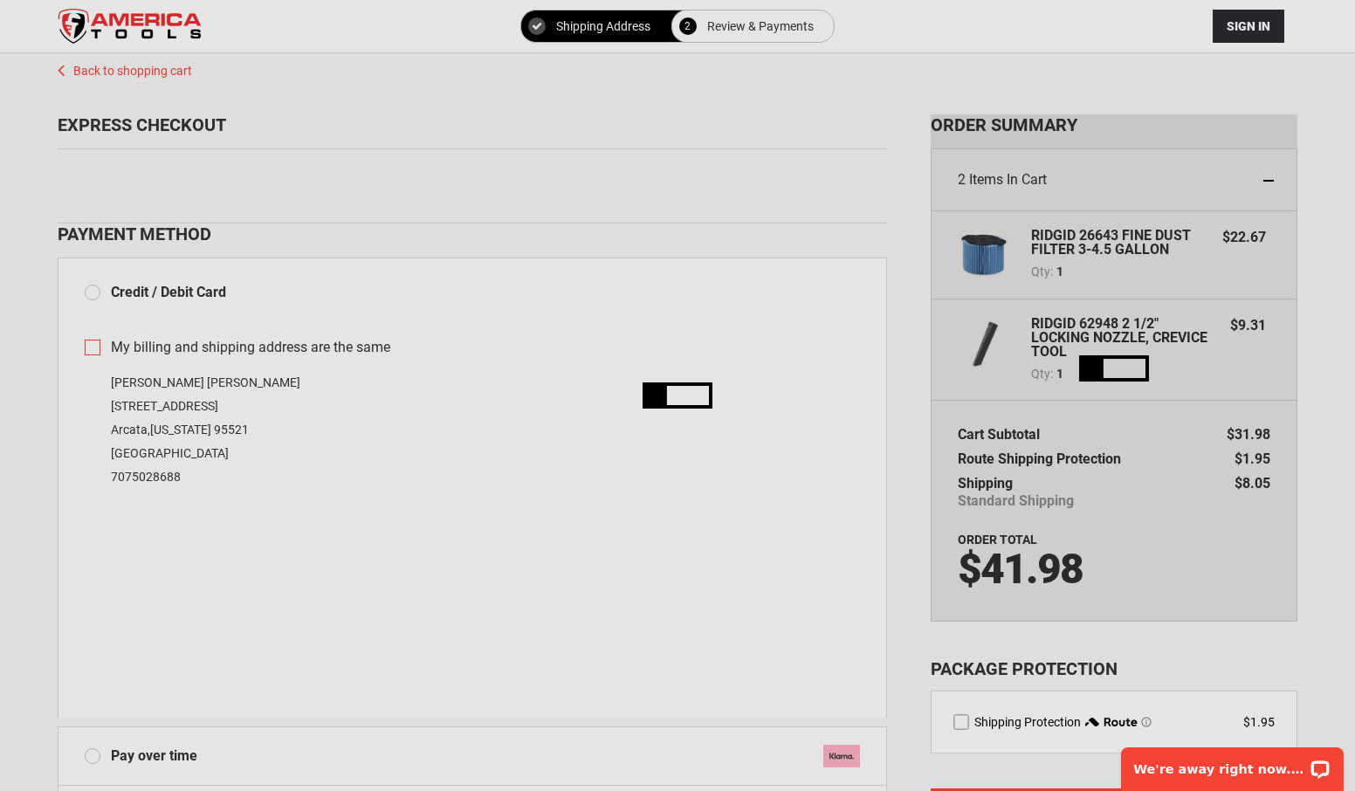
click at [88, 347] on div "Please wait..." at bounding box center [677, 395] width 1355 height 791
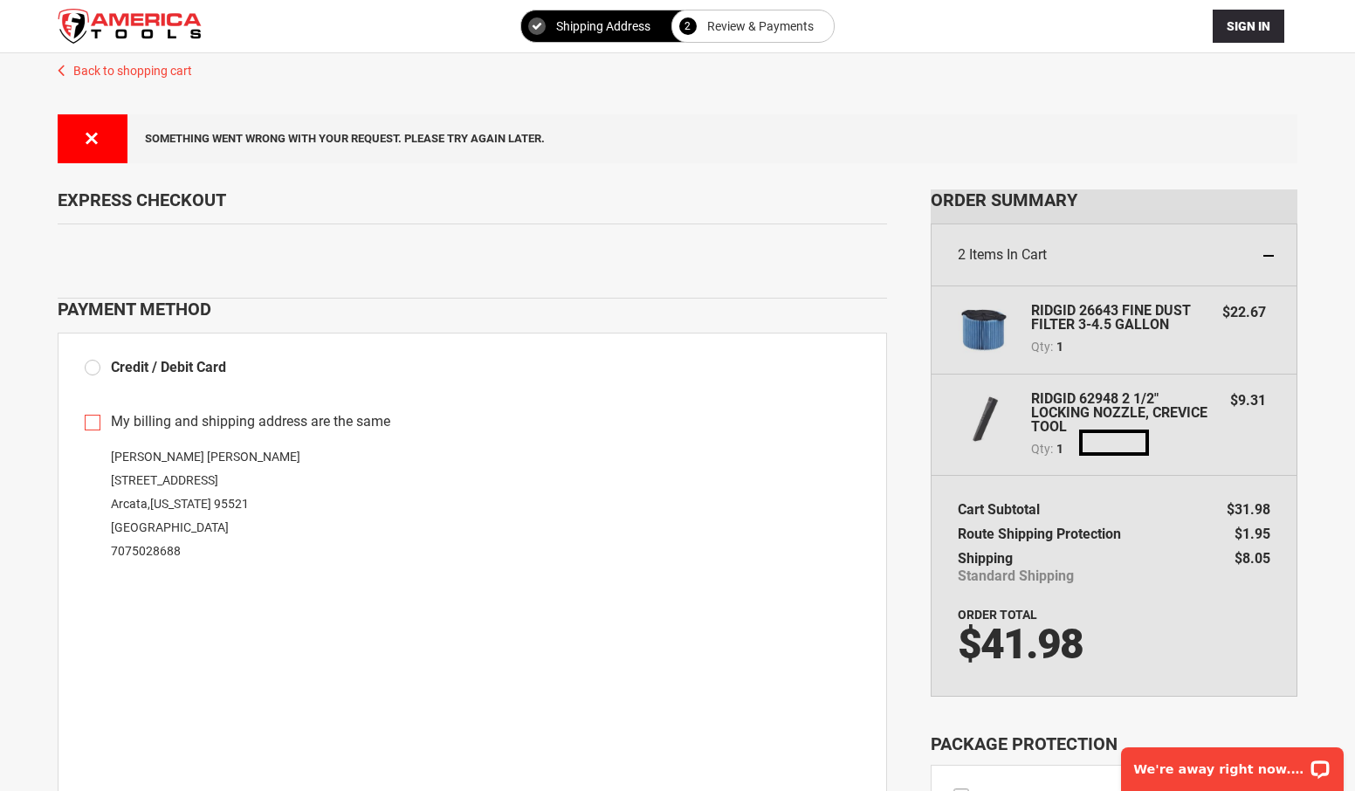
click at [91, 422] on label "My billing and shipping address are the same" at bounding box center [472, 422] width 775 height 20
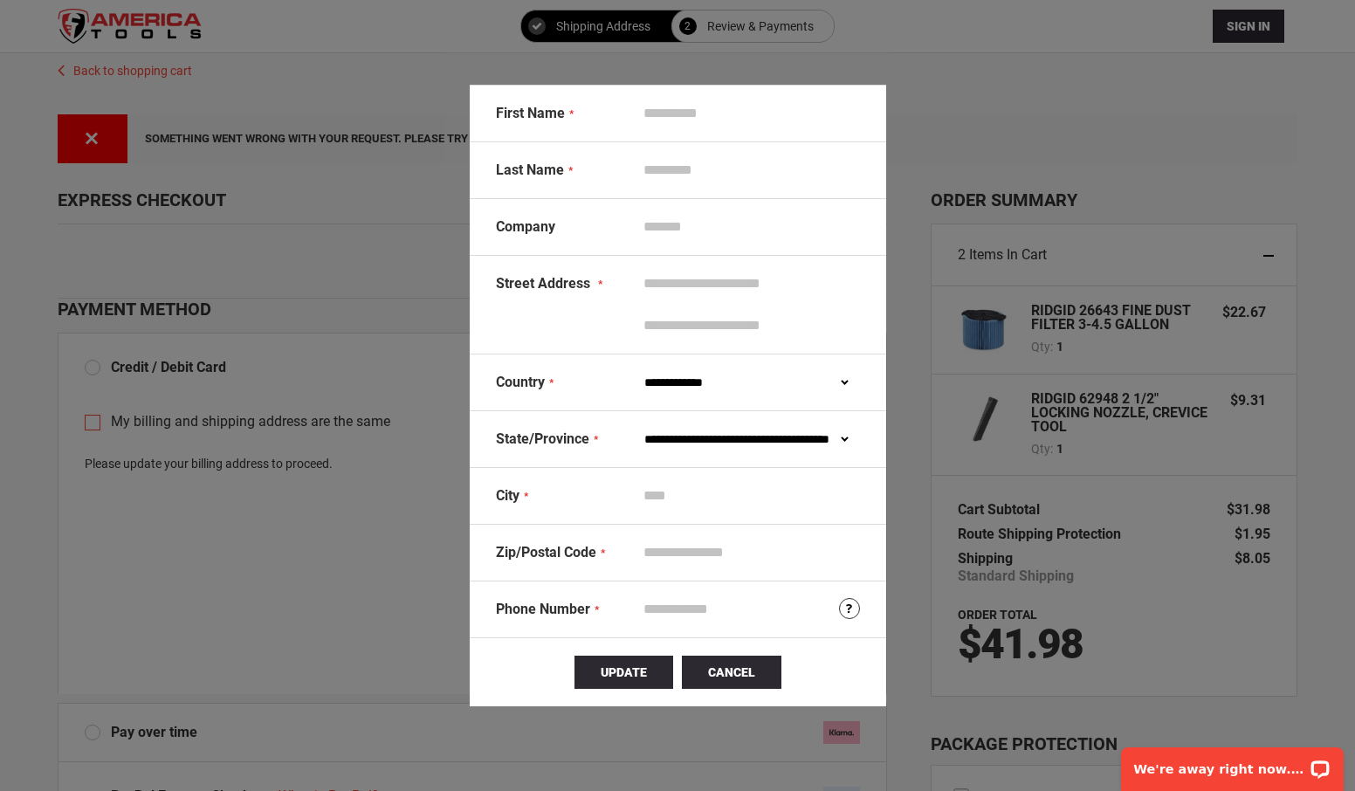
click at [672, 111] on input "First Name" at bounding box center [748, 113] width 224 height 33
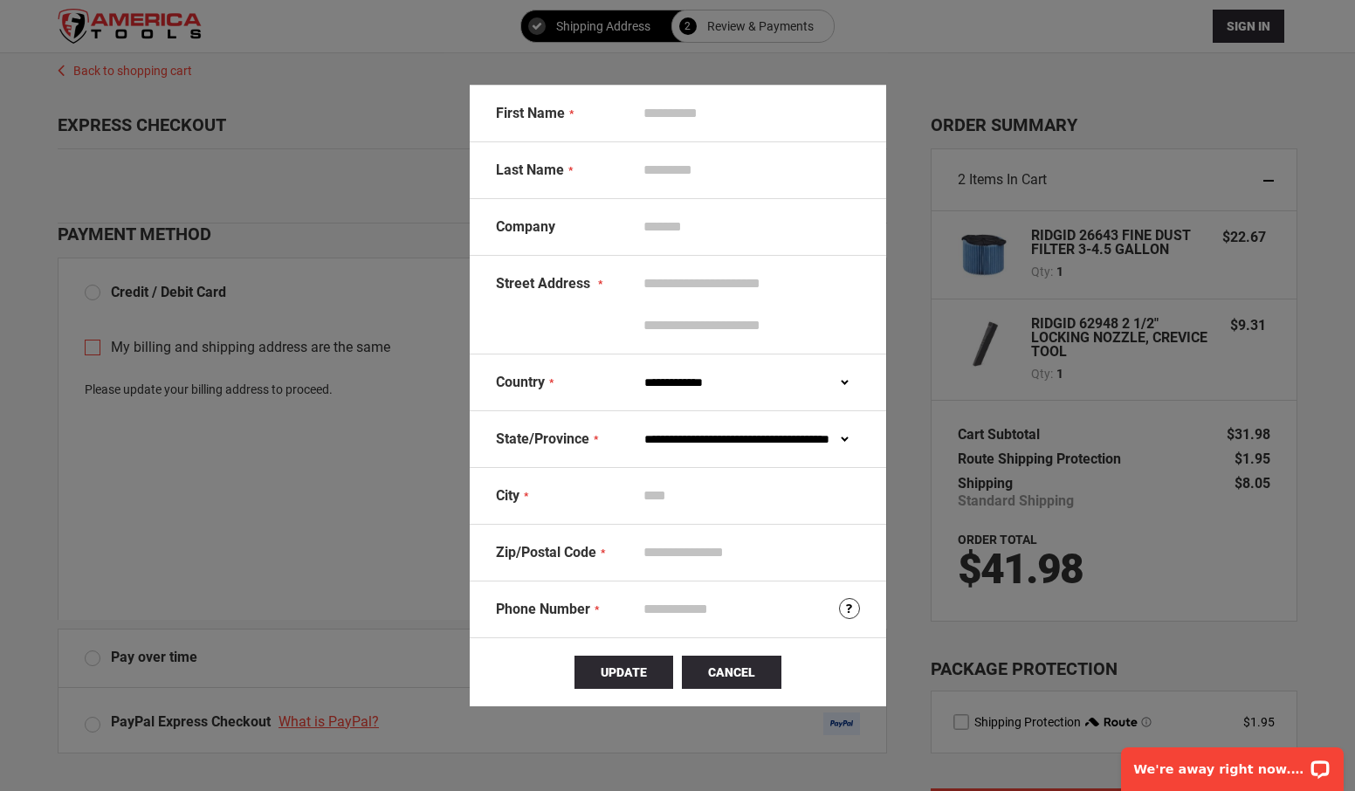
type input "******"
type input "*********"
type input "********"
select select "**"
type input "********"
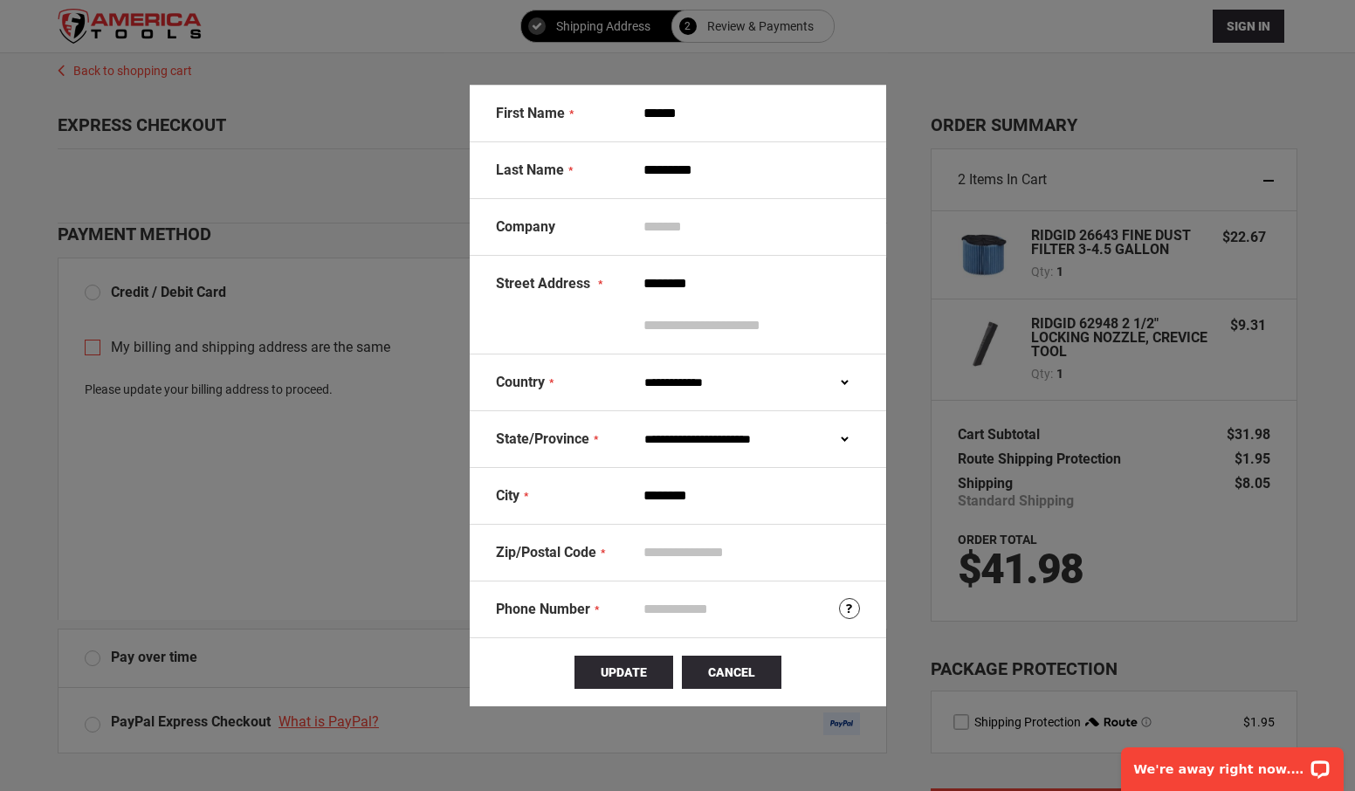
type input "*****"
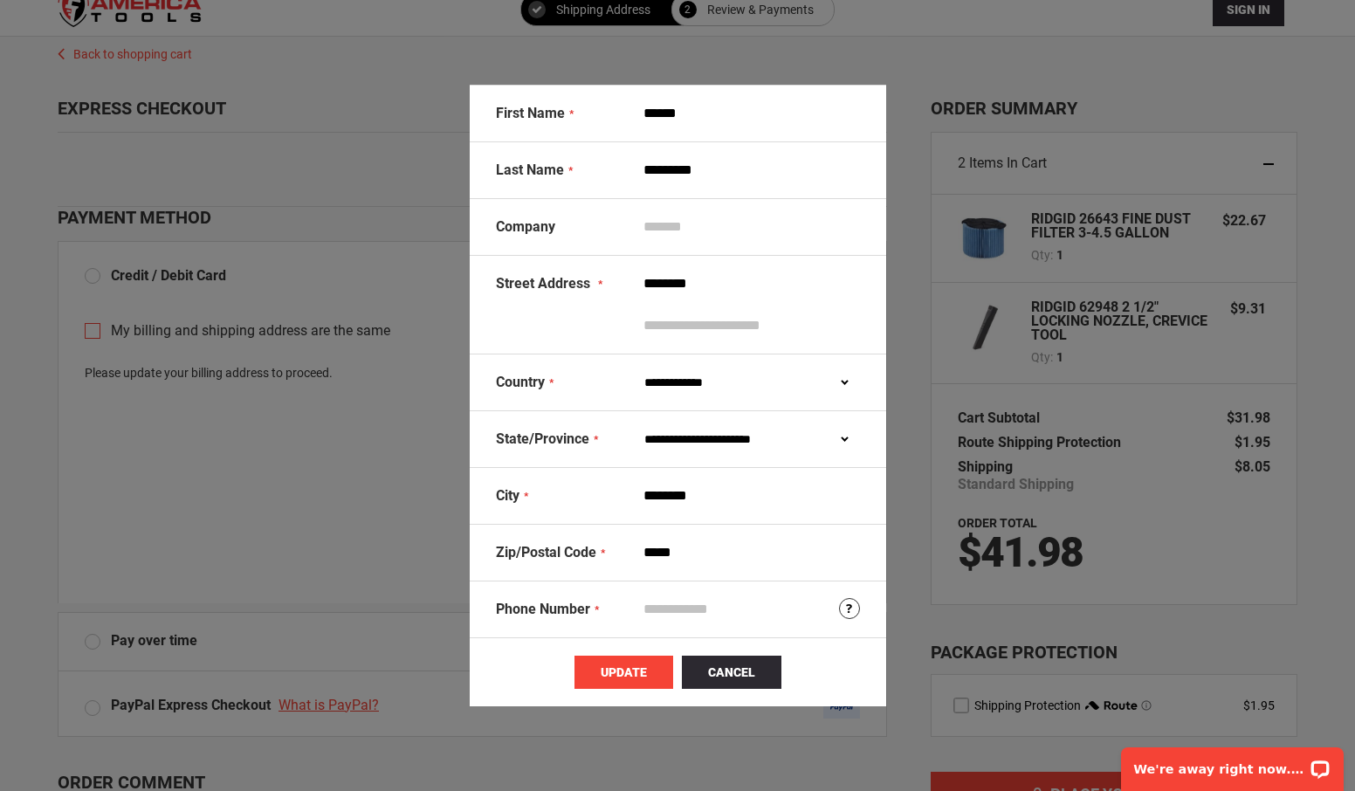
click at [628, 670] on span "Update" at bounding box center [624, 672] width 46 height 14
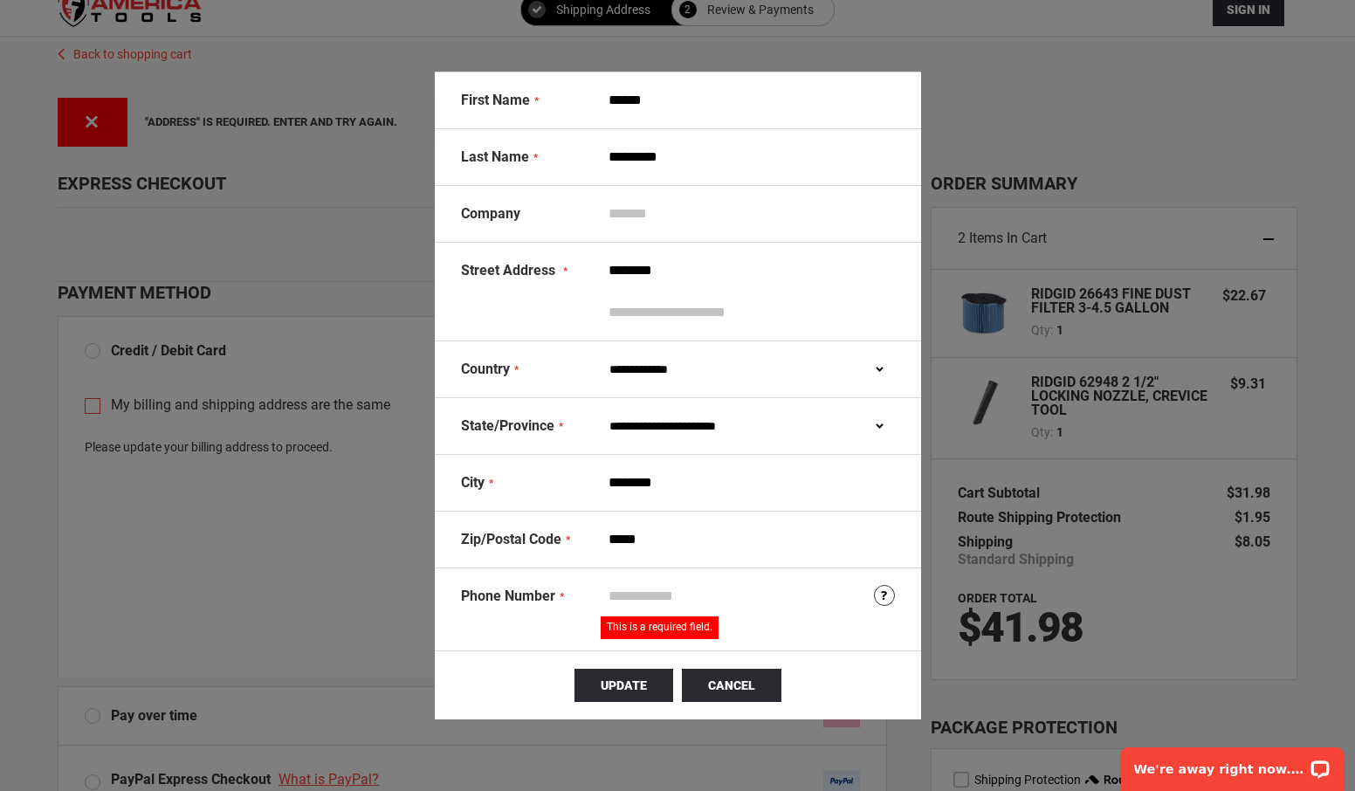
click at [630, 599] on input "Phone Number" at bounding box center [748, 596] width 294 height 33
type input "**********"
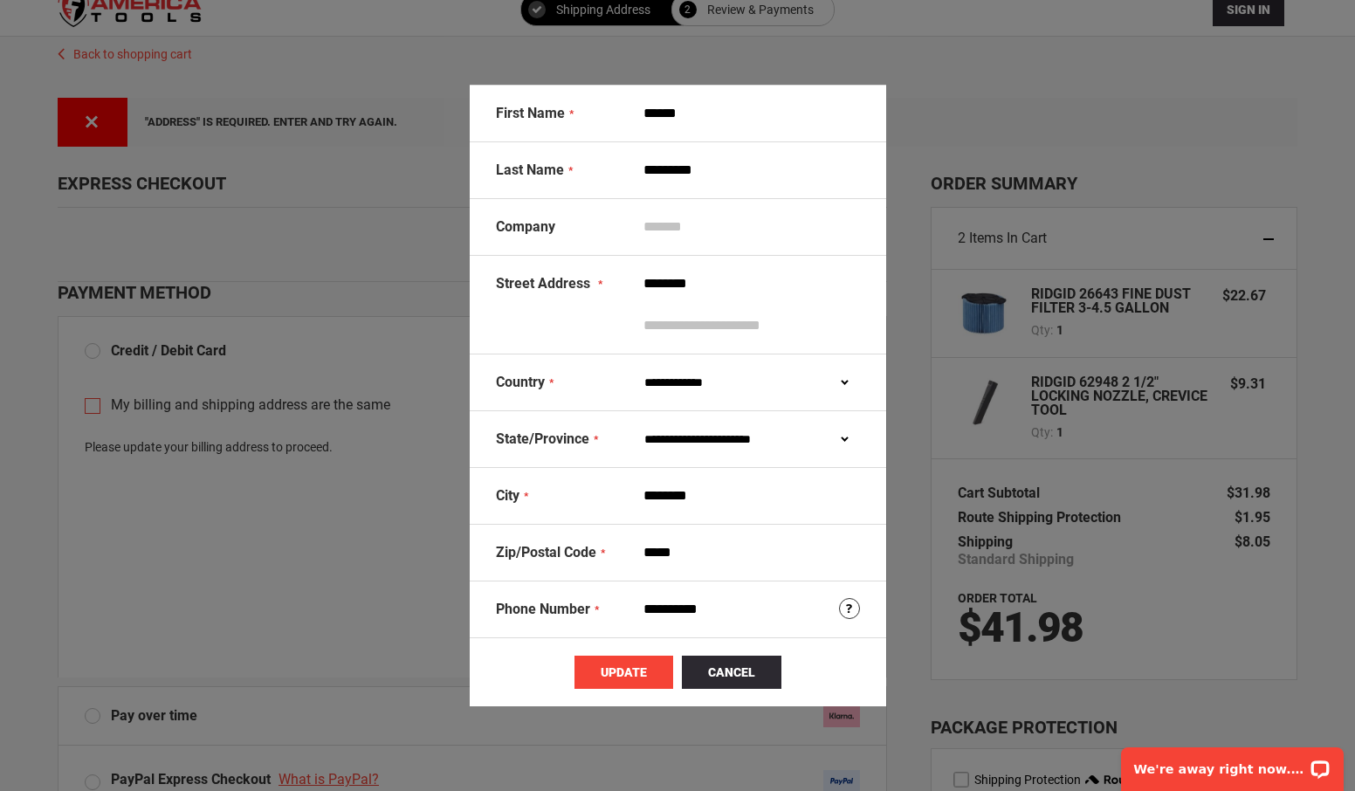
click at [621, 671] on span "Update" at bounding box center [624, 672] width 46 height 14
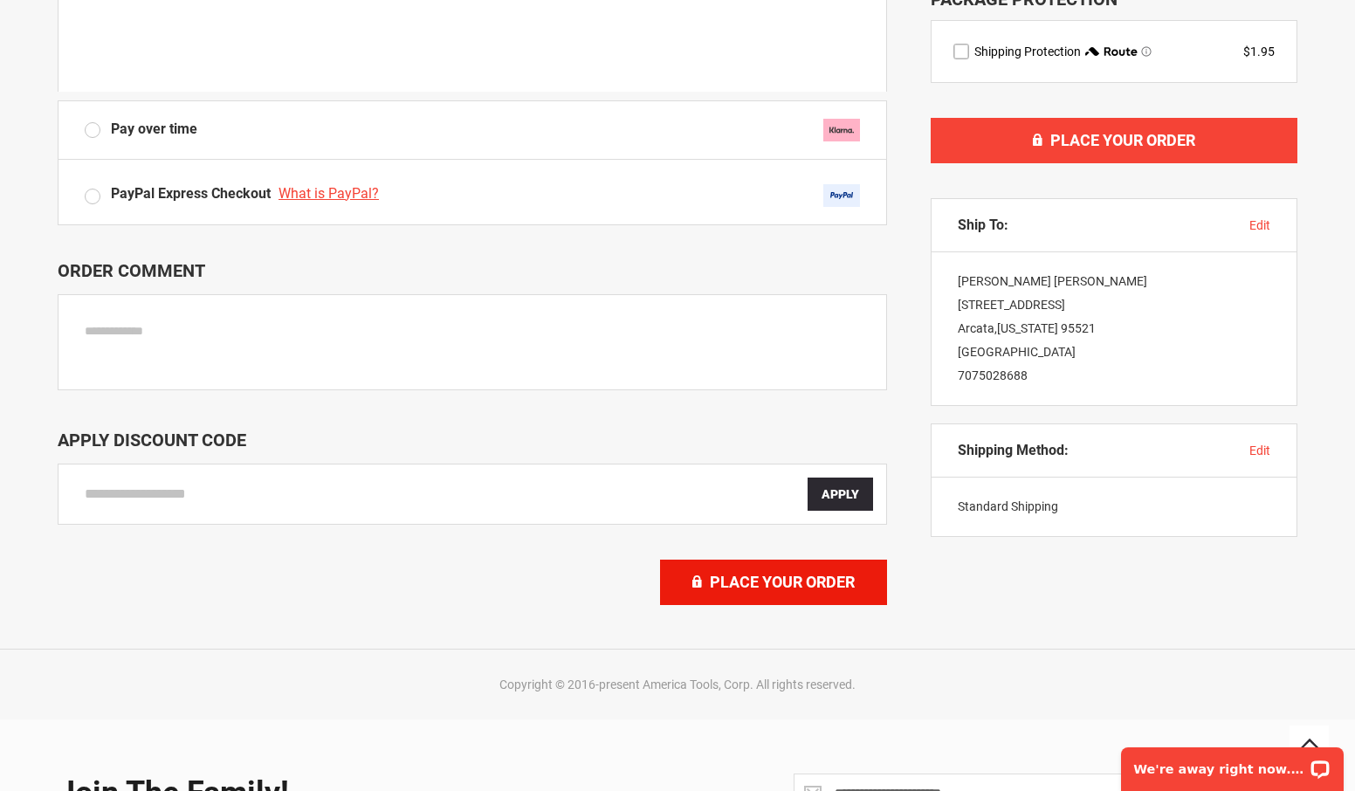
scroll to position [720, 0]
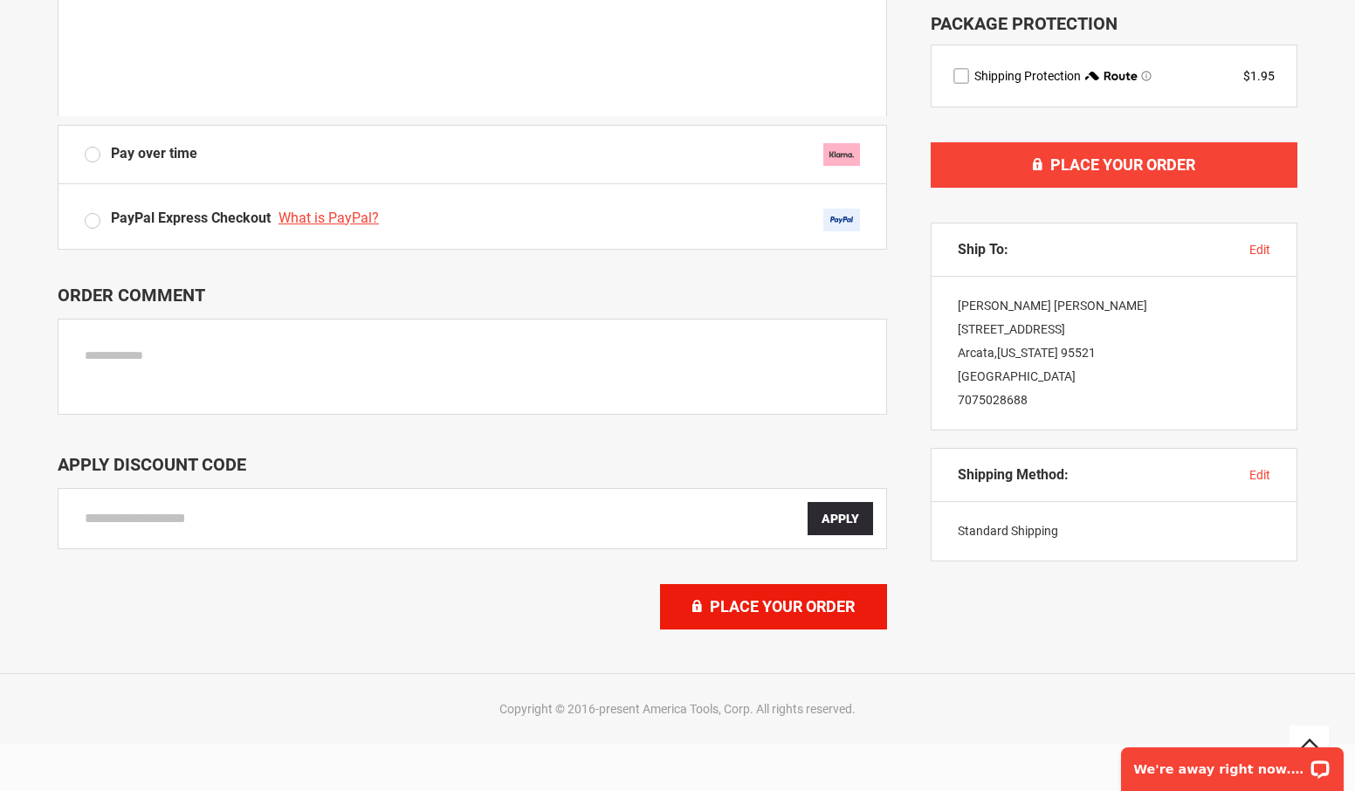
click at [734, 610] on span "Place Your Order" at bounding box center [782, 606] width 145 height 18
